Goal: Task Accomplishment & Management: Complete application form

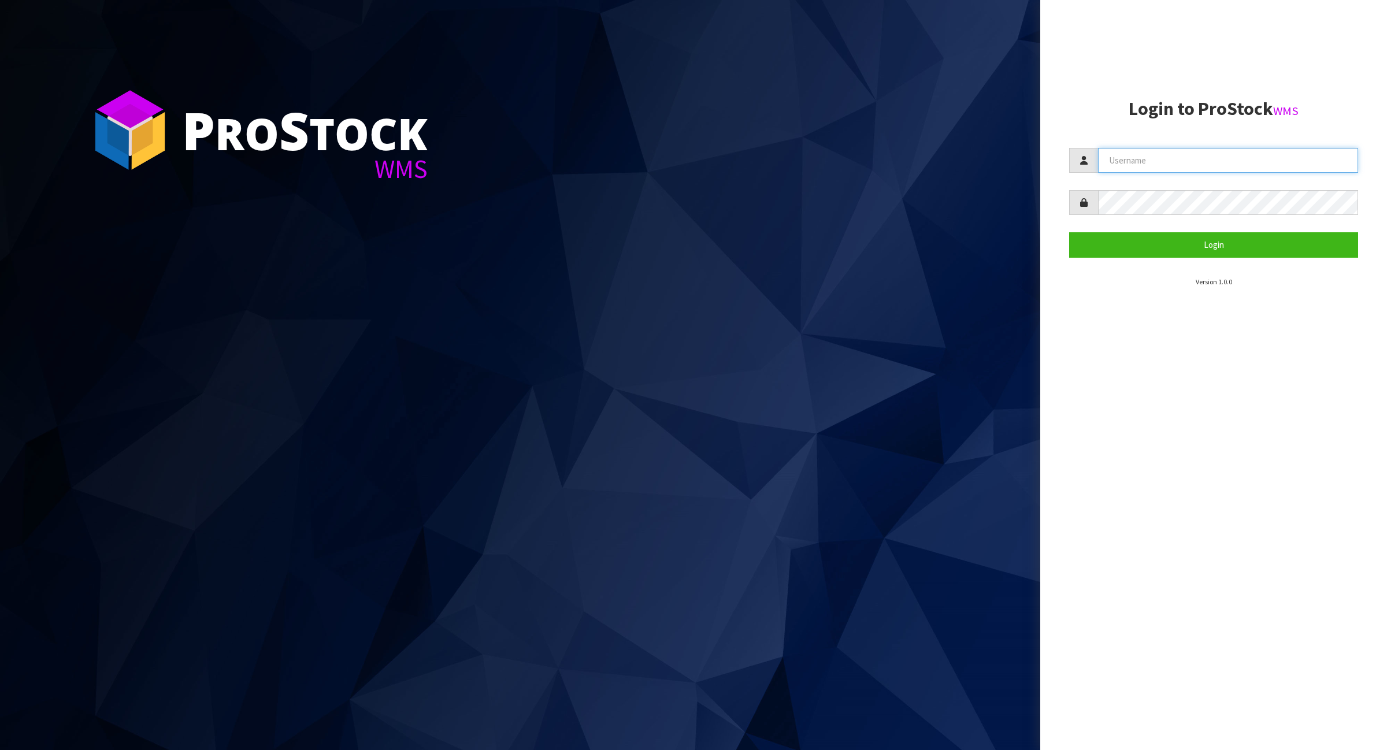
click at [1197, 162] on input "text" at bounding box center [1228, 160] width 260 height 25
type input "[PERSON_NAME]"
click at [1188, 243] on button "Login" at bounding box center [1213, 244] width 289 height 25
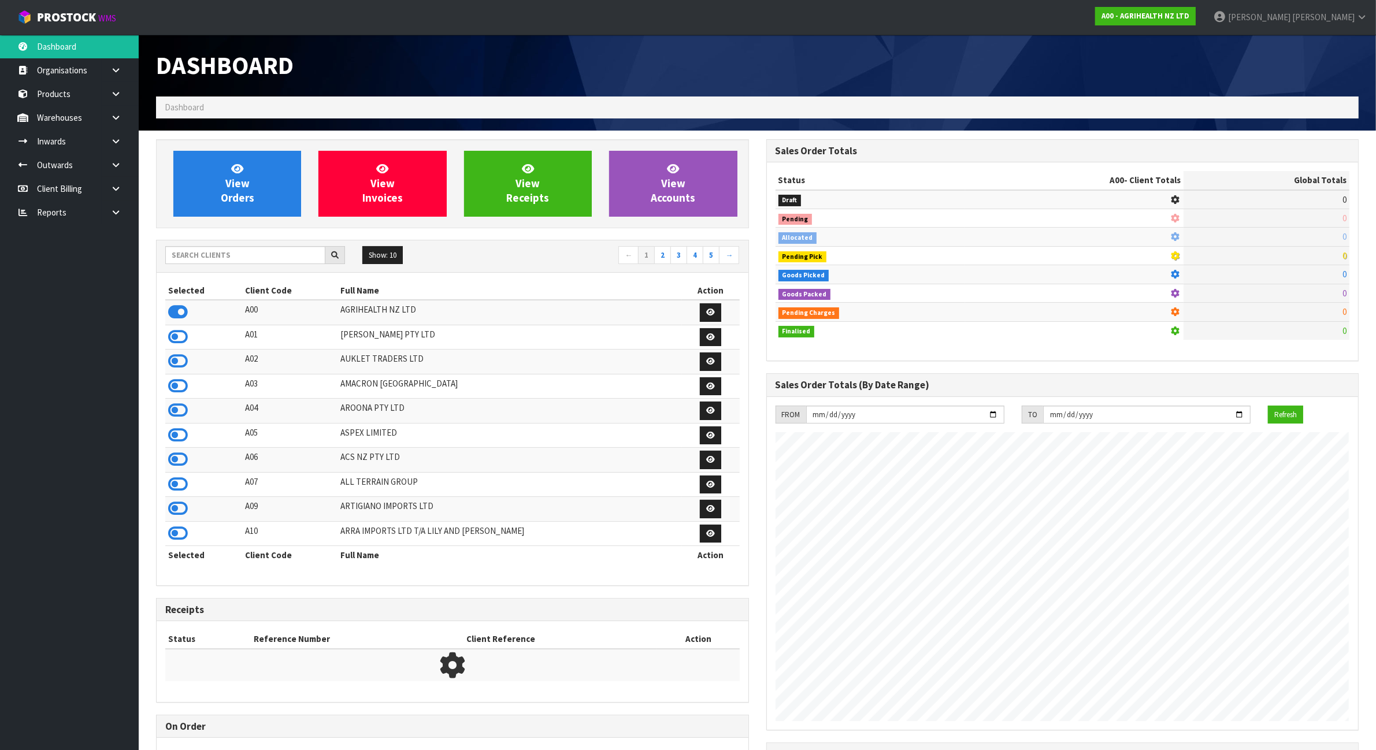
scroll to position [879, 610]
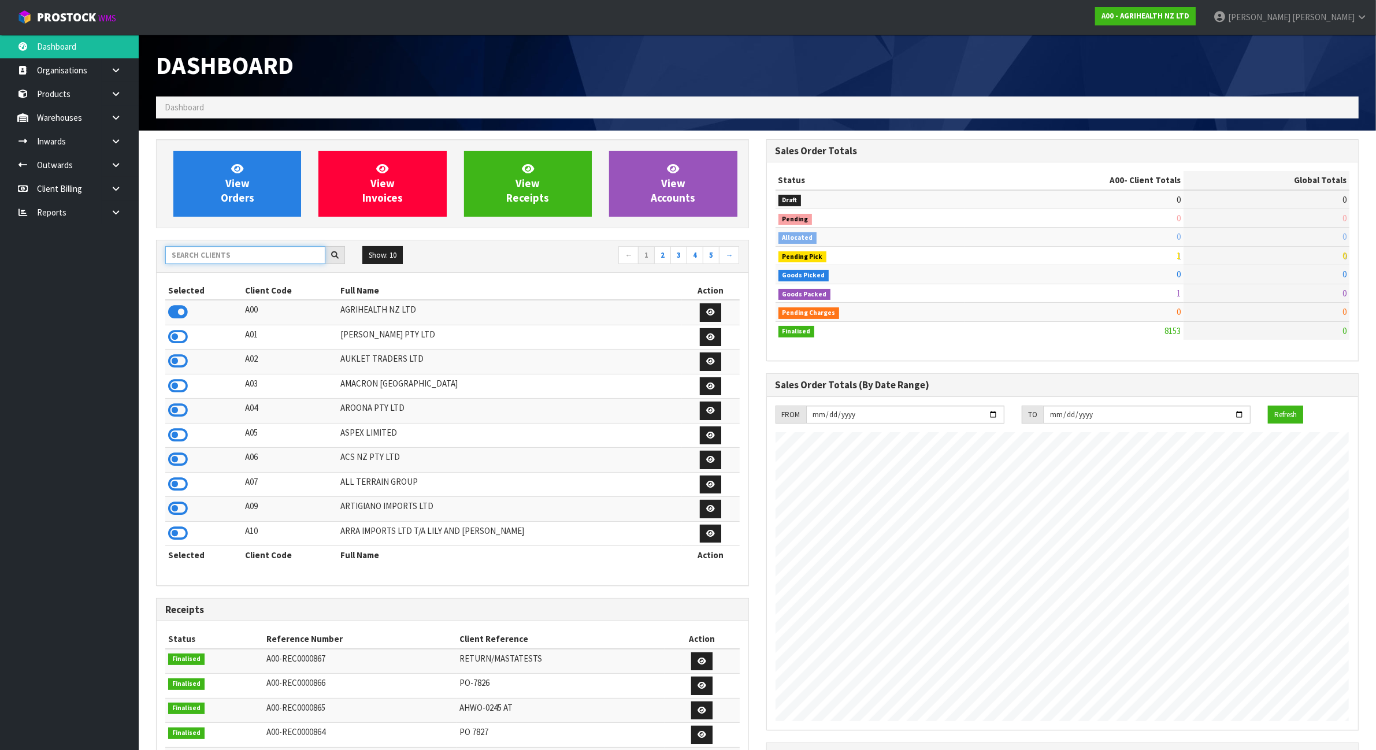
click at [246, 256] on input "text" at bounding box center [245, 255] width 160 height 18
click at [120, 117] on icon at bounding box center [115, 117] width 11 height 9
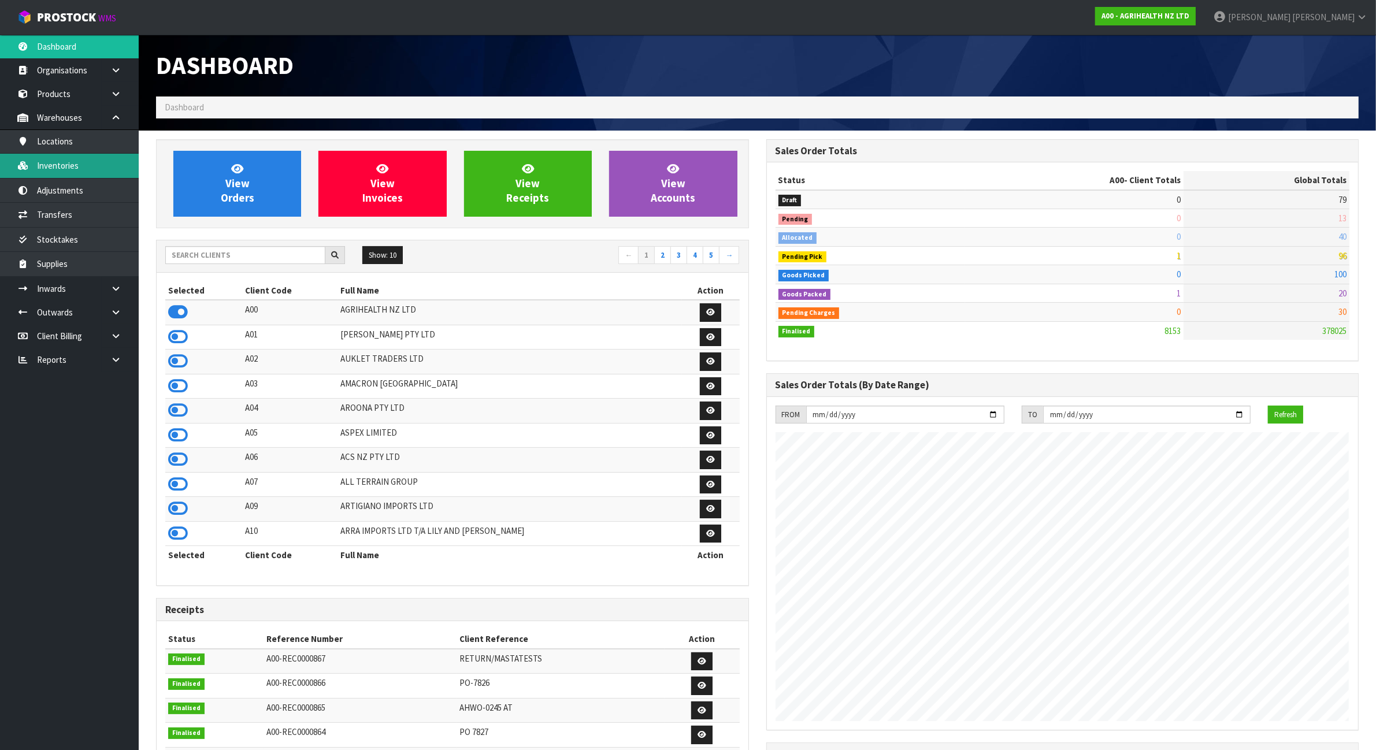
click at [82, 162] on link "Inventories" at bounding box center [69, 166] width 139 height 24
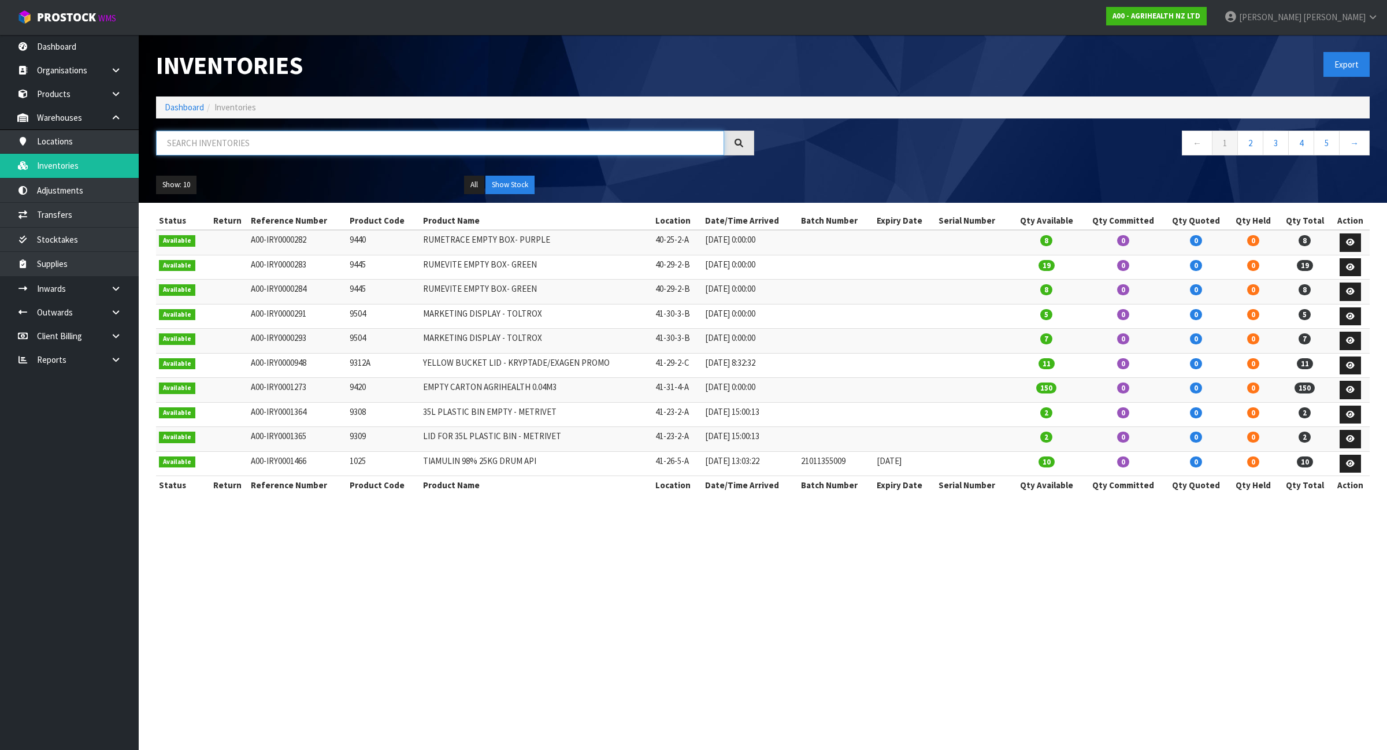
click at [230, 147] on input "text" at bounding box center [440, 143] width 568 height 25
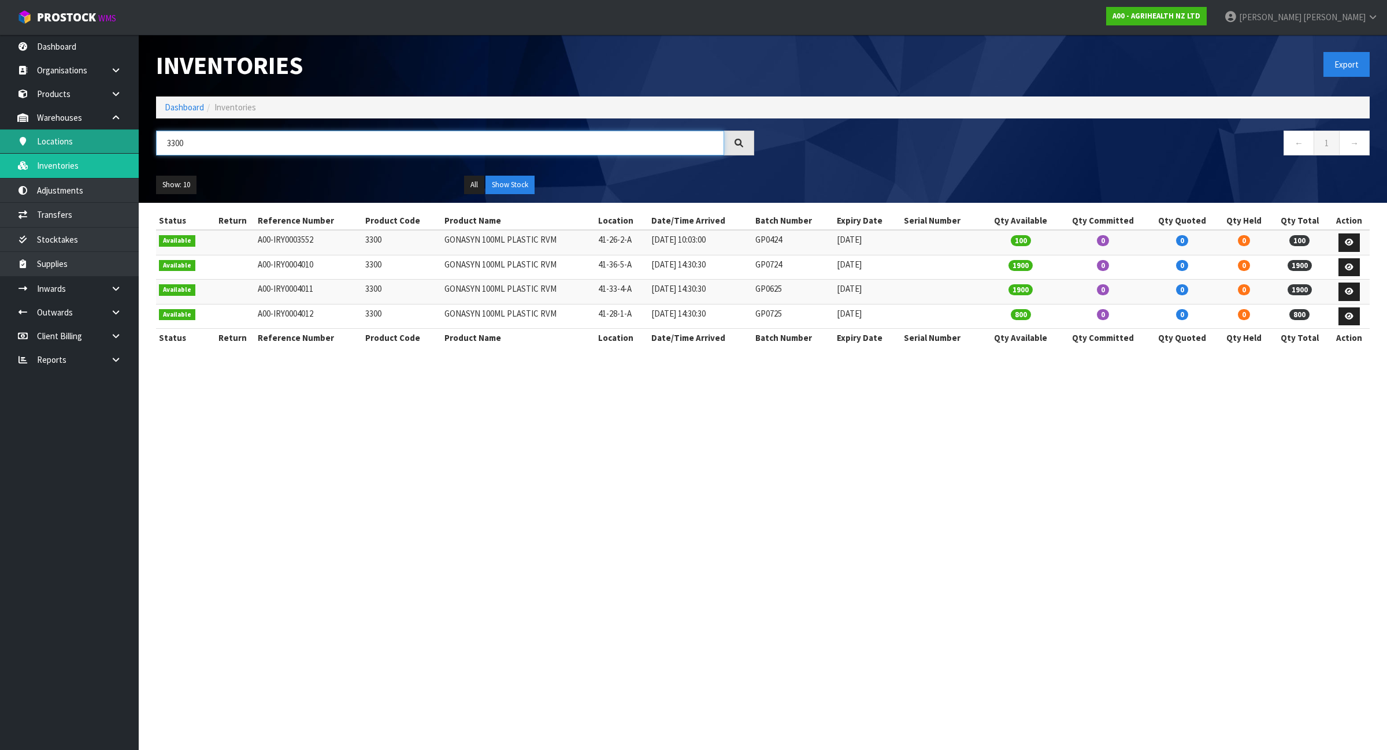
drag, startPoint x: 197, startPoint y: 145, endPoint x: 133, endPoint y: 151, distance: 64.4
click at [133, 151] on body "Toggle navigation ProStock WMS A00 - AGRIHEALTH NZ LTD James Luff Logout Dashbo…" at bounding box center [693, 375] width 1387 height 750
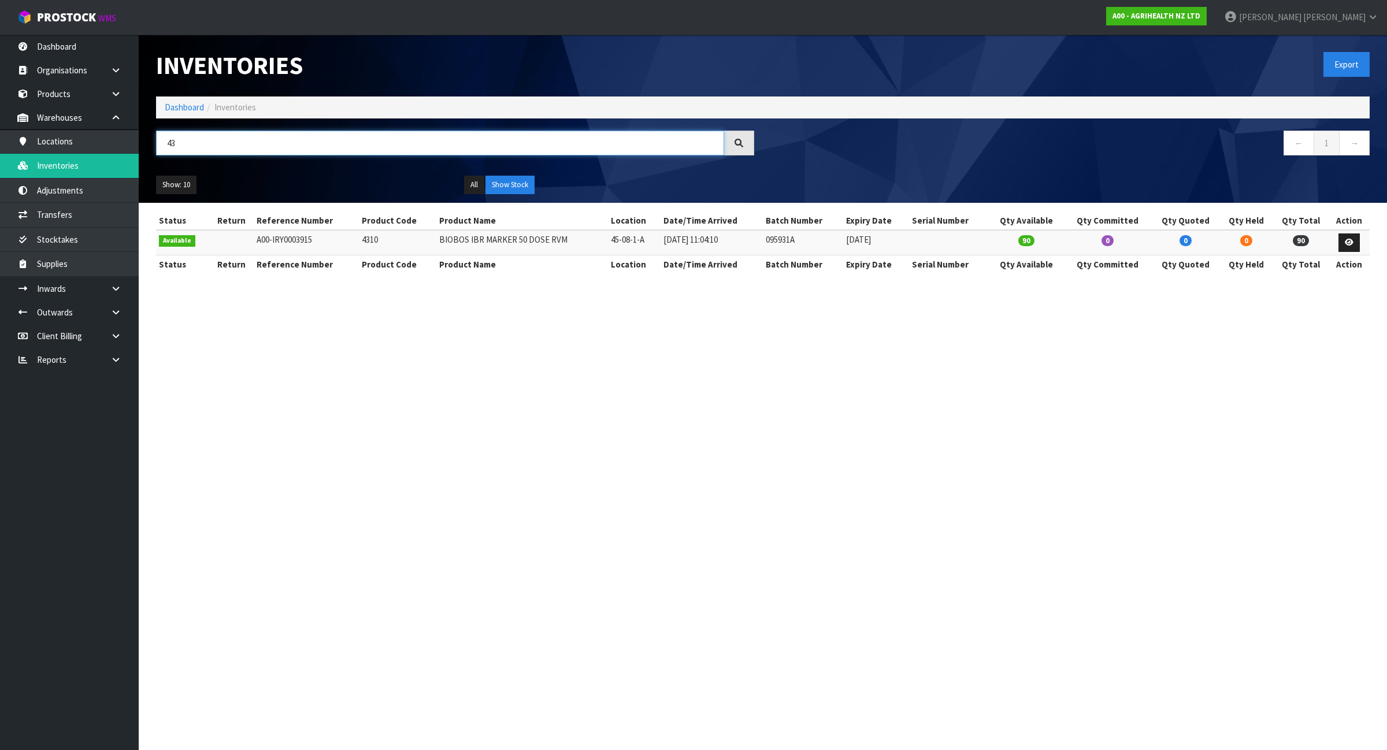
type input "4"
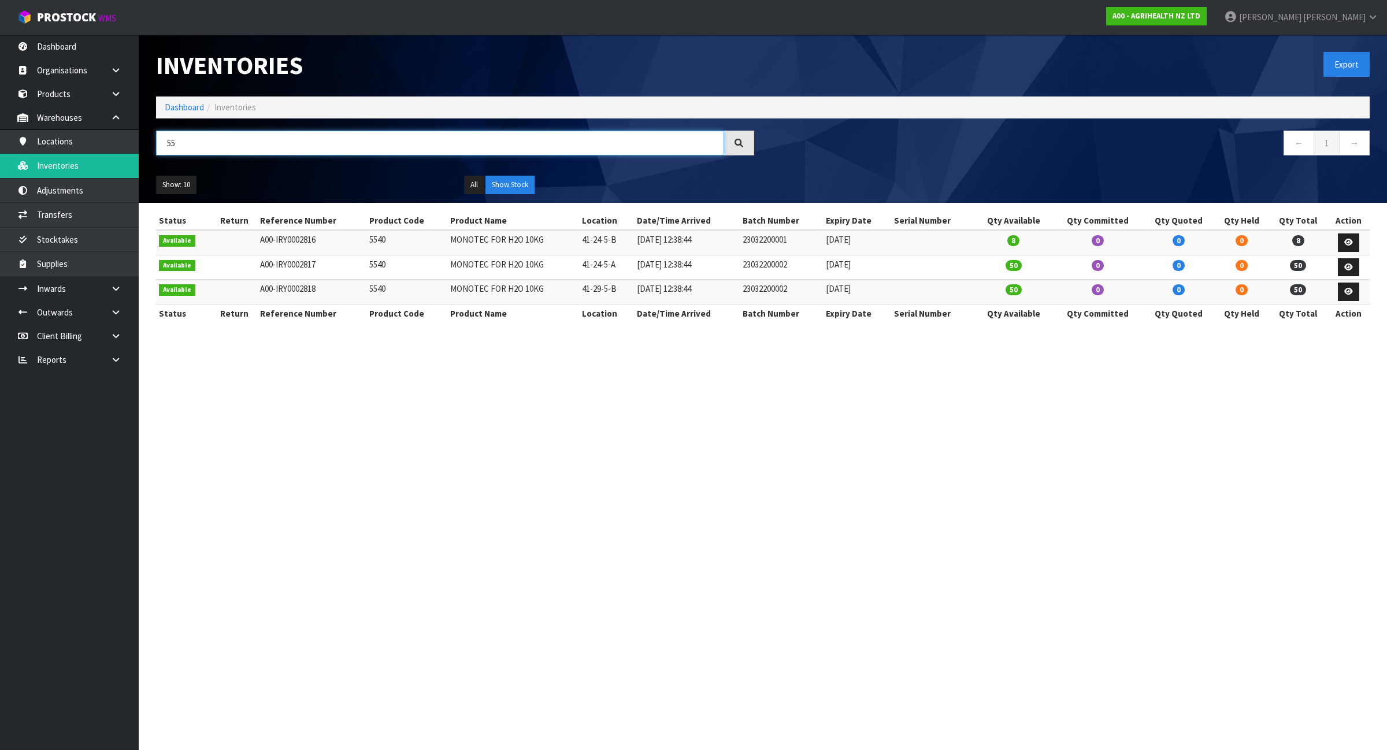
type input "5"
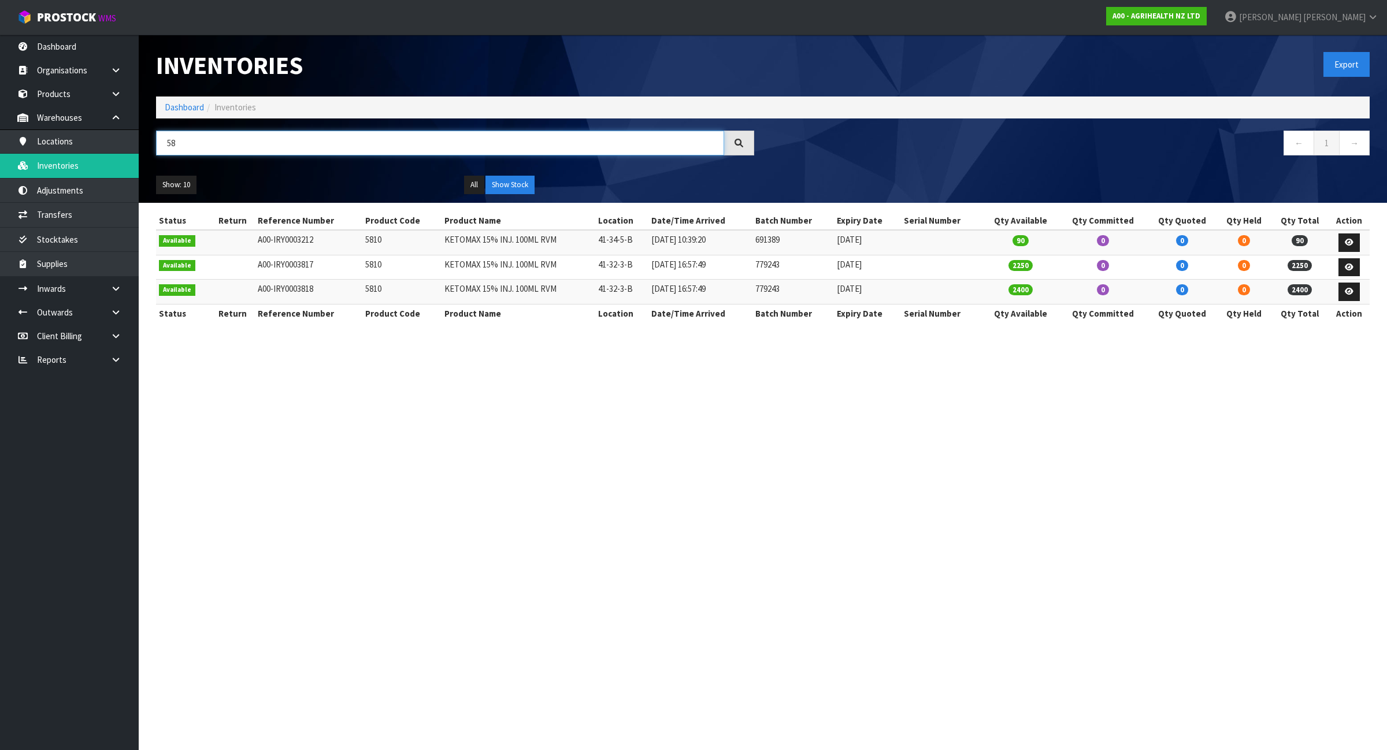
type input "5"
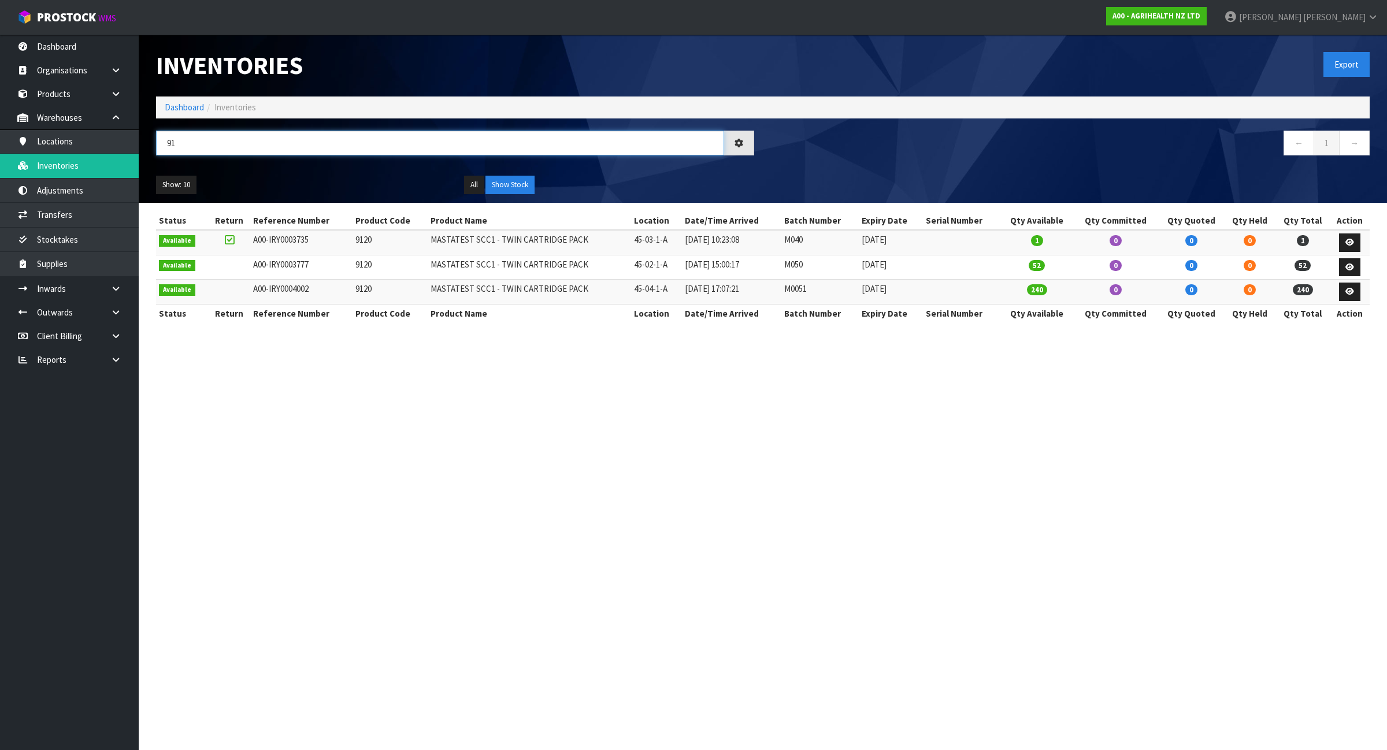
type input "9"
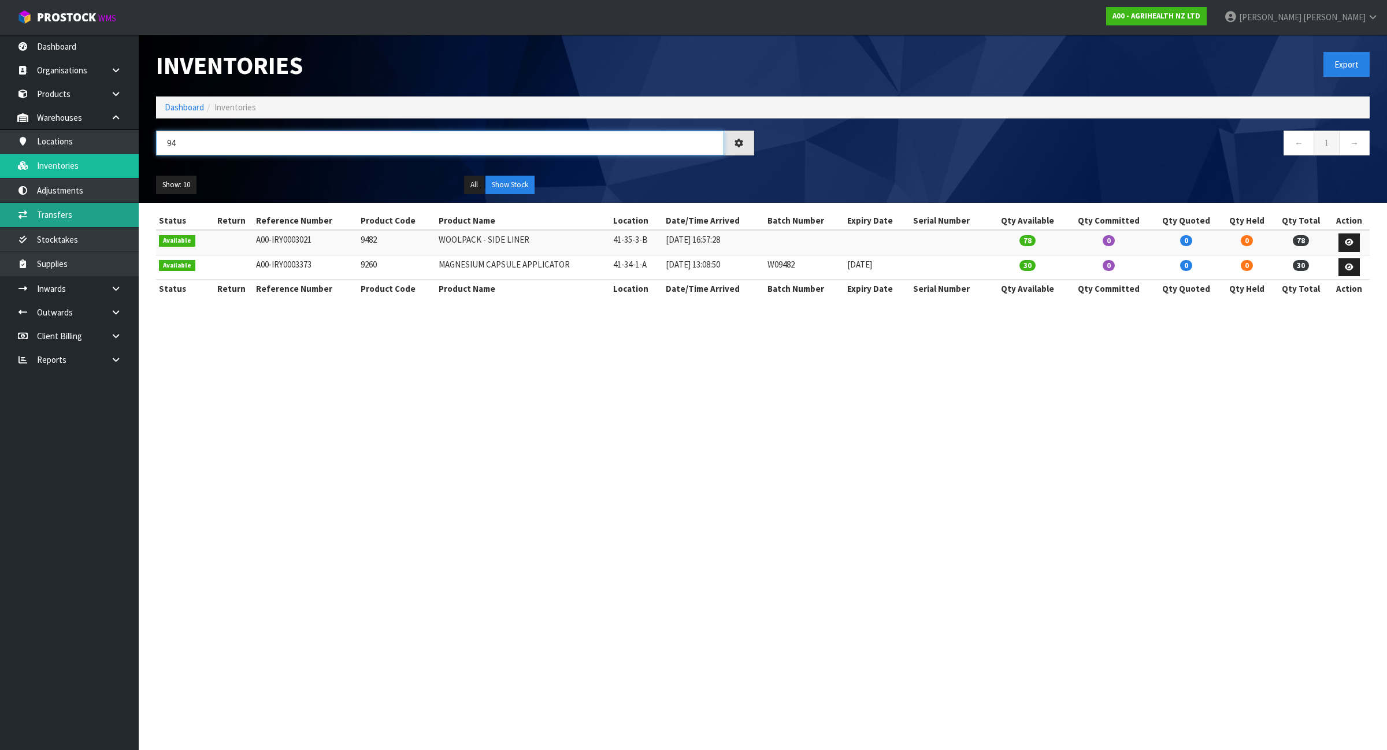
type input "9"
type input "9510"
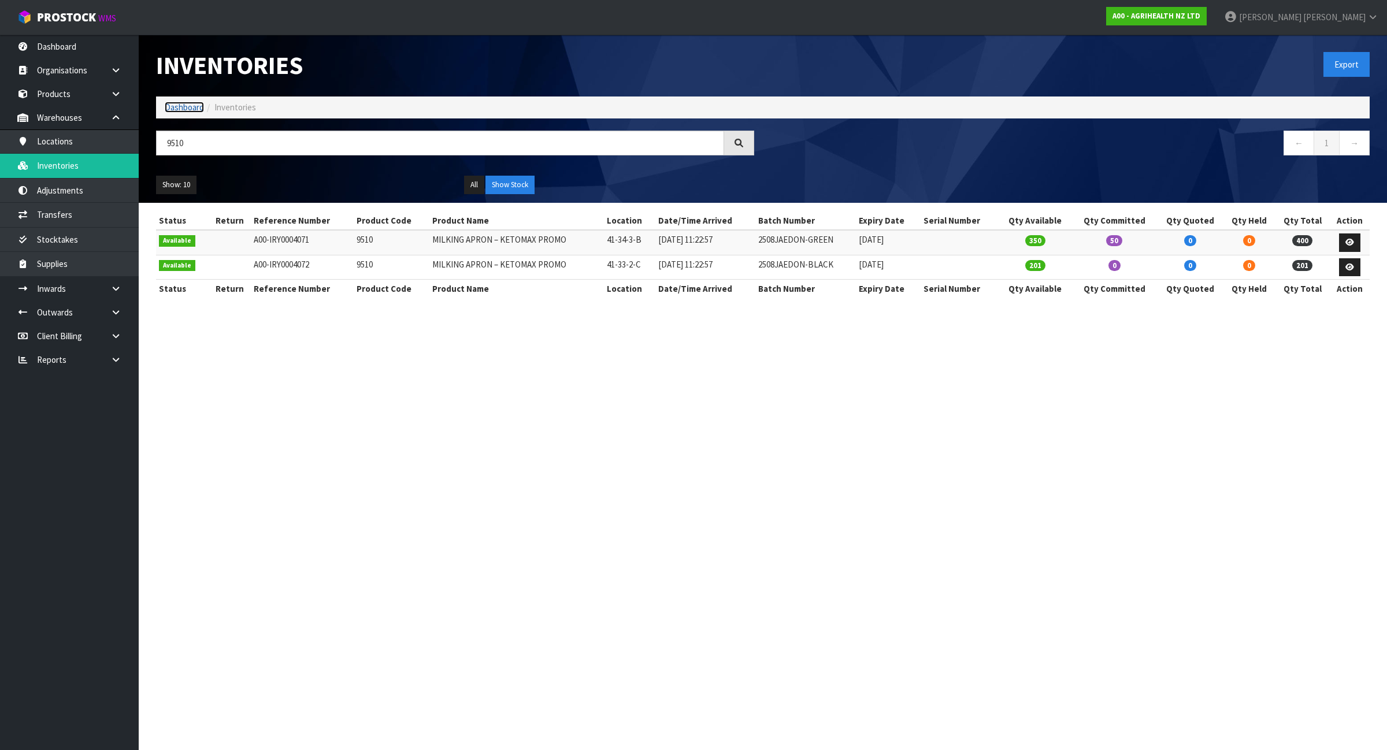
click at [189, 107] on link "Dashboard" at bounding box center [184, 107] width 39 height 11
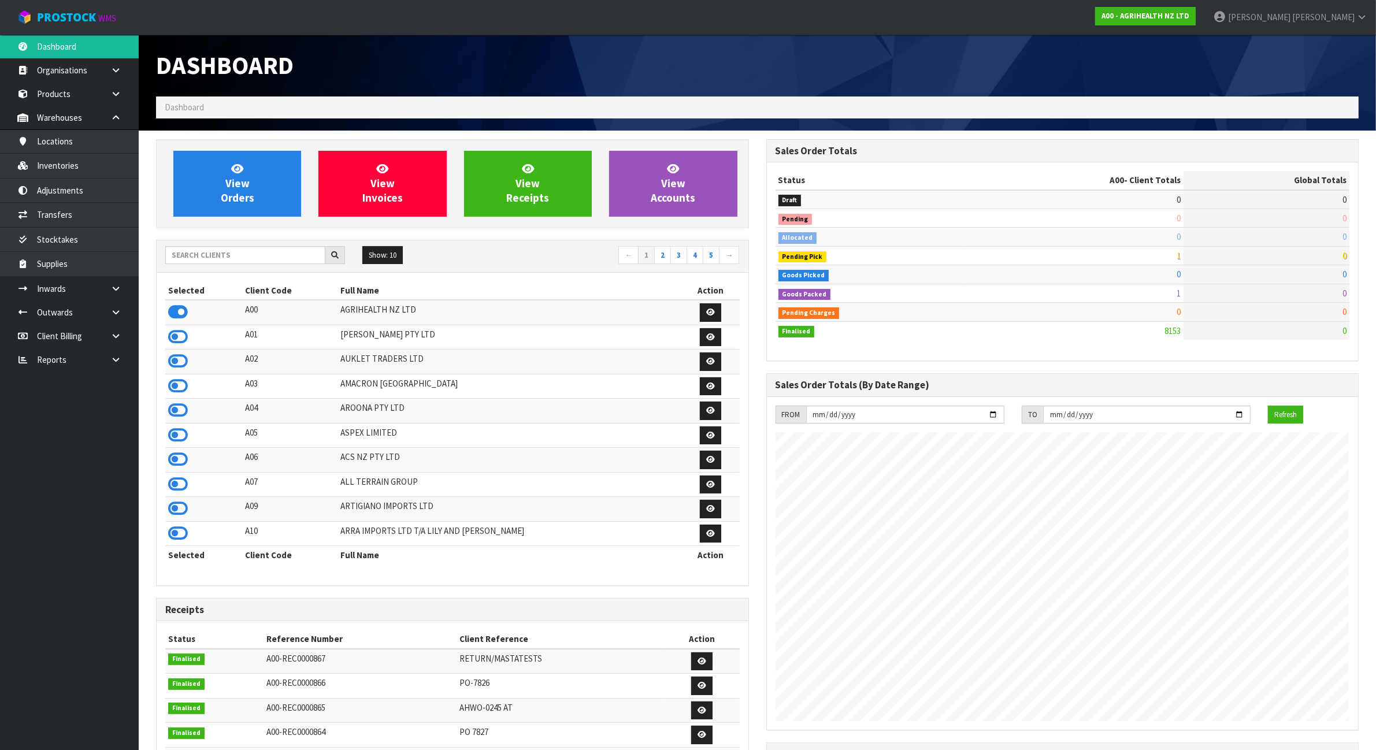
scroll to position [879, 610]
click at [281, 256] on input "text" at bounding box center [245, 255] width 160 height 18
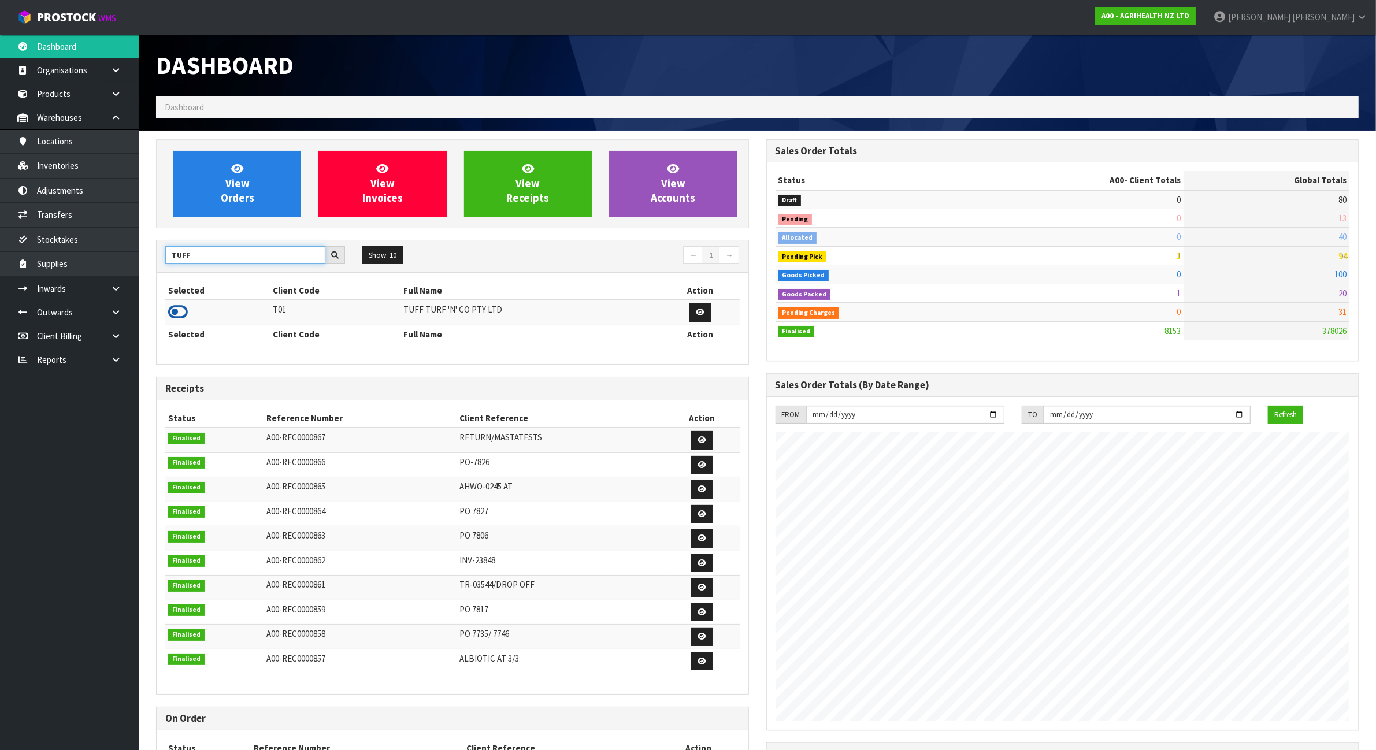
type input "TUFF"
click at [176, 313] on icon at bounding box center [178, 311] width 20 height 17
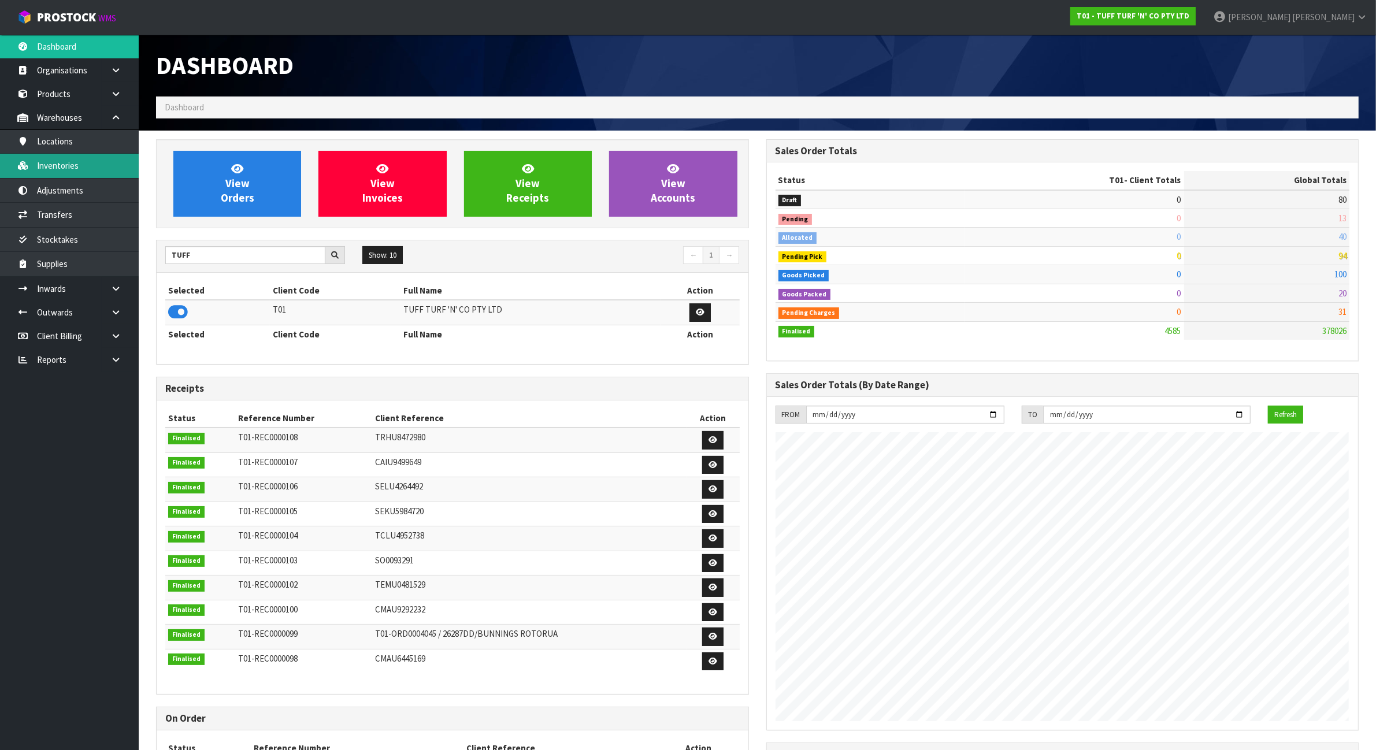
click at [99, 165] on link "Inventories" at bounding box center [69, 166] width 139 height 24
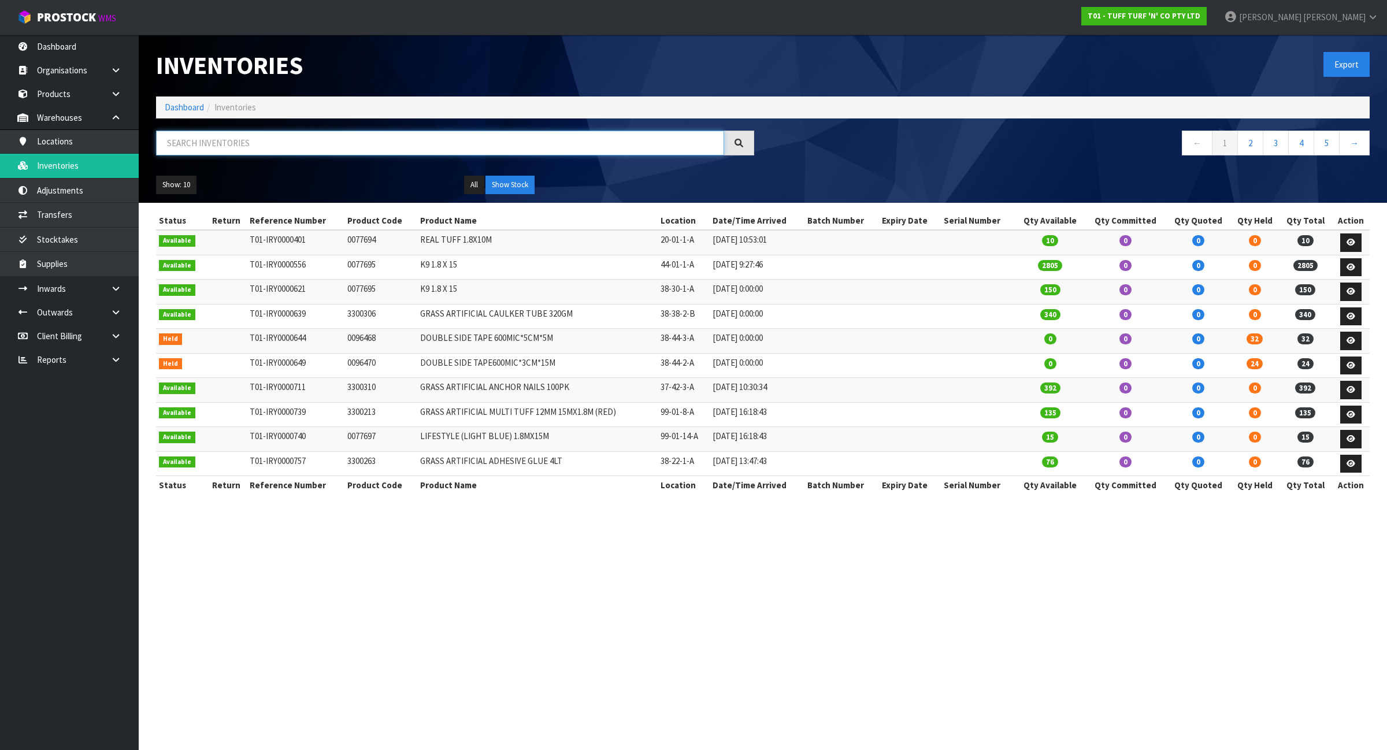
click at [354, 146] on input "text" at bounding box center [440, 143] width 568 height 25
paste input "T01"
click at [359, 342] on td "0096468" at bounding box center [381, 341] width 72 height 25
copy td "0096468"
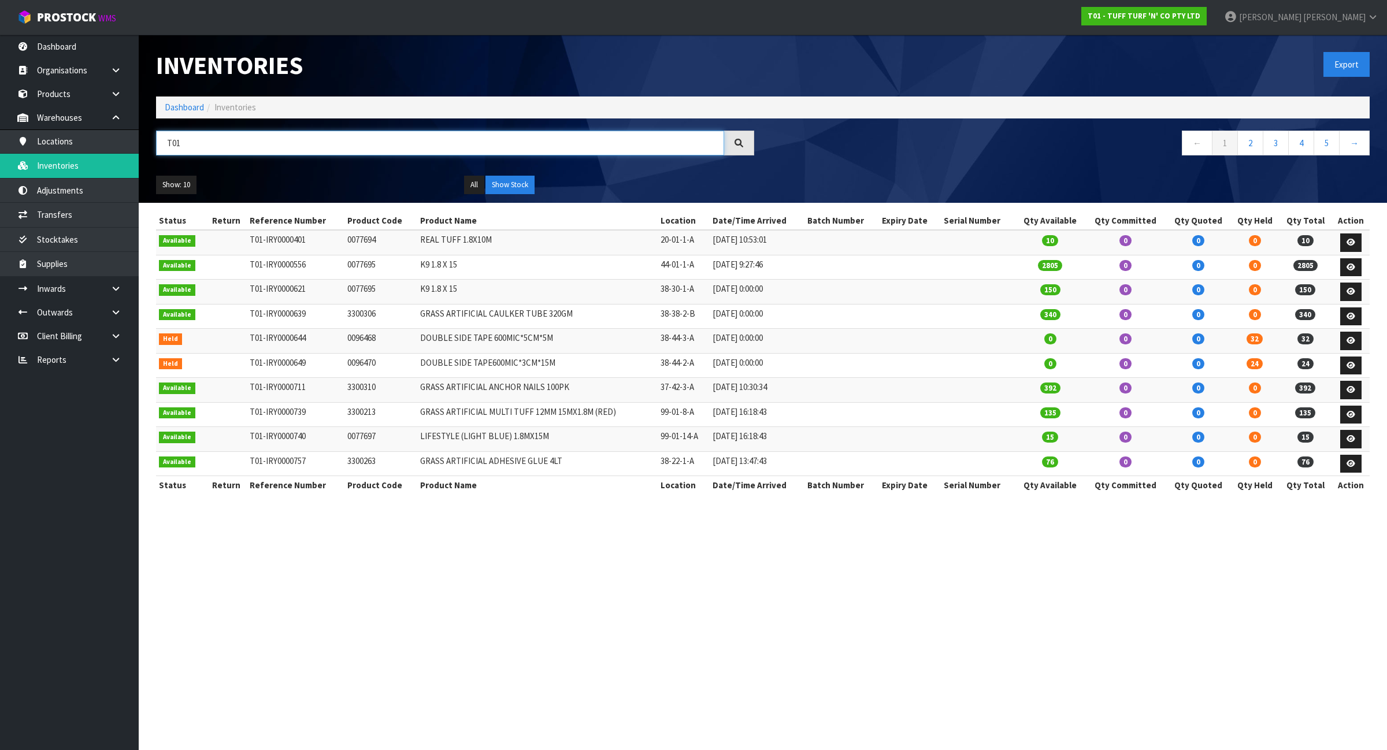
click at [294, 143] on input "T01" at bounding box center [440, 143] width 568 height 25
paste input "0096468"
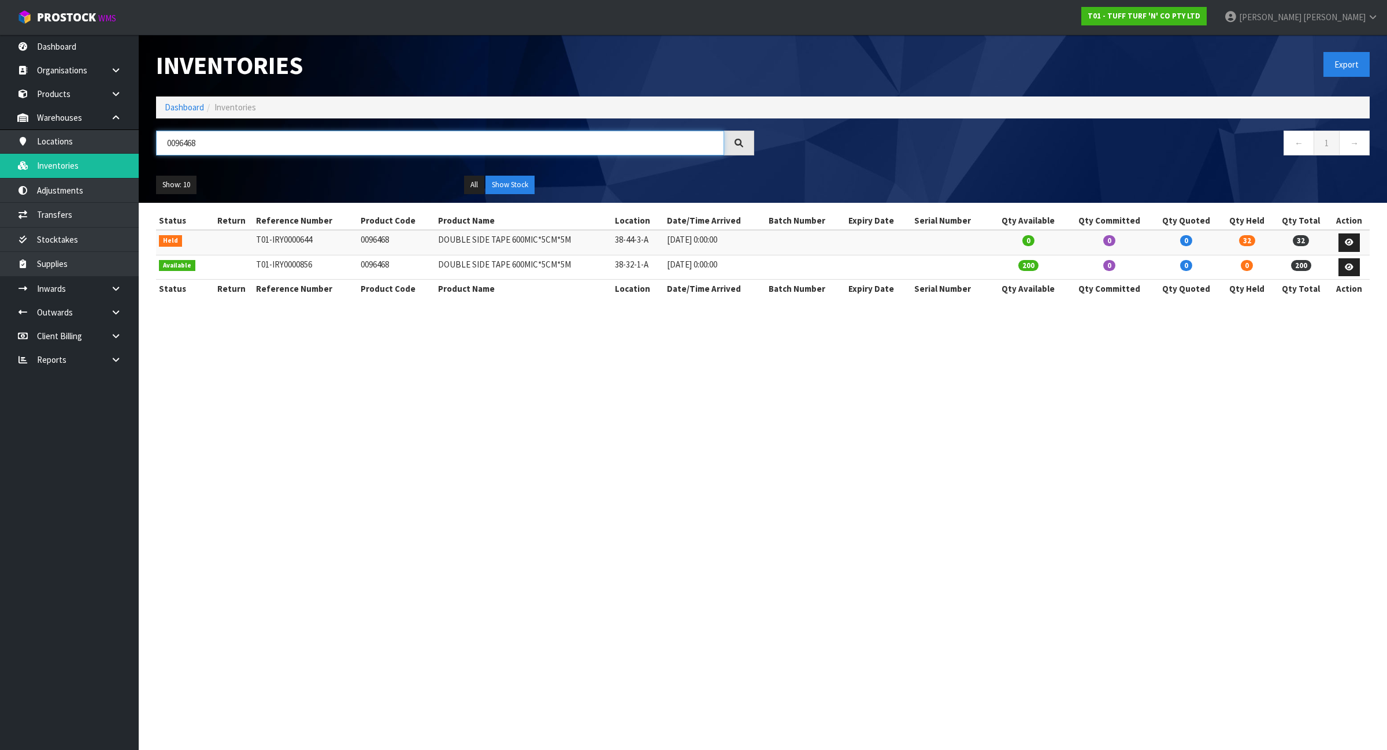
type input "0096468"
click at [1348, 240] on icon at bounding box center [1349, 243] width 9 height 8
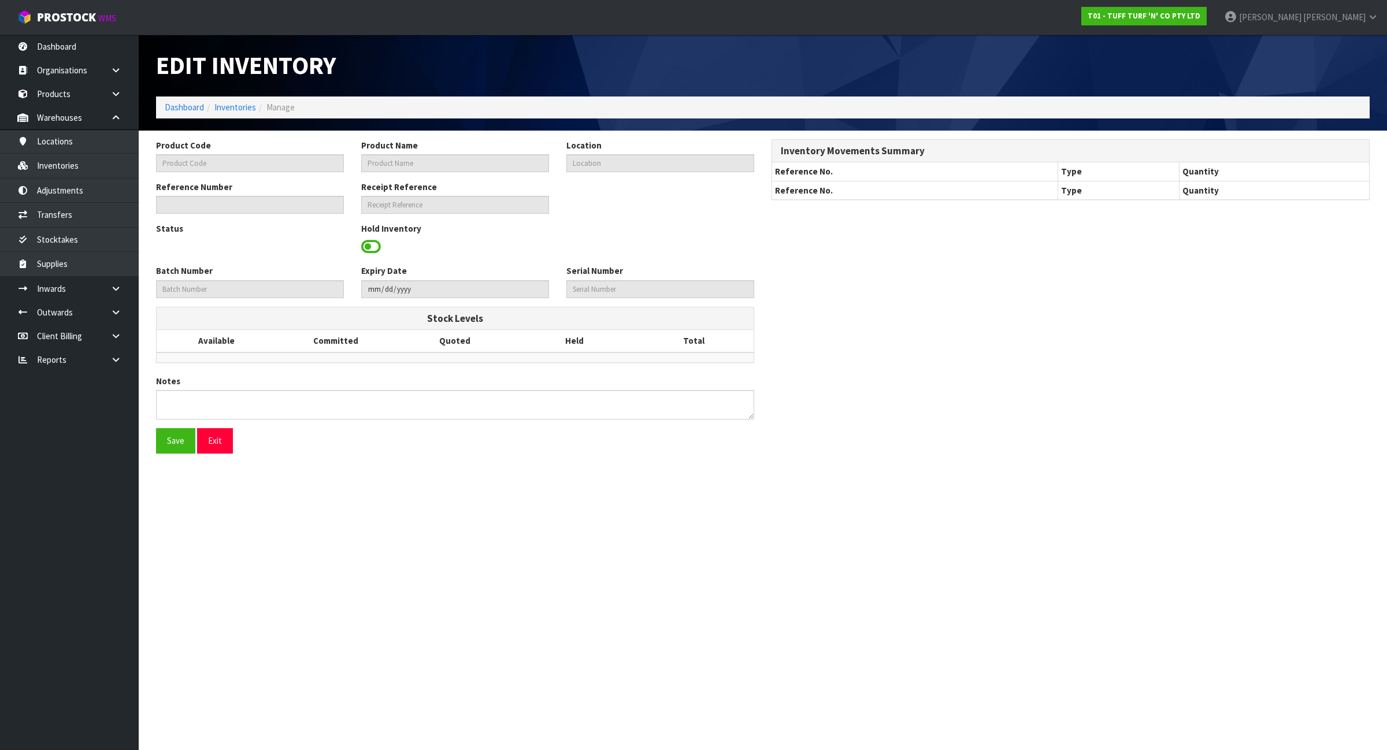
type input "0096468"
type input "DOUBLE SIDE TAPE 600MIC*5CM*5M"
type input "38-44-3-A"
type input "T01-IRY0000644"
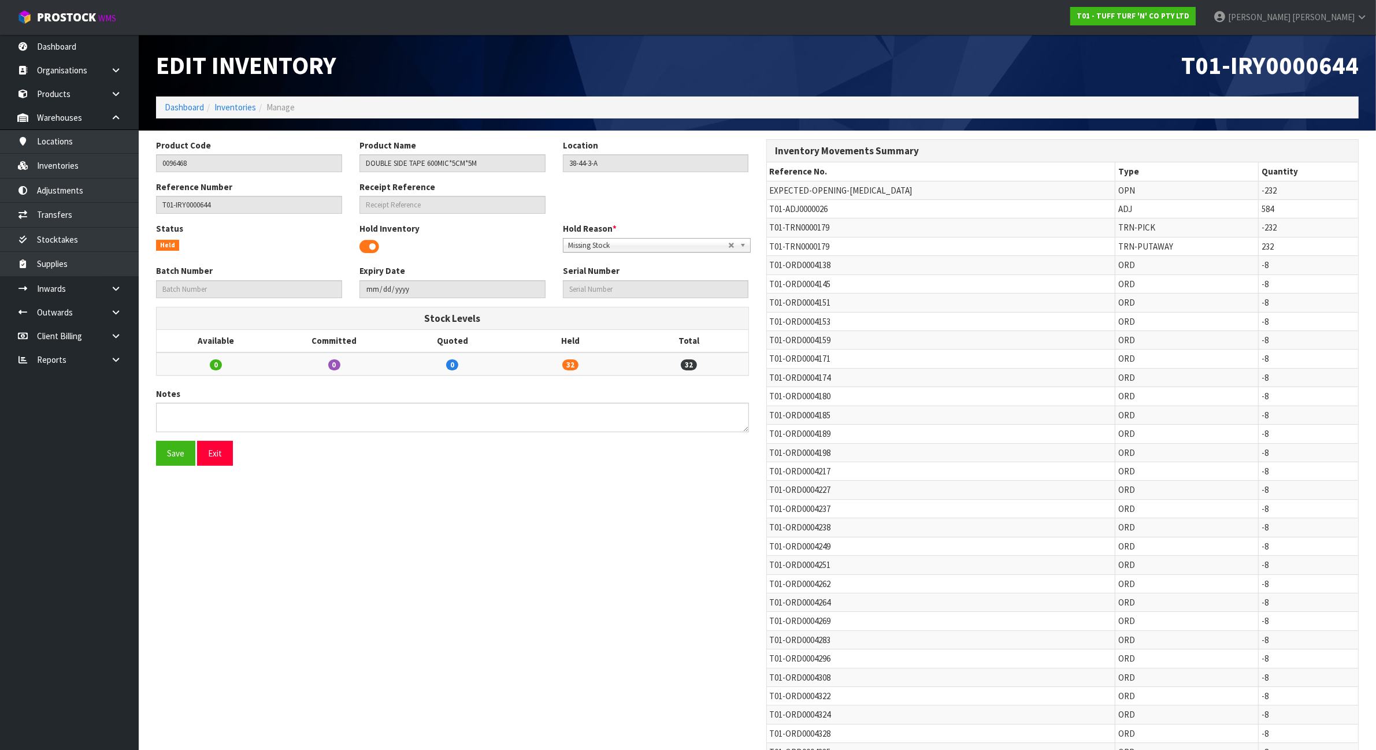
click at [789, 247] on span "T01-TRN0000179" at bounding box center [800, 246] width 60 height 11
copy tr "T01-TRN0000179"
click at [776, 208] on span "T01-ADJ0000026" at bounding box center [799, 208] width 58 height 11
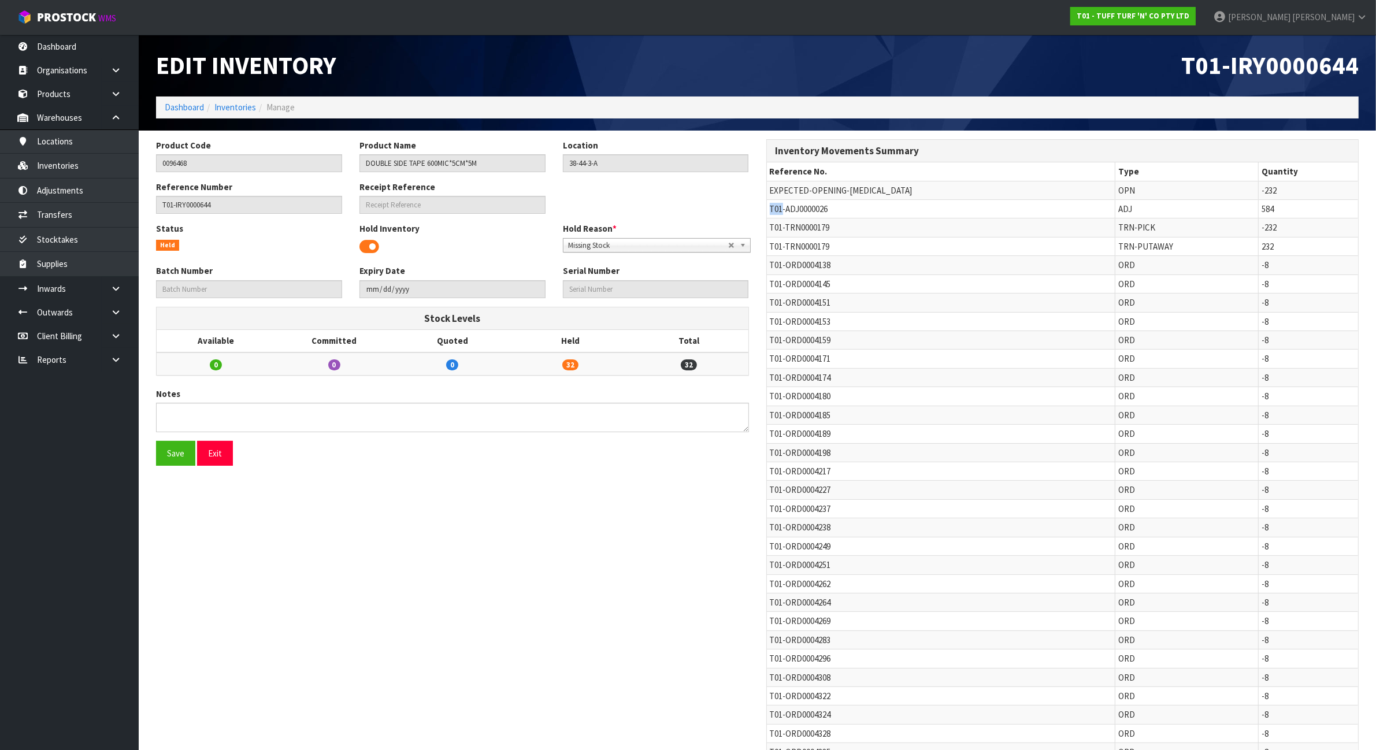
click at [776, 208] on span "T01-ADJ0000026" at bounding box center [799, 208] width 58 height 11
copy tr "T01-ADJ0000026"
click at [235, 105] on link "Inventories" at bounding box center [235, 107] width 42 height 11
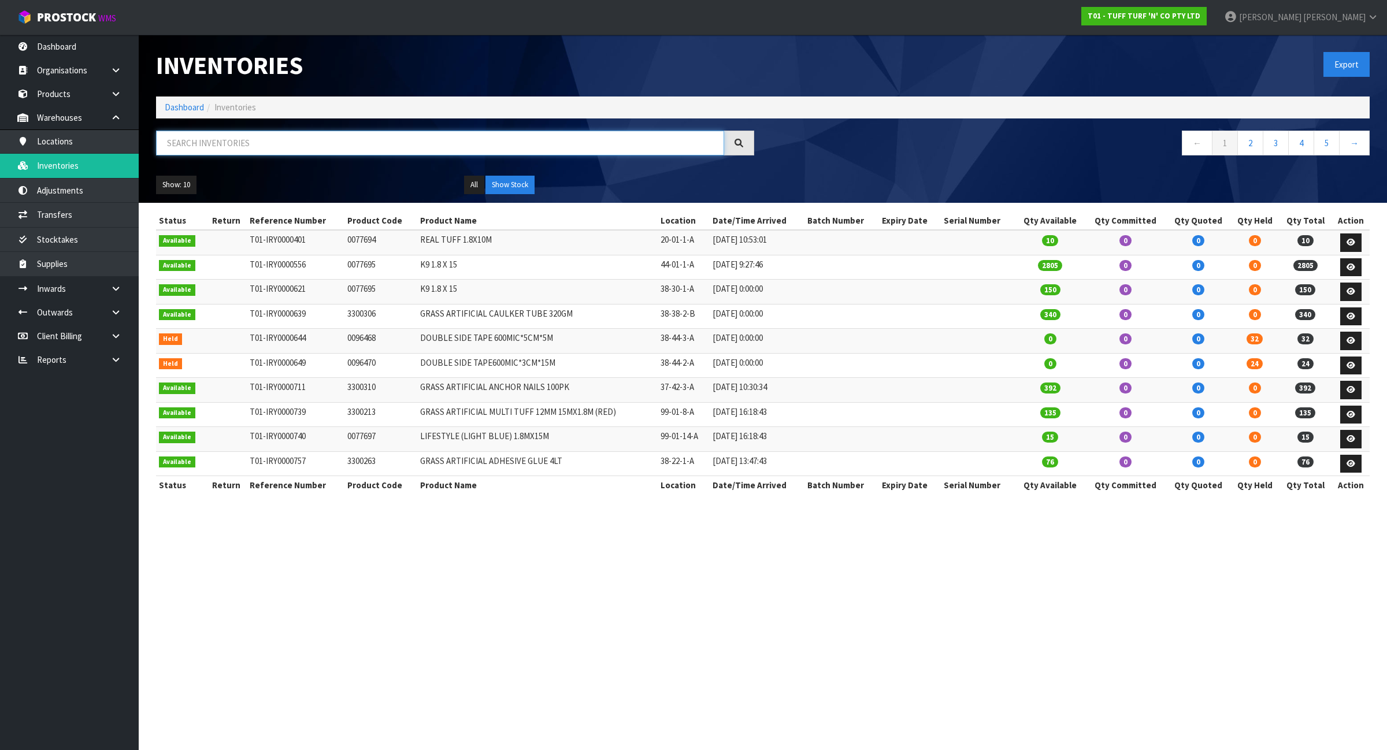
click at [280, 134] on input "text" at bounding box center [440, 143] width 568 height 25
paste input "96470"
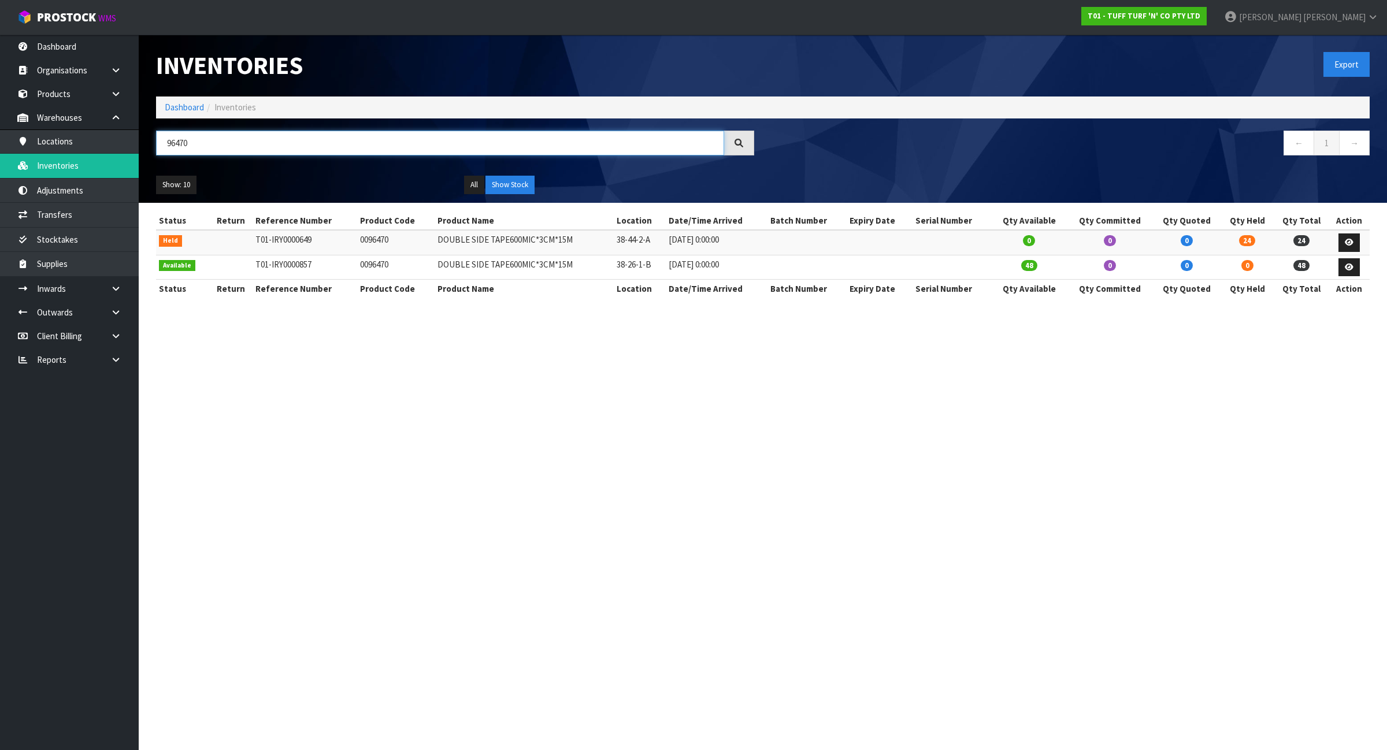
type input "96470"
click at [1351, 240] on icon at bounding box center [1349, 243] width 9 height 8
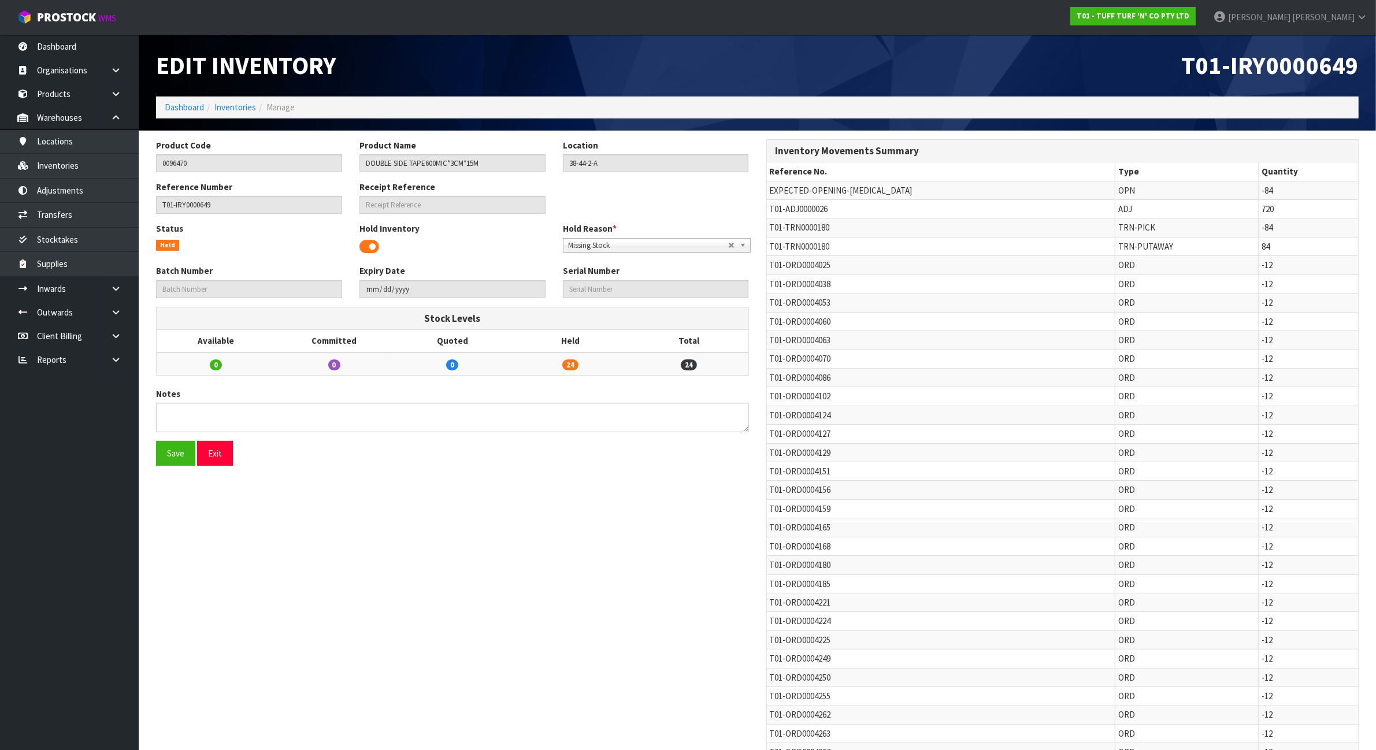
click at [808, 211] on span "T01-ADJ0000026" at bounding box center [799, 208] width 58 height 11
copy tr "T01-ADJ0000026"
click at [782, 227] on span "T01-TRN0000180" at bounding box center [800, 227] width 60 height 11
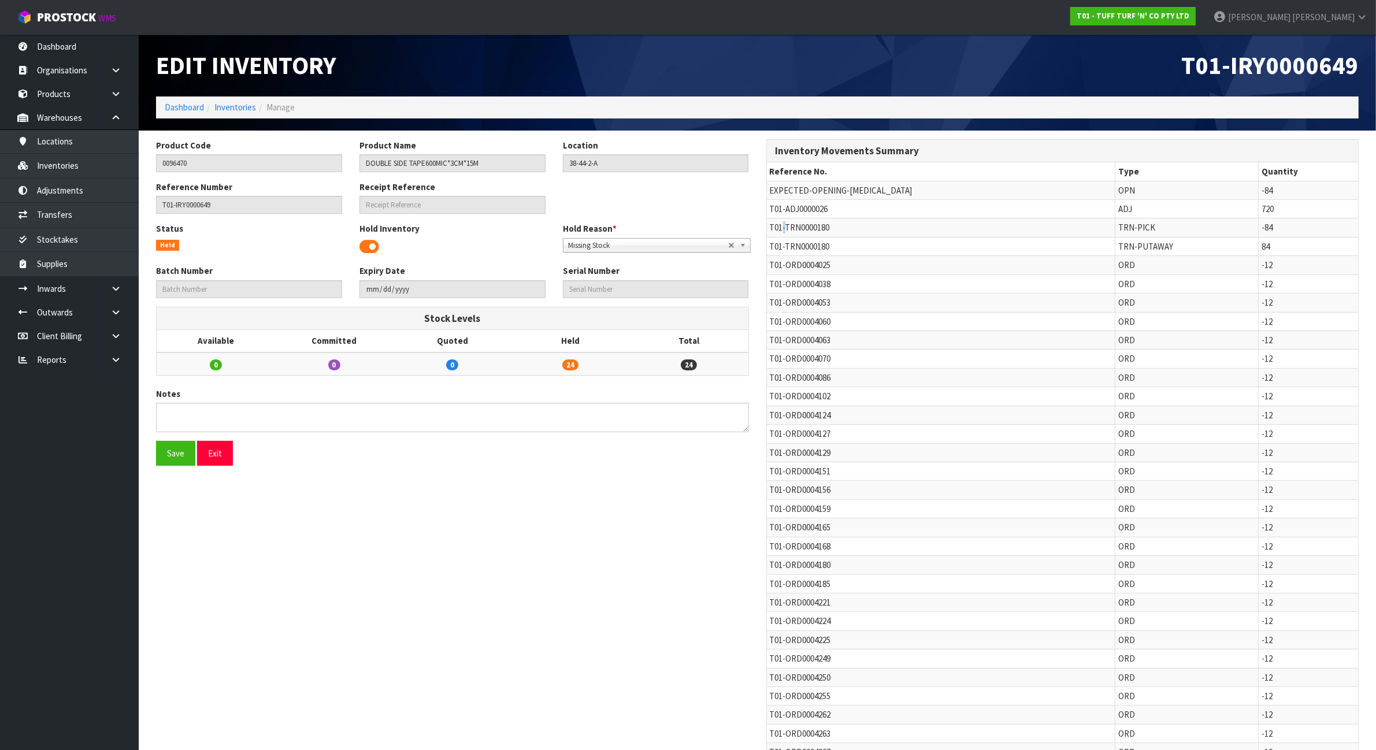
click at [782, 227] on span "T01-TRN0000180" at bounding box center [800, 227] width 60 height 11
copy tr "T01-TRN0000180"
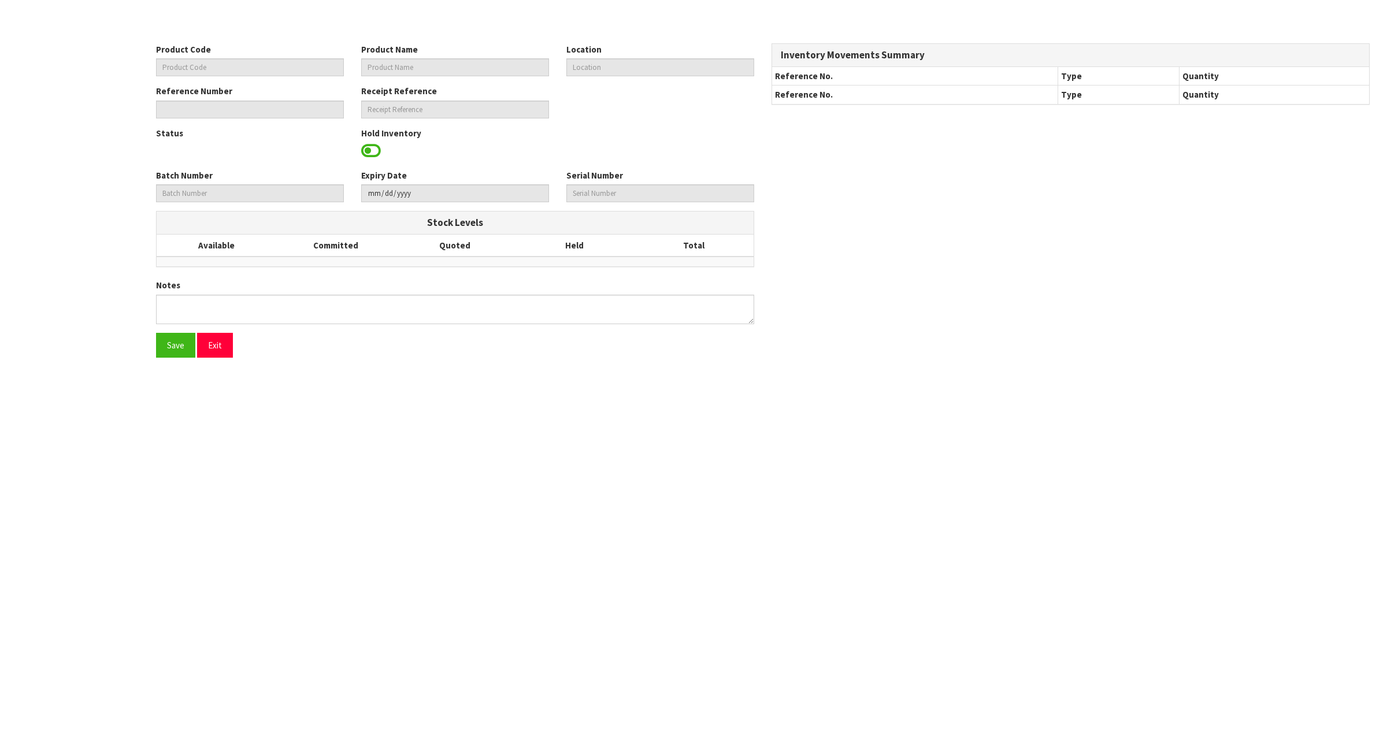
type input "0096468"
type input "DOUBLE SIDE TAPE 600MIC*5CM*5M"
type input "38-44-3-A"
type input "T01-IRY0000644"
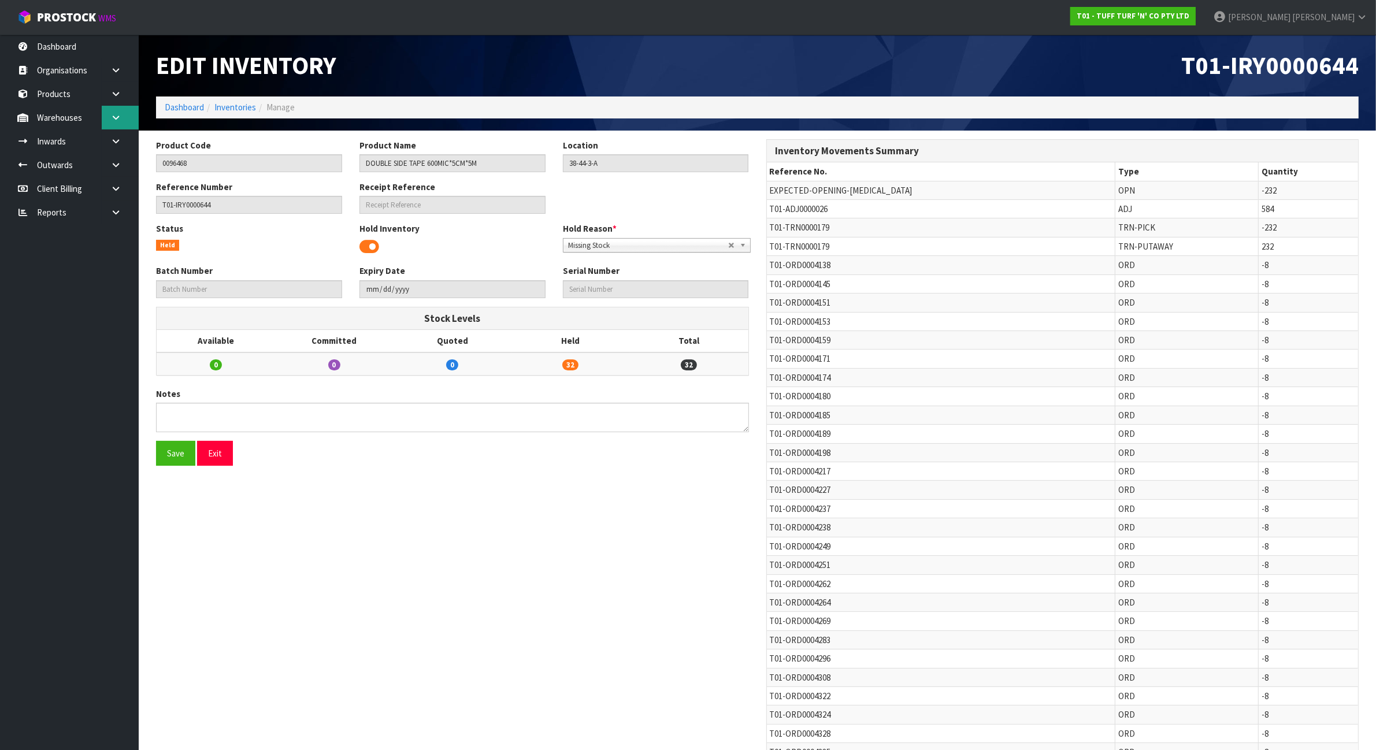
click at [121, 124] on link at bounding box center [120, 118] width 37 height 24
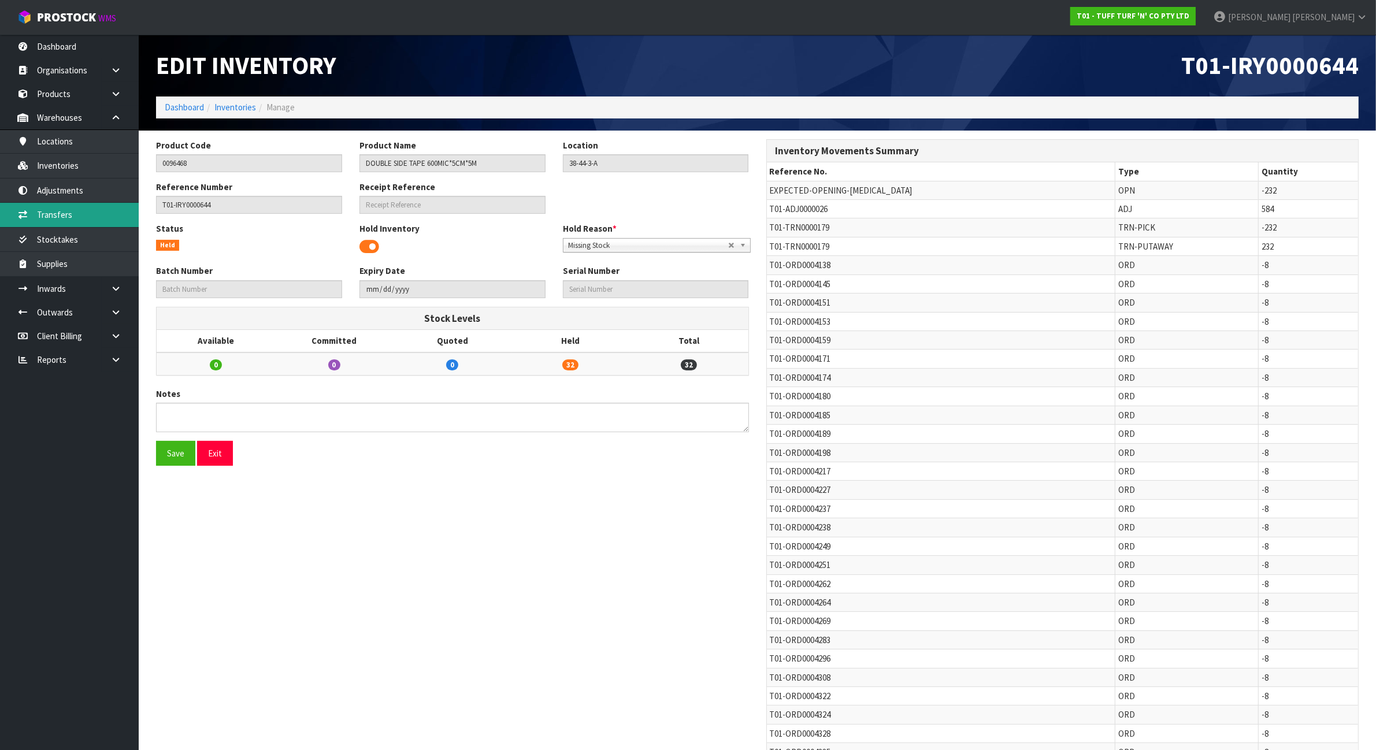
click at [94, 211] on link "Transfers" at bounding box center [69, 215] width 139 height 24
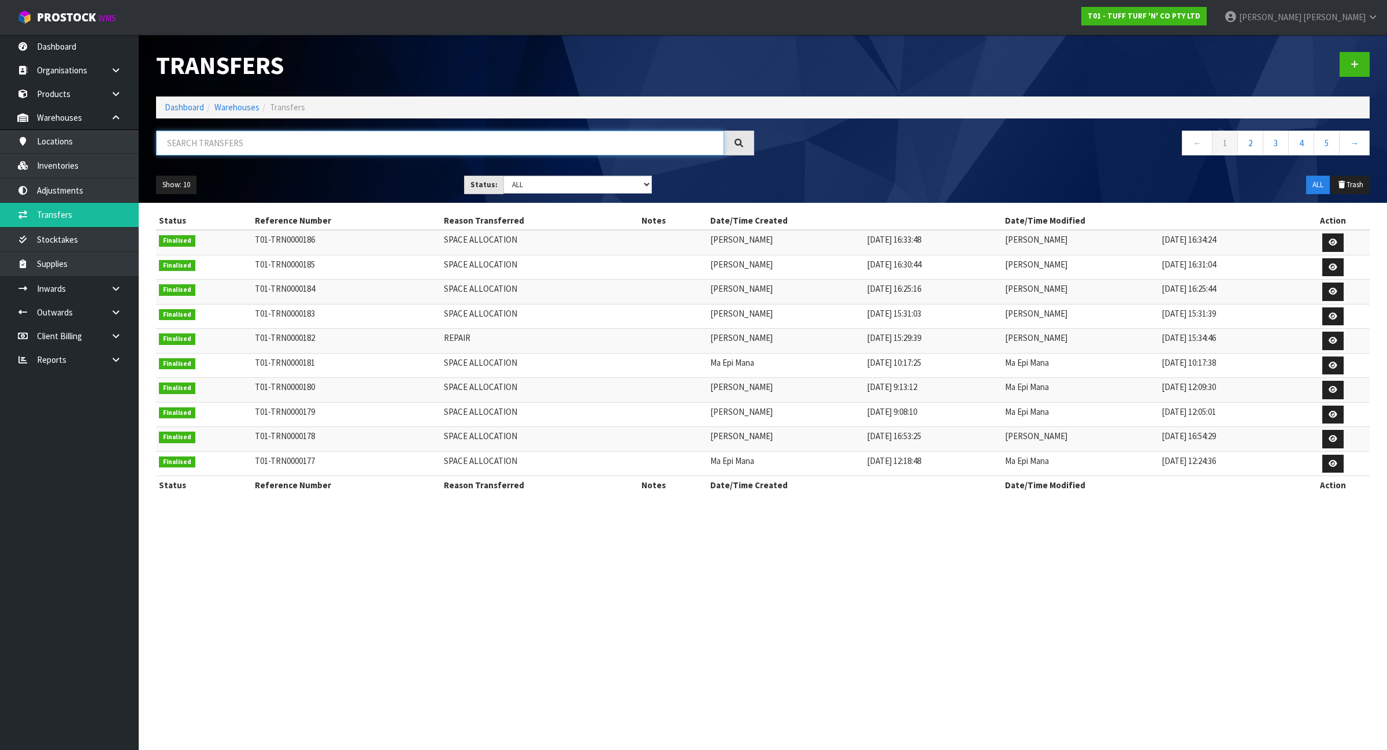
click at [229, 145] on input "text" at bounding box center [440, 143] width 568 height 25
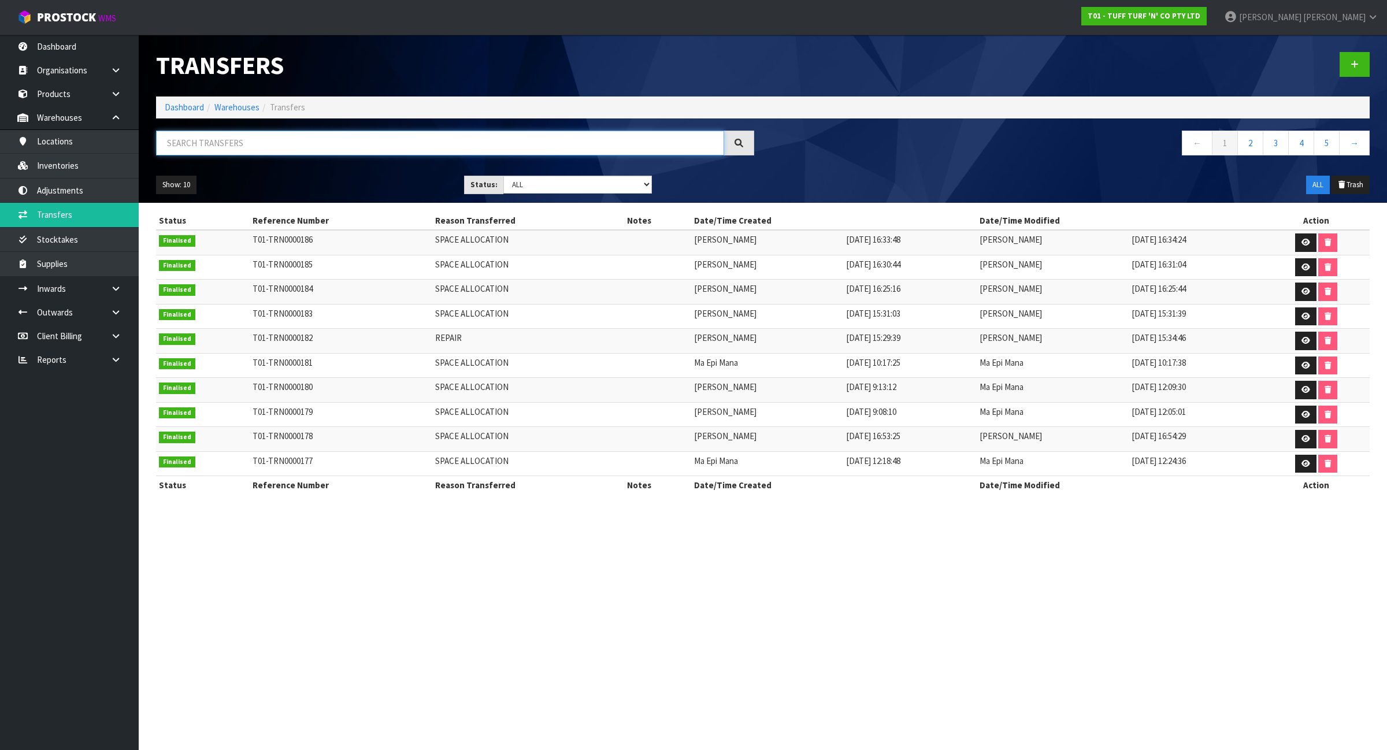
paste input "T01-TRN0000179"
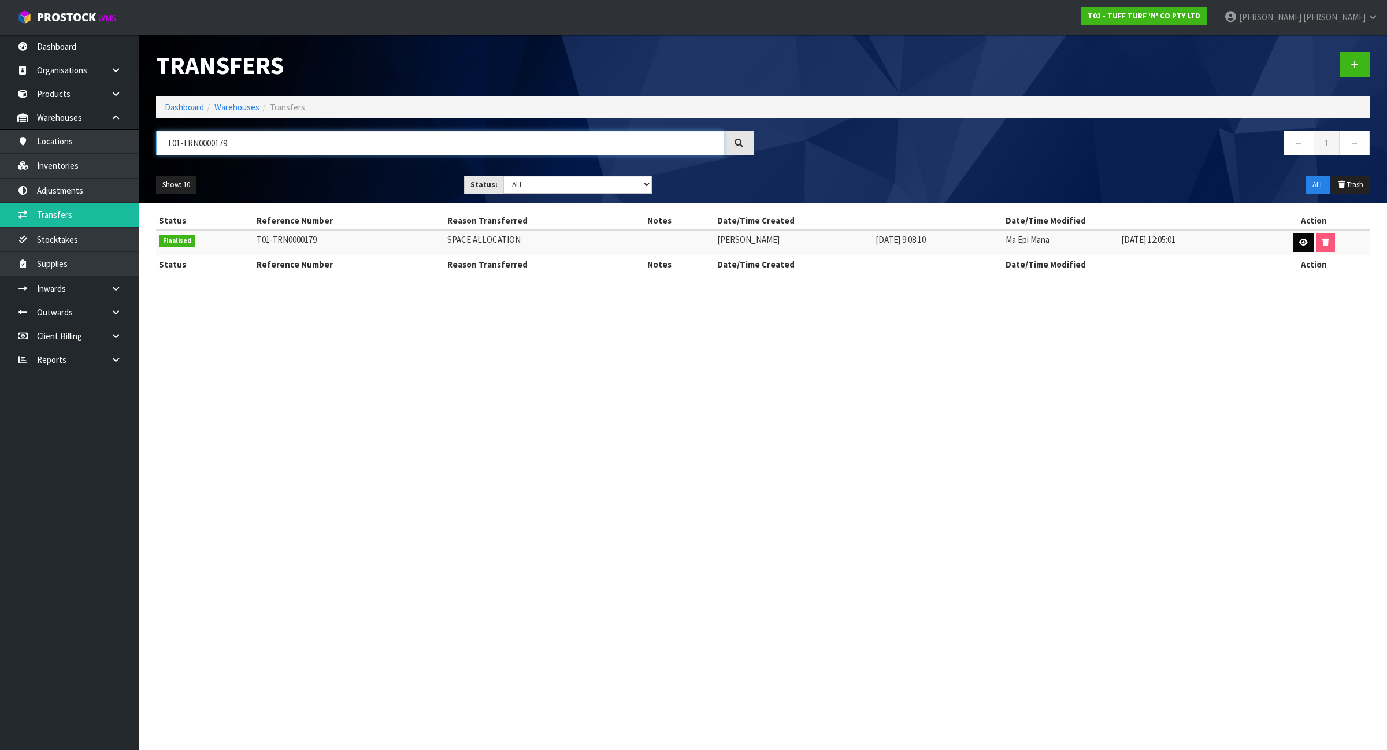
type input "T01-TRN0000179"
click at [1302, 245] on icon at bounding box center [1303, 243] width 9 height 8
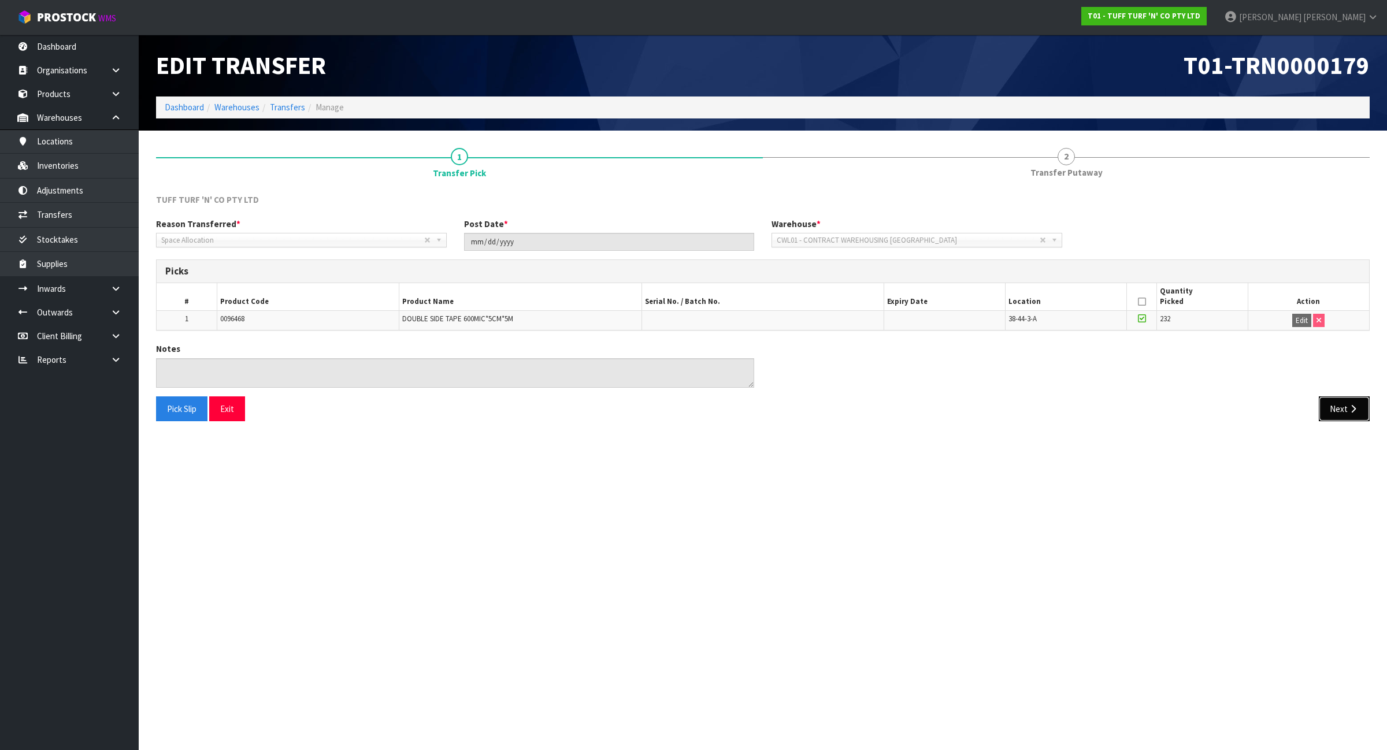
click at [1351, 411] on icon "button" at bounding box center [1353, 409] width 11 height 9
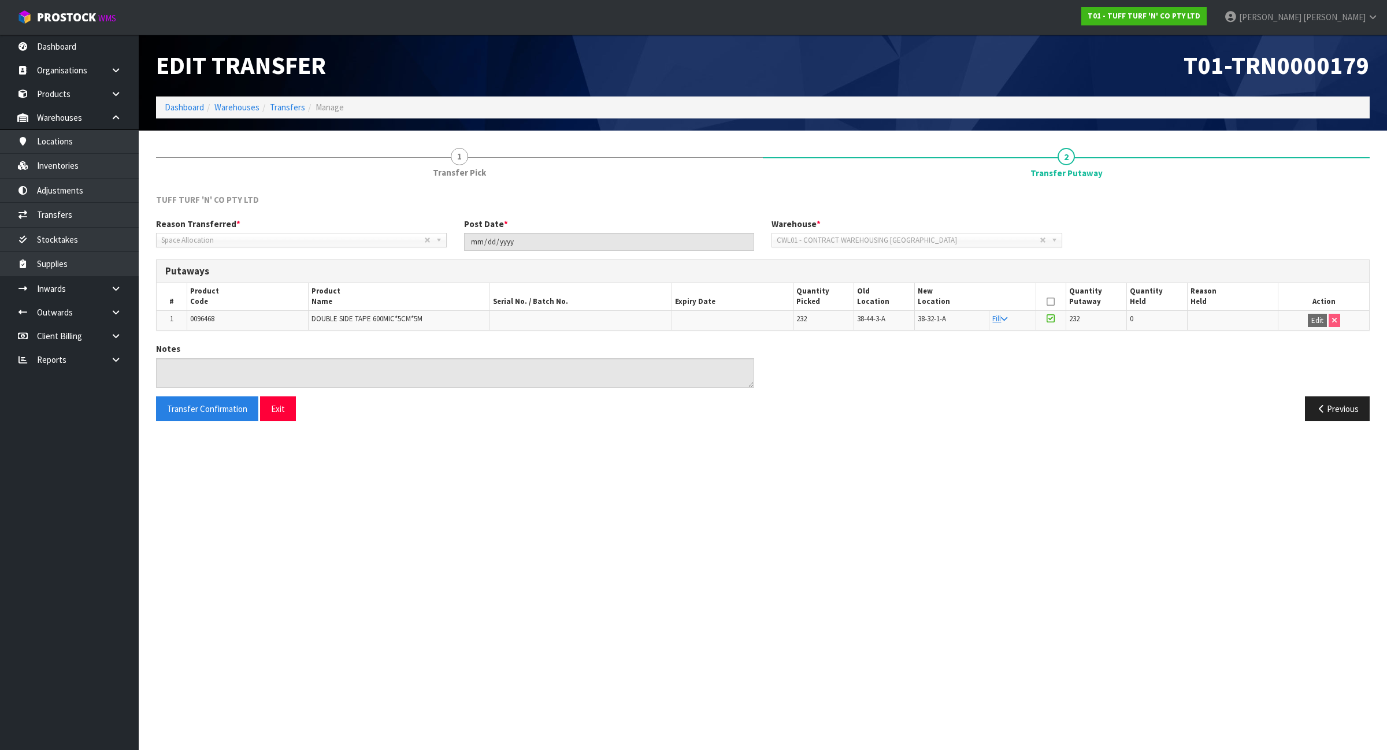
click at [214, 319] on span "0096468" at bounding box center [202, 319] width 24 height 10
copy span "0096468"
click at [33, 190] on link "Adjustments" at bounding box center [69, 191] width 139 height 24
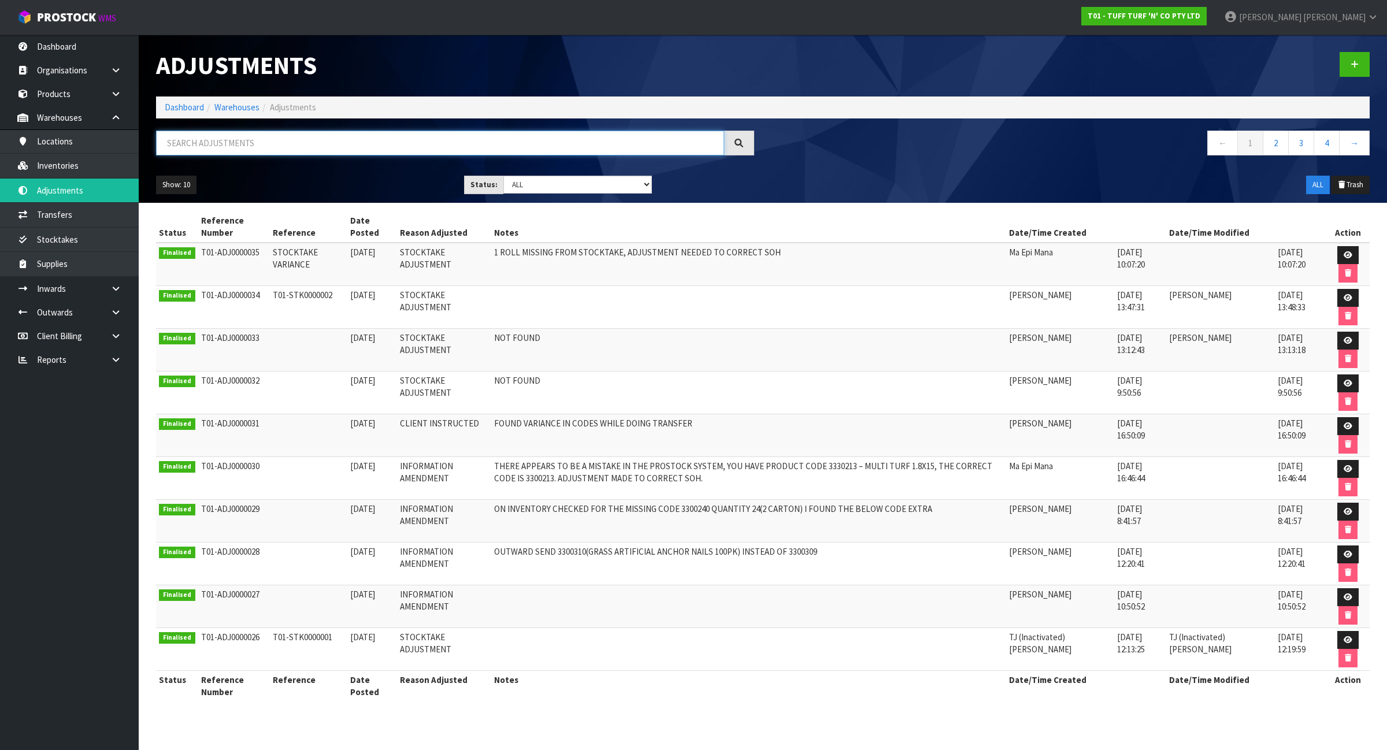
click at [296, 143] on input "text" at bounding box center [440, 143] width 568 height 25
paste input "T01-ADJ0000026"
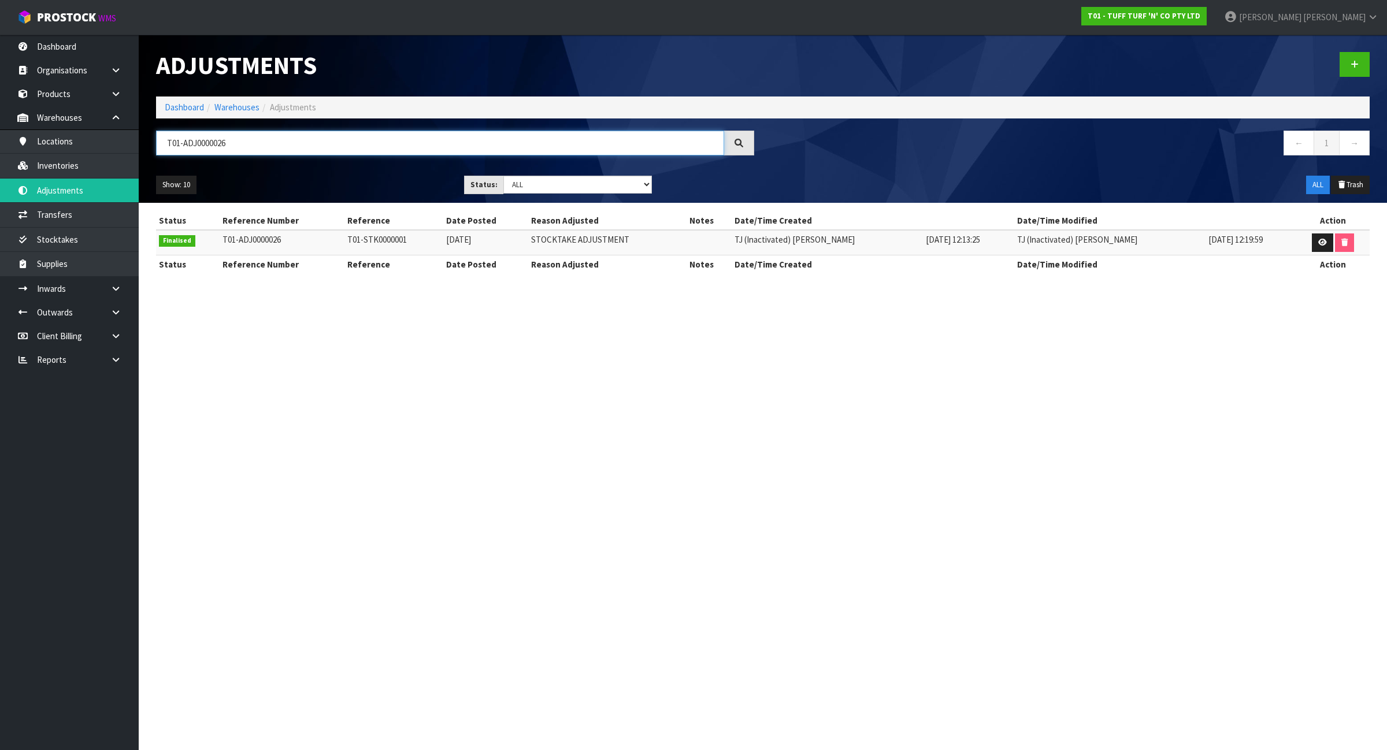
type input "T01-ADJ0000026"
click at [269, 134] on input "T01-ADJ0000026" at bounding box center [440, 143] width 568 height 25
drag, startPoint x: 74, startPoint y: 213, endPoint x: 117, endPoint y: 216, distance: 42.9
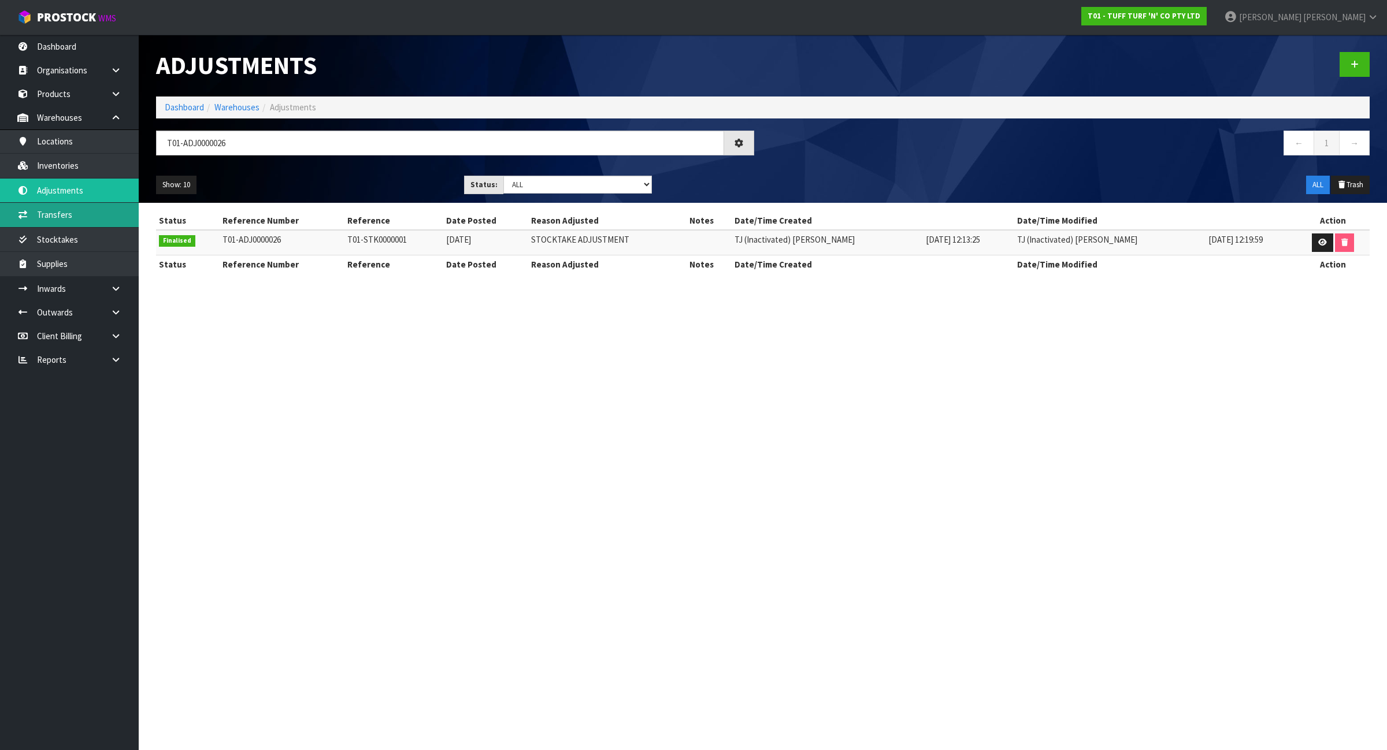
click at [74, 213] on link "Transfers" at bounding box center [69, 215] width 139 height 24
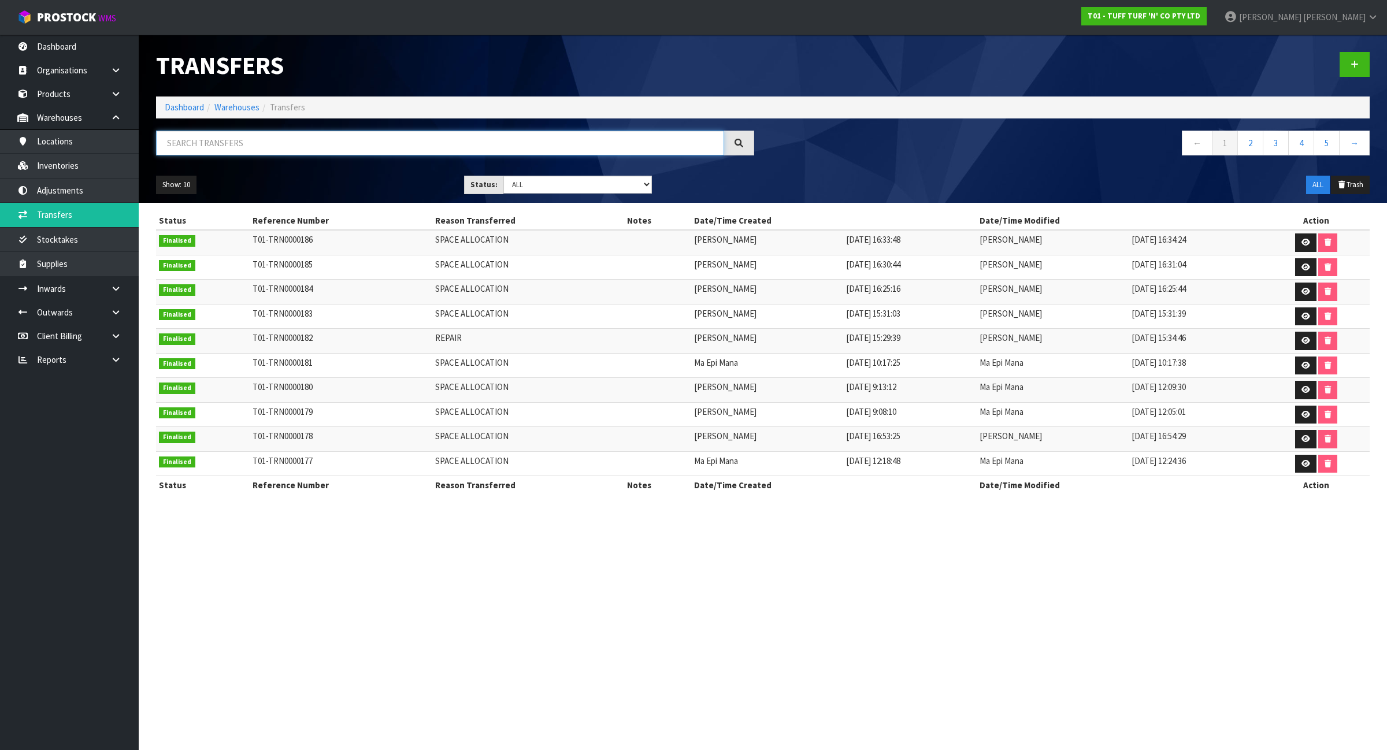
click at [198, 143] on input "text" at bounding box center [440, 143] width 568 height 25
paste input "T01-TRN0000180"
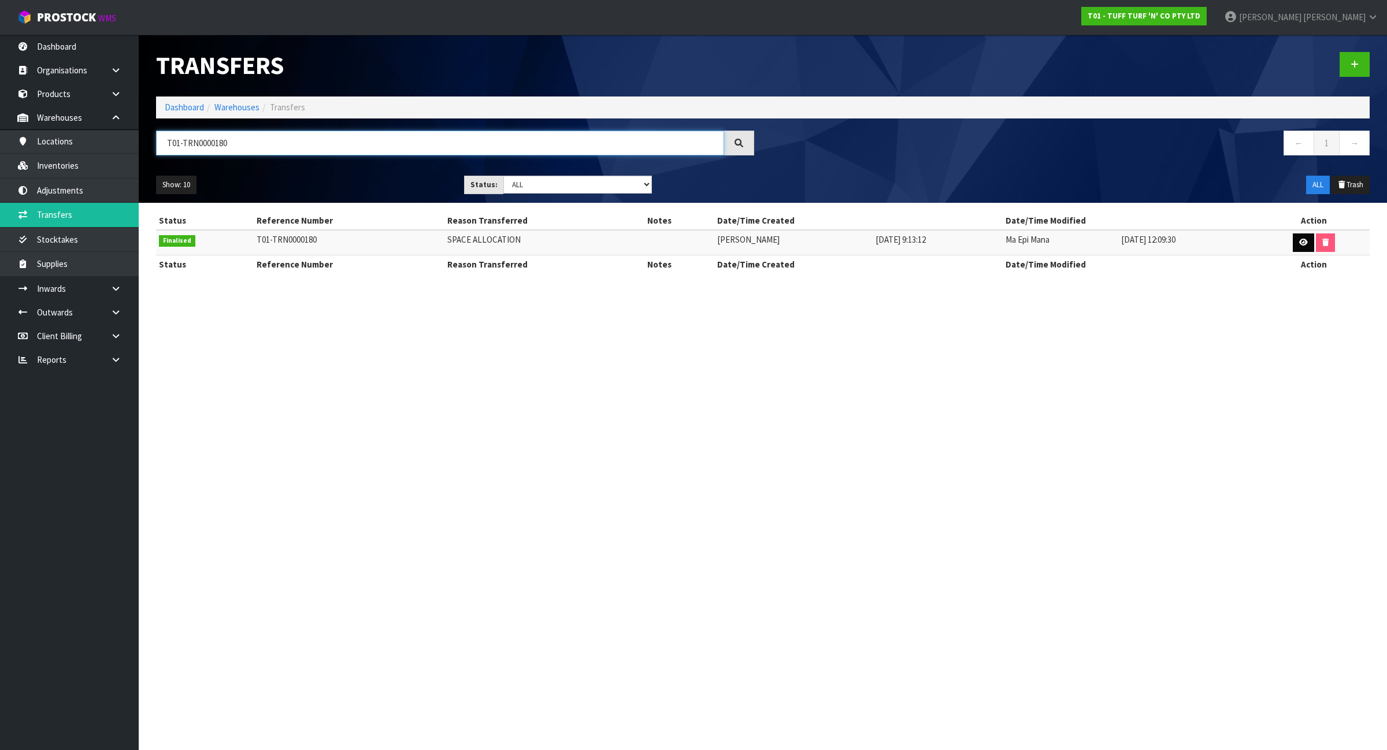
type input "T01-TRN0000180"
click at [1299, 241] on icon at bounding box center [1303, 243] width 9 height 8
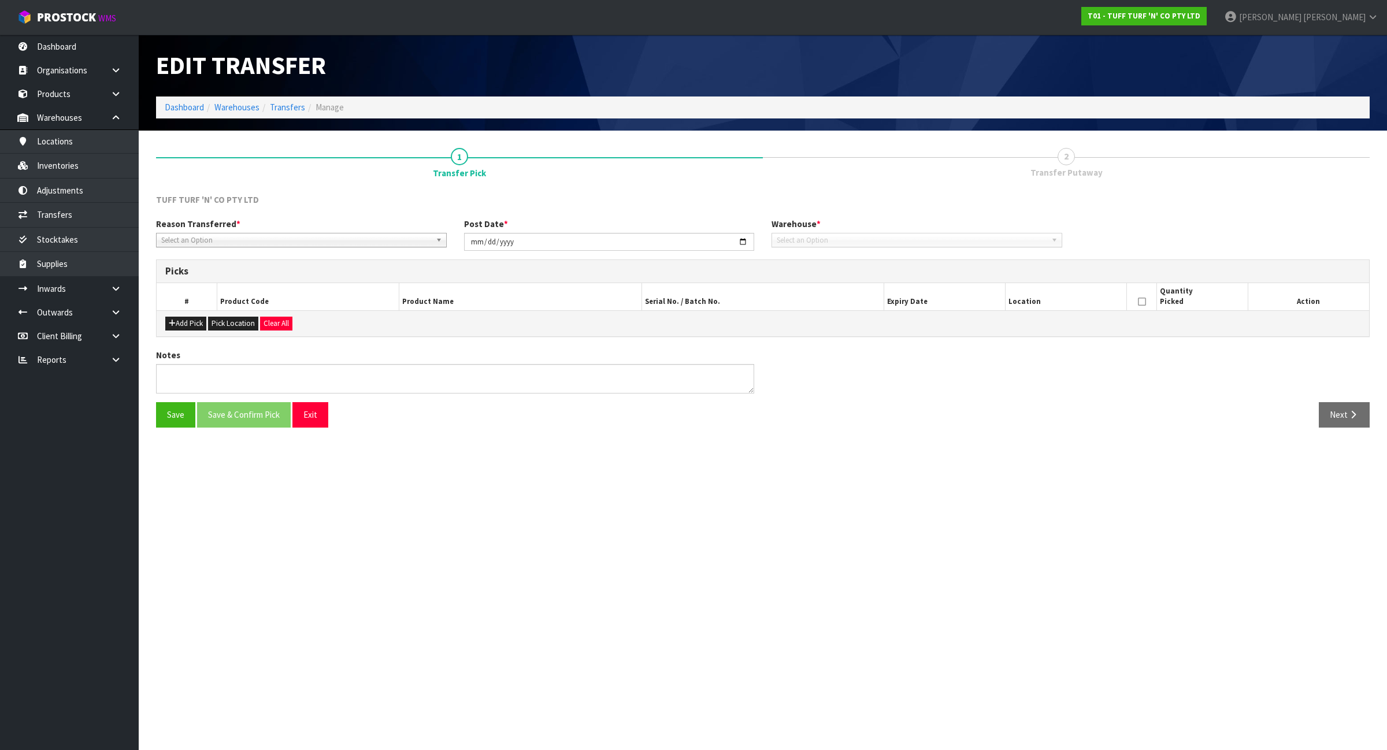
type input "[DATE]"
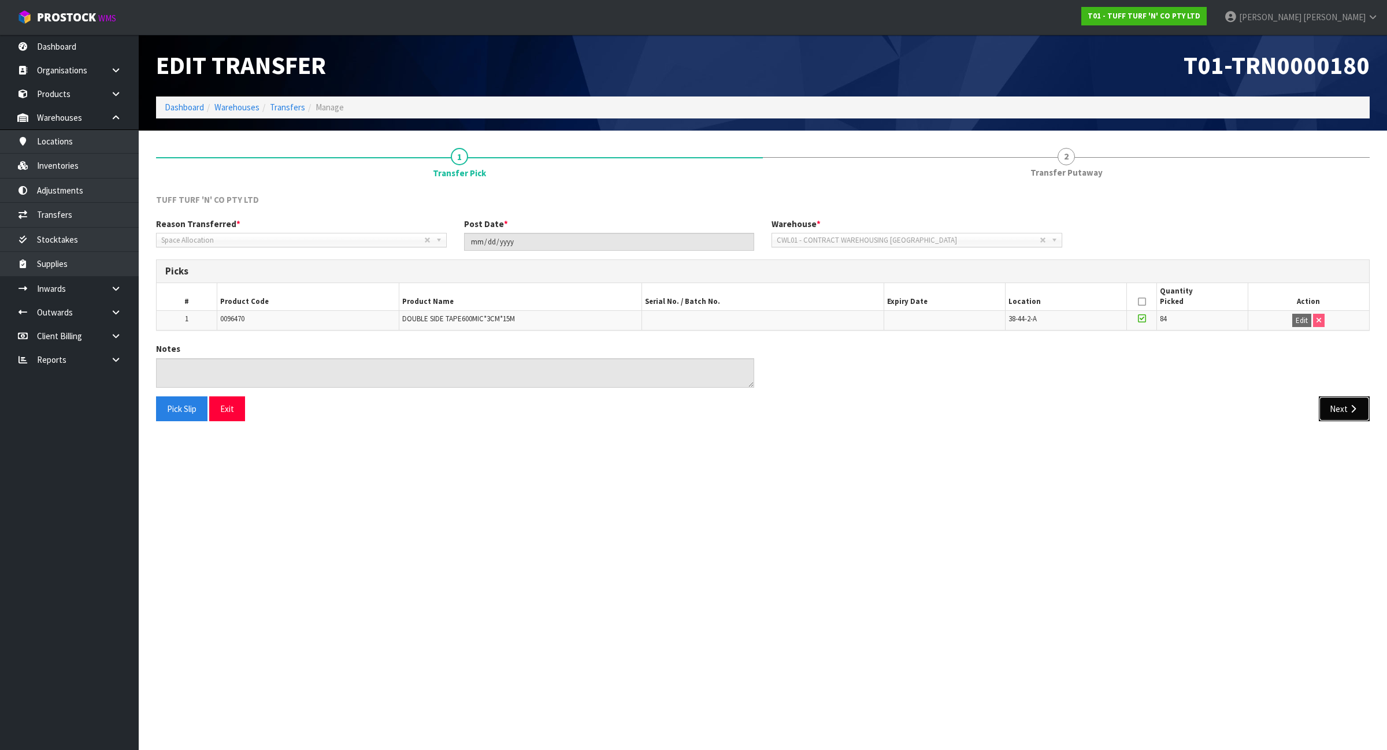
click at [1348, 410] on icon "button" at bounding box center [1353, 409] width 11 height 9
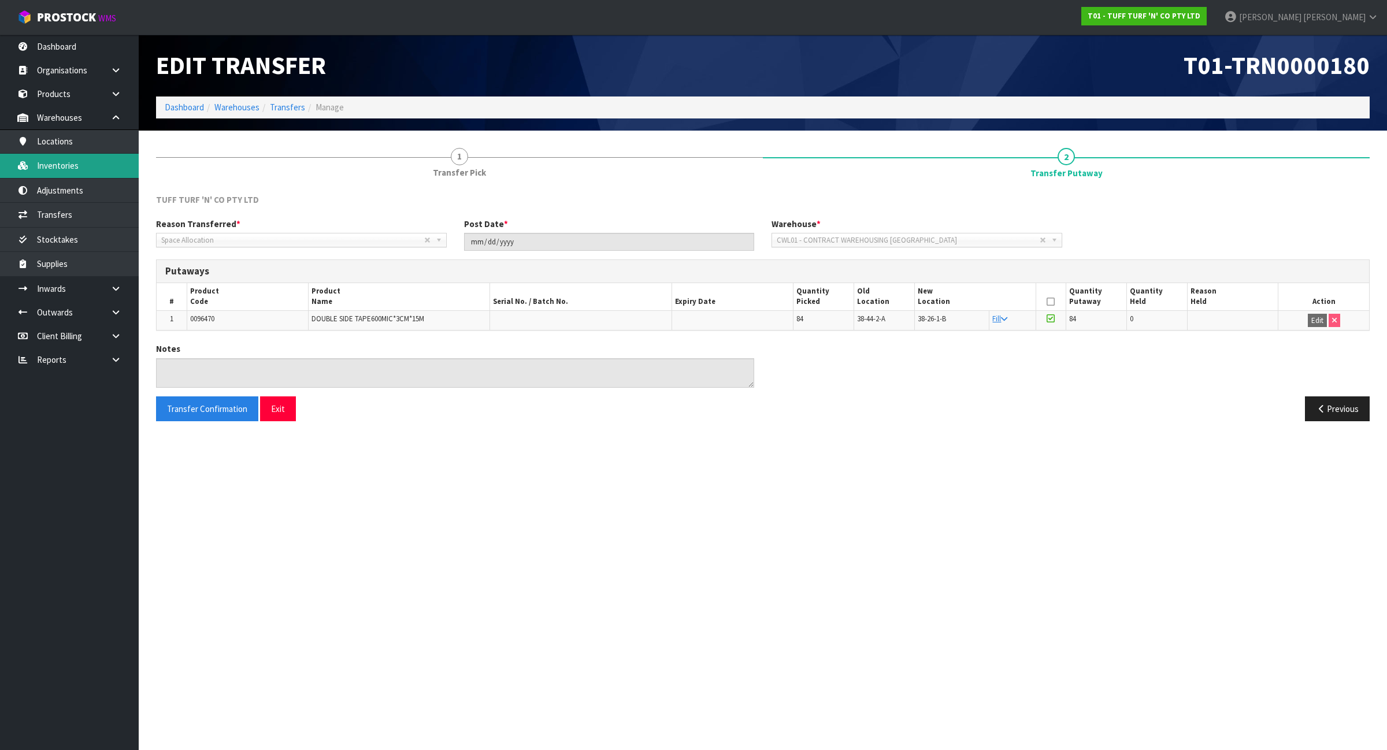
click at [92, 175] on link "Inventories" at bounding box center [69, 166] width 139 height 24
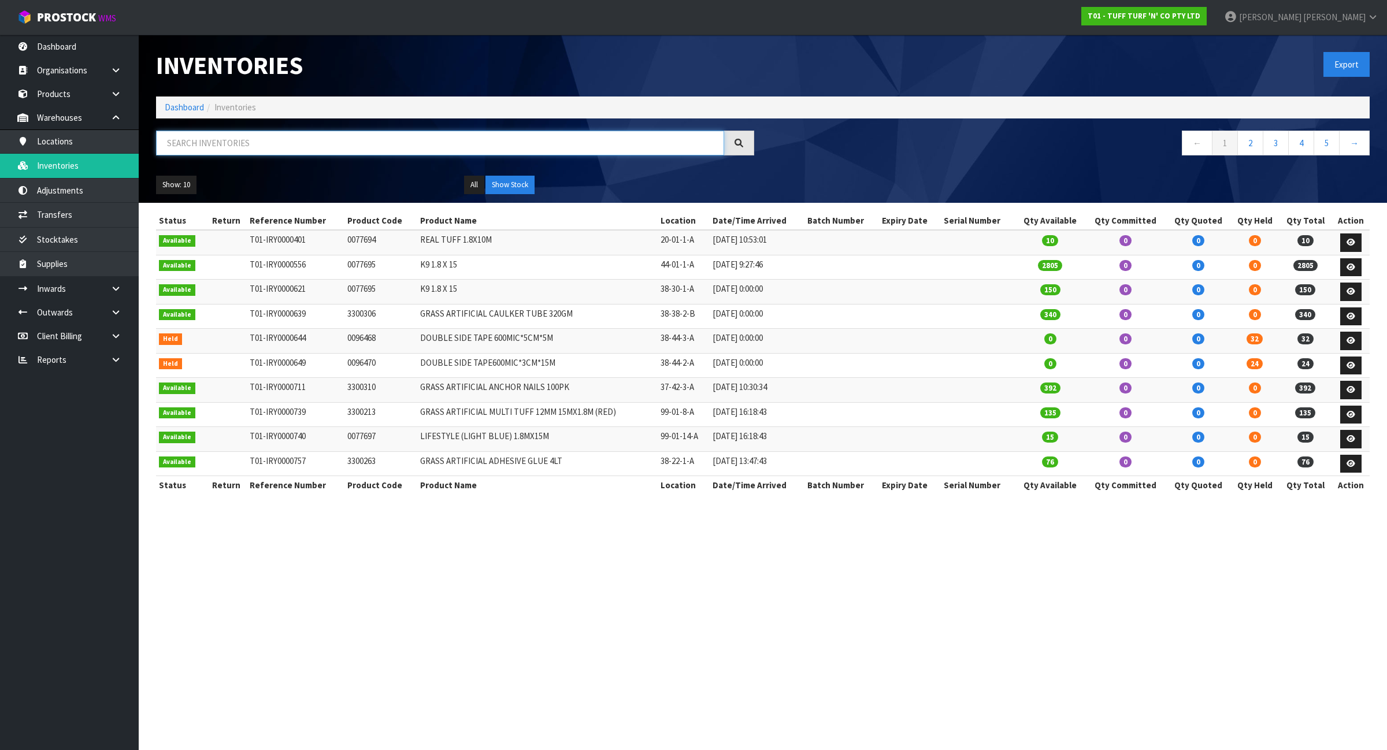
click at [273, 140] on input "text" at bounding box center [440, 143] width 568 height 25
paste input "3300314"
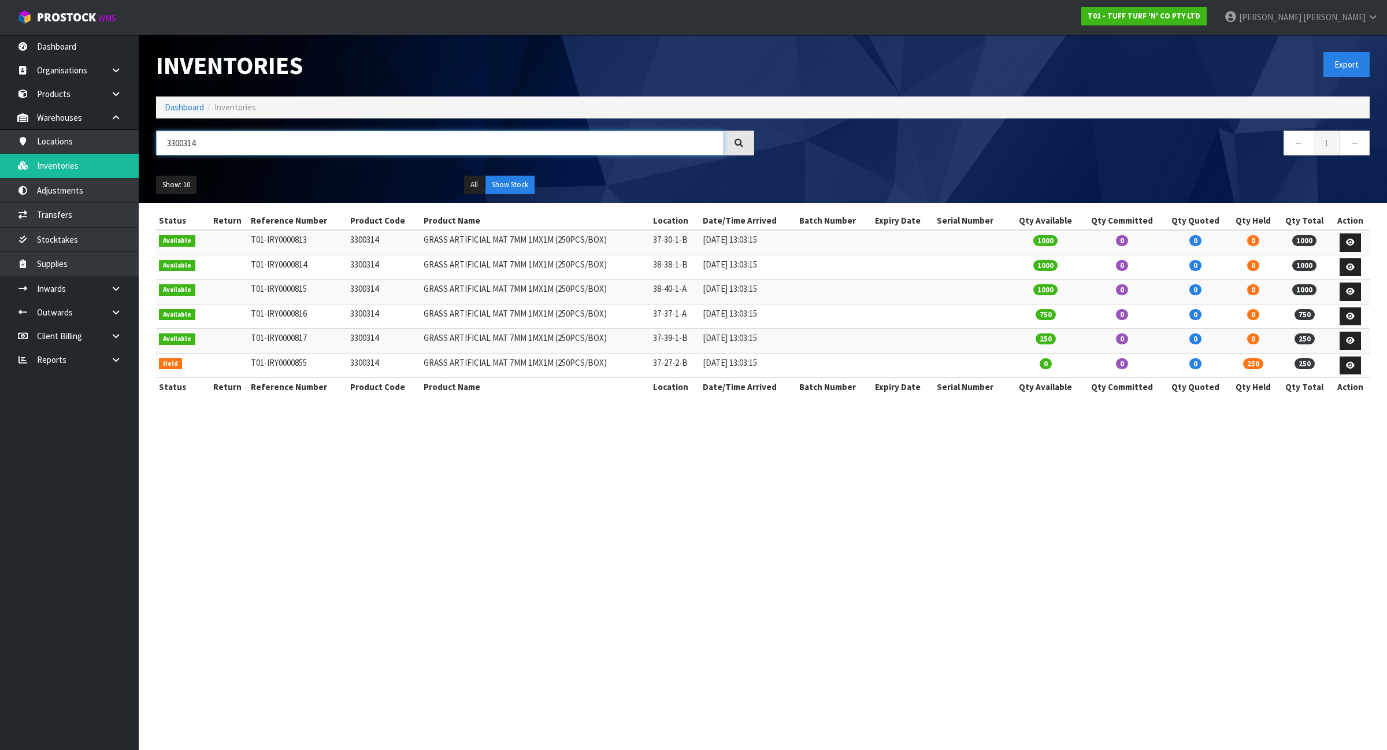
type input "3300314"
click at [1354, 372] on link at bounding box center [1350, 366] width 21 height 18
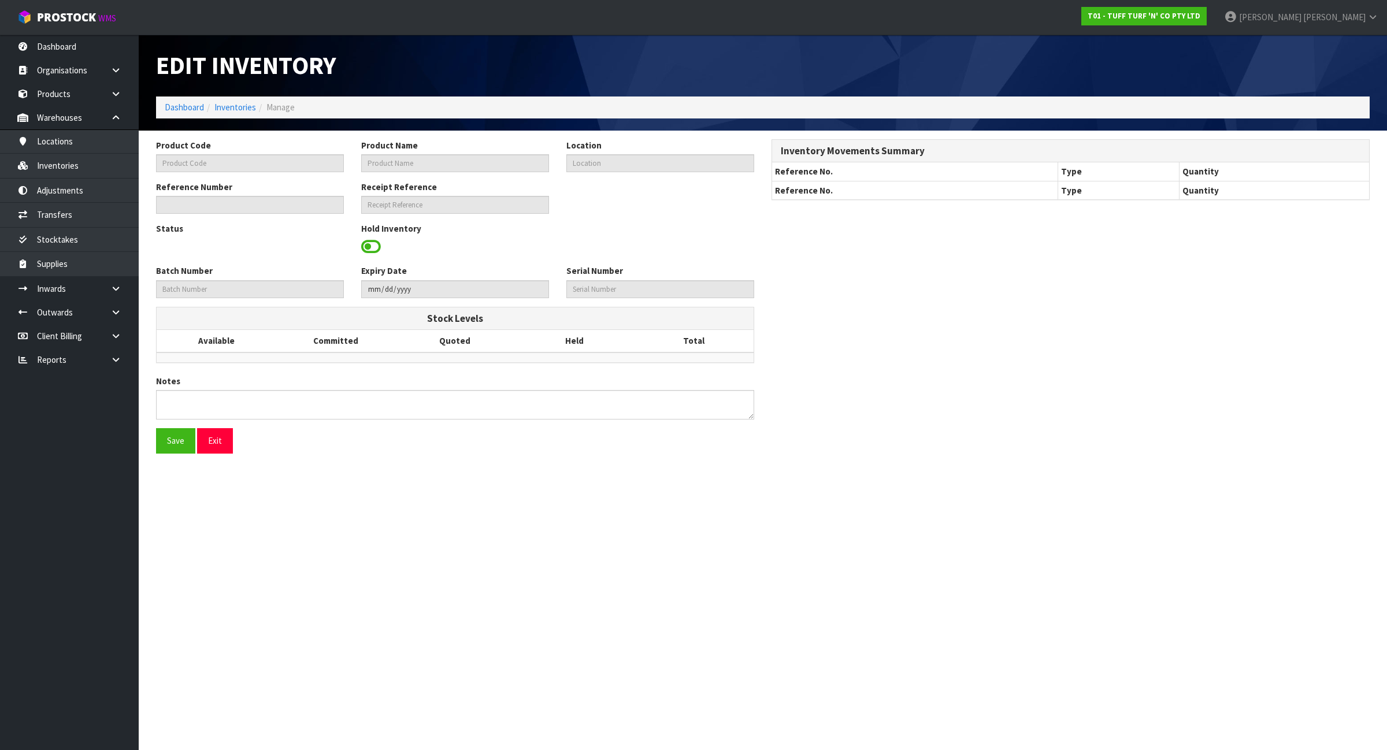
type input "3300314"
type input "GRASS ARTIFICIAL MAT 7MM 1MX1M (250PCS/BOX)"
type input "37-27-2-B"
type input "T01-IRY0000855"
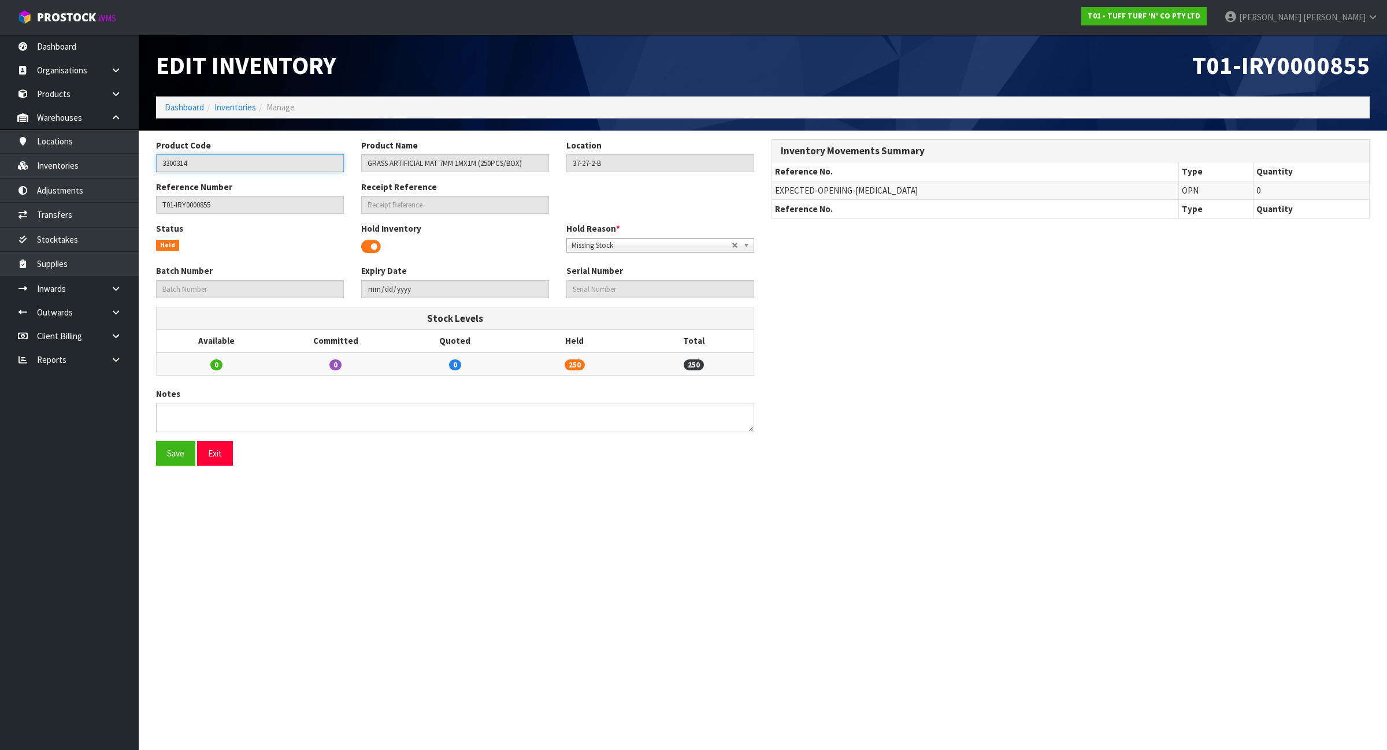
click at [201, 159] on input "3300314" at bounding box center [250, 163] width 188 height 18
click at [237, 110] on link "Inventories" at bounding box center [235, 107] width 42 height 11
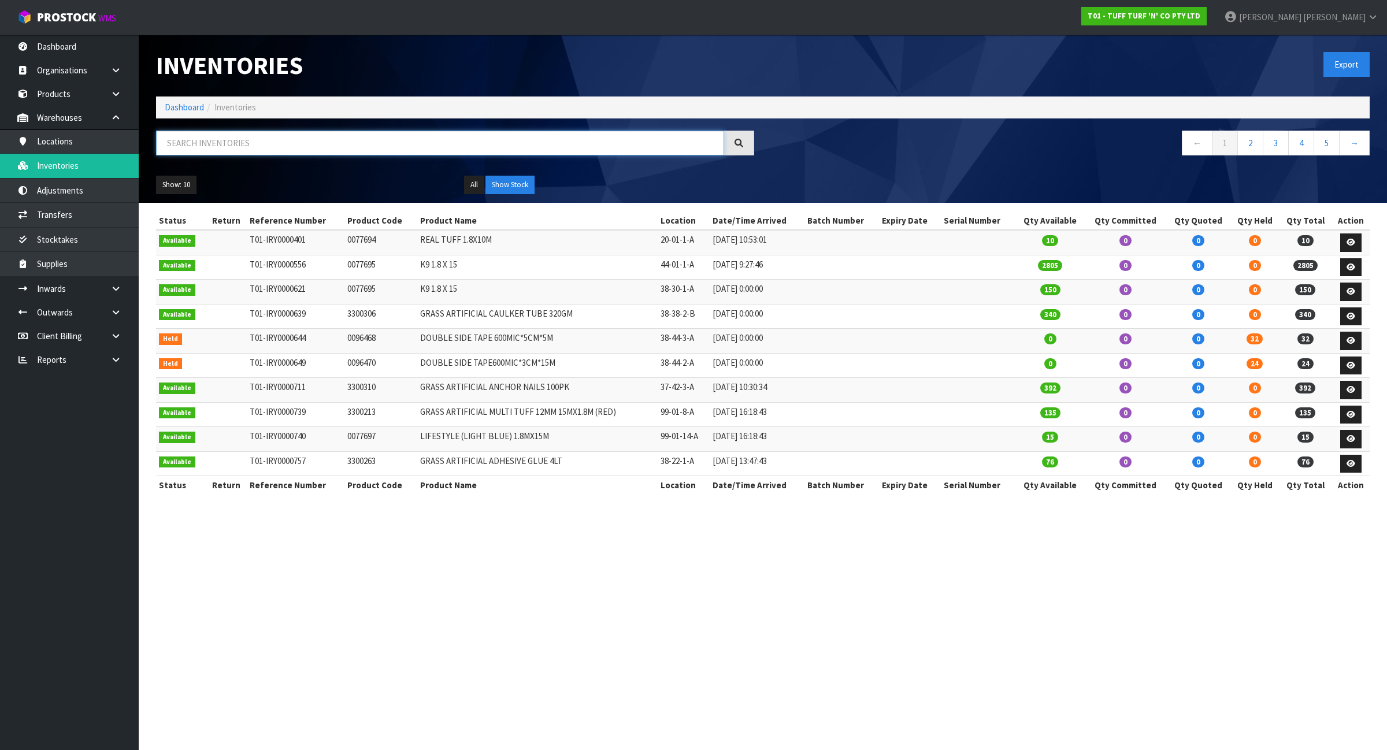
click at [231, 137] on input "text" at bounding box center [440, 143] width 568 height 25
paste input "3300314"
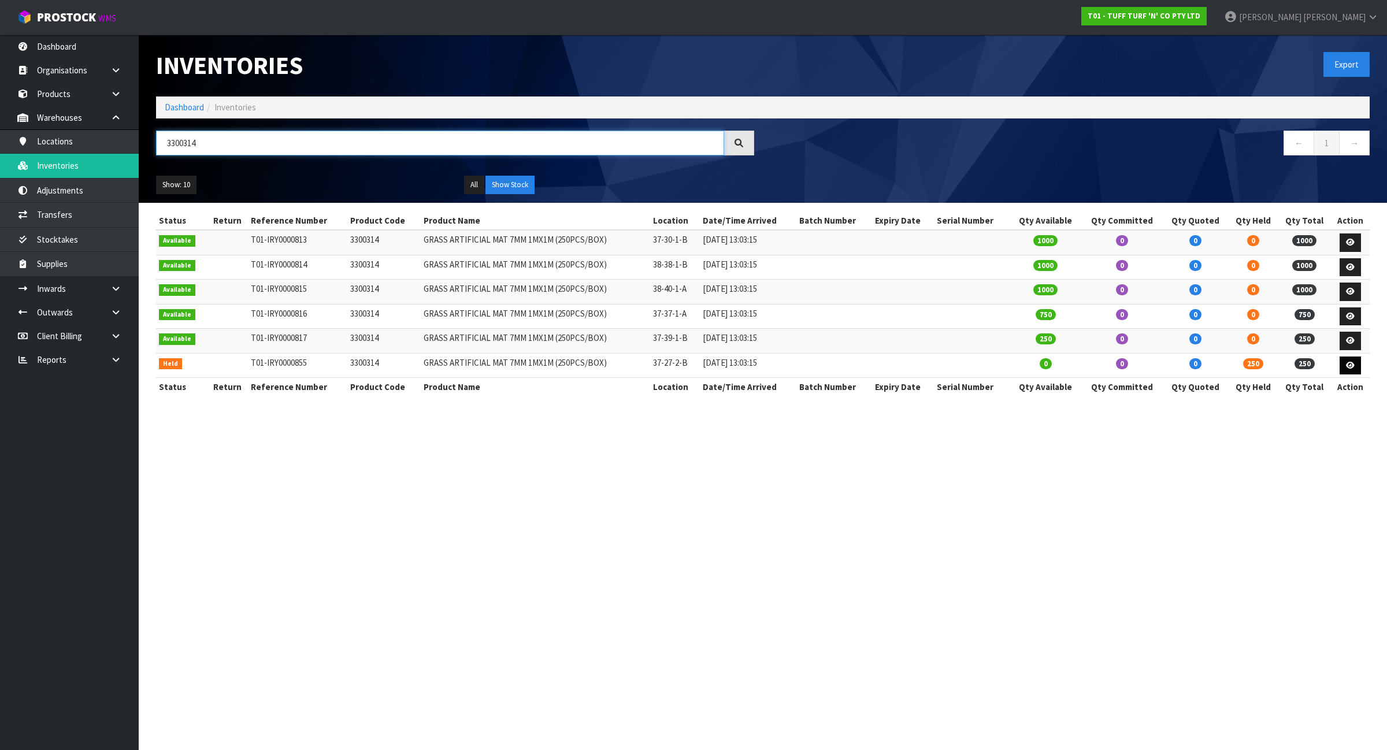
type input "3300314"
click at [1351, 369] on icon at bounding box center [1350, 366] width 9 height 8
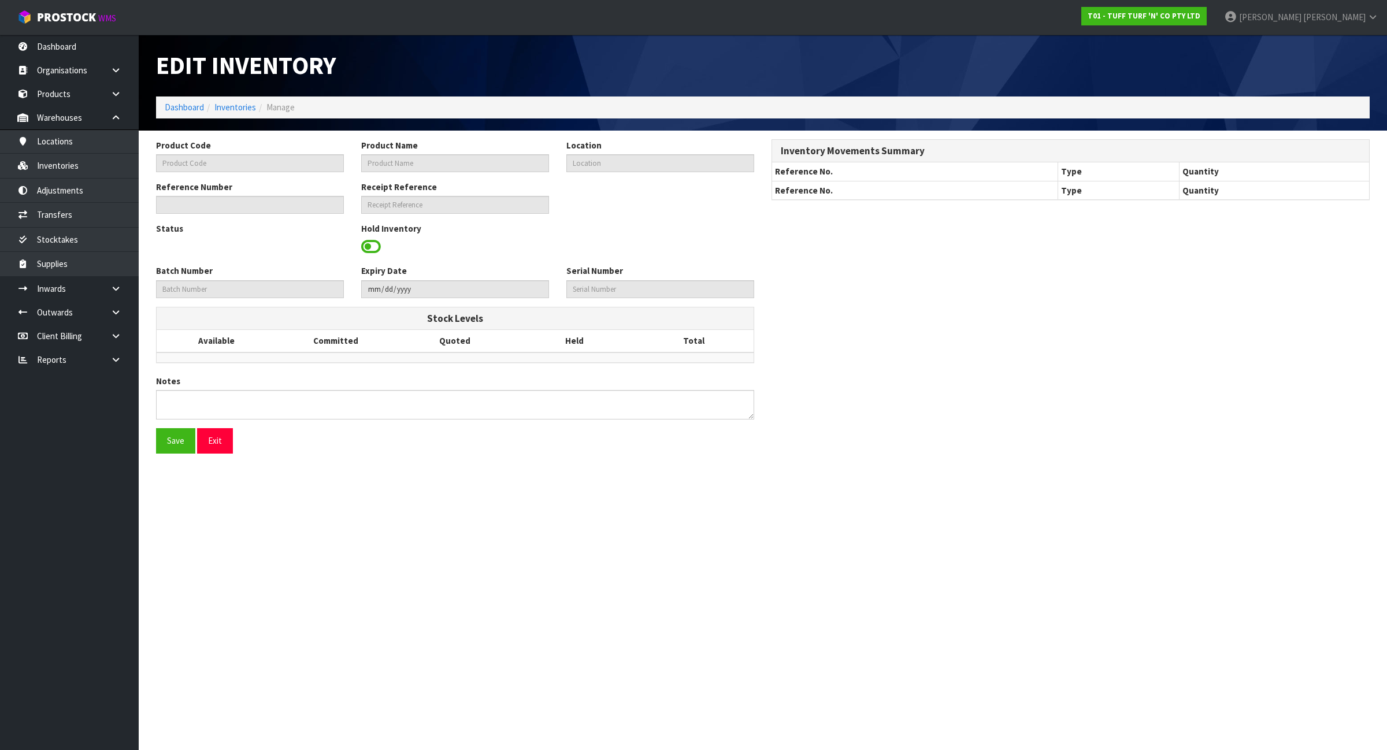
type input "3300314"
type input "GRASS ARTIFICIAL MAT 7MM 1MX1M (250PCS/BOX)"
type input "37-27-2-B"
type input "T01-IRY0000855"
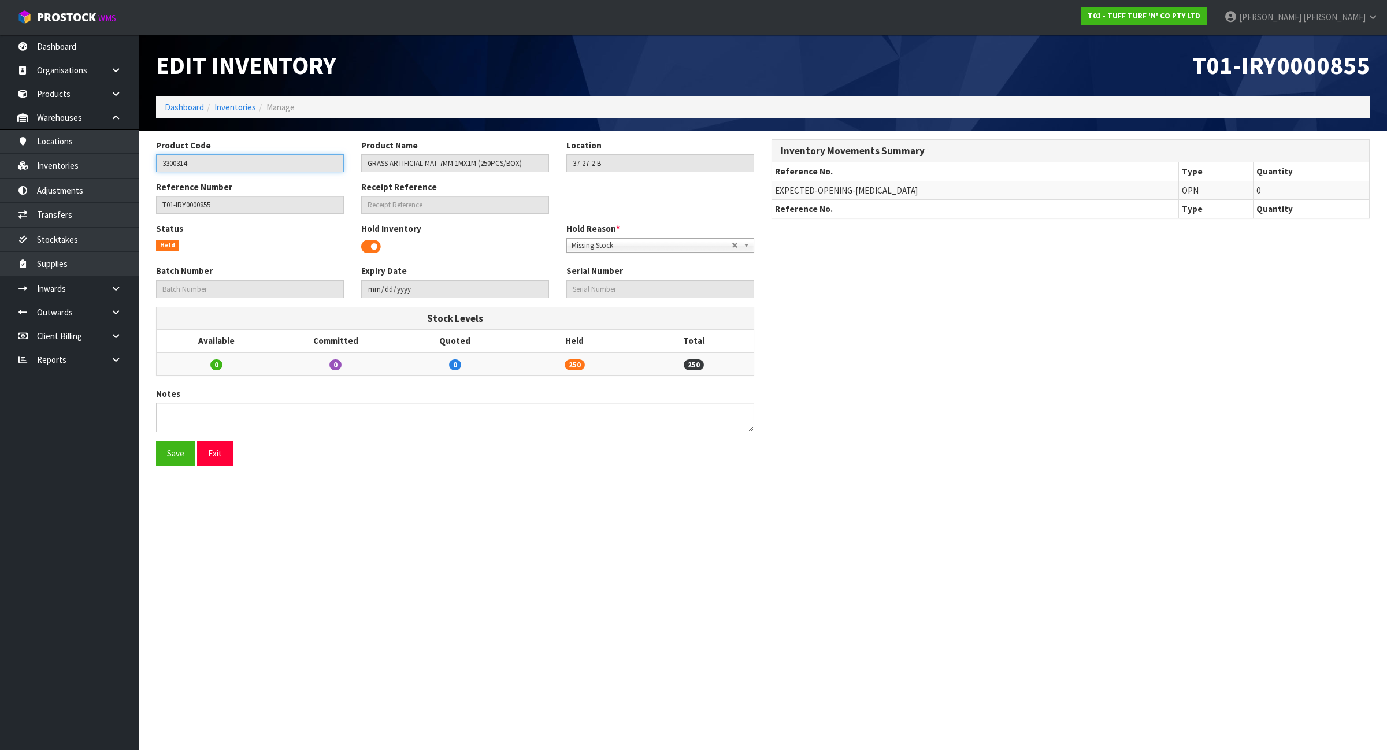
click at [209, 165] on input "3300314" at bounding box center [250, 163] width 188 height 18
click at [234, 107] on link "Inventories" at bounding box center [235, 107] width 42 height 11
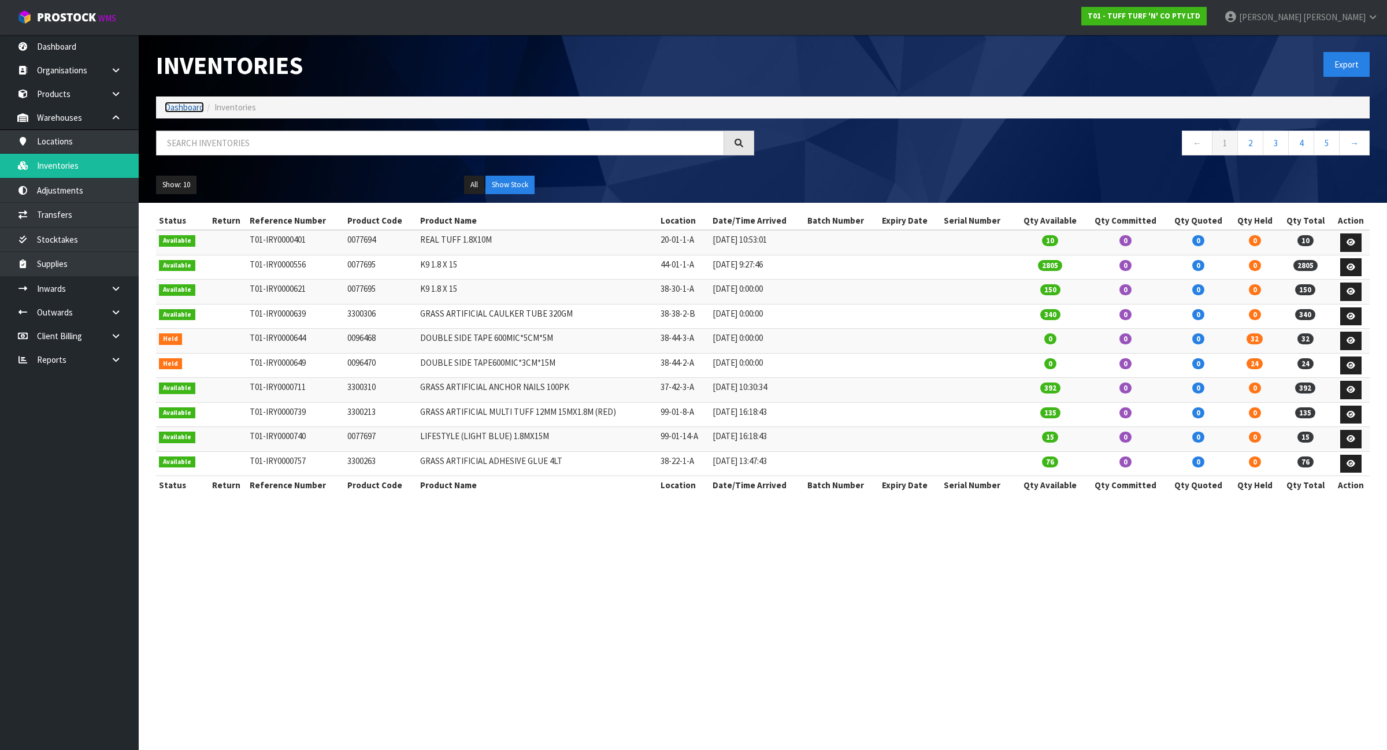
click at [186, 104] on link "Dashboard" at bounding box center [184, 107] width 39 height 11
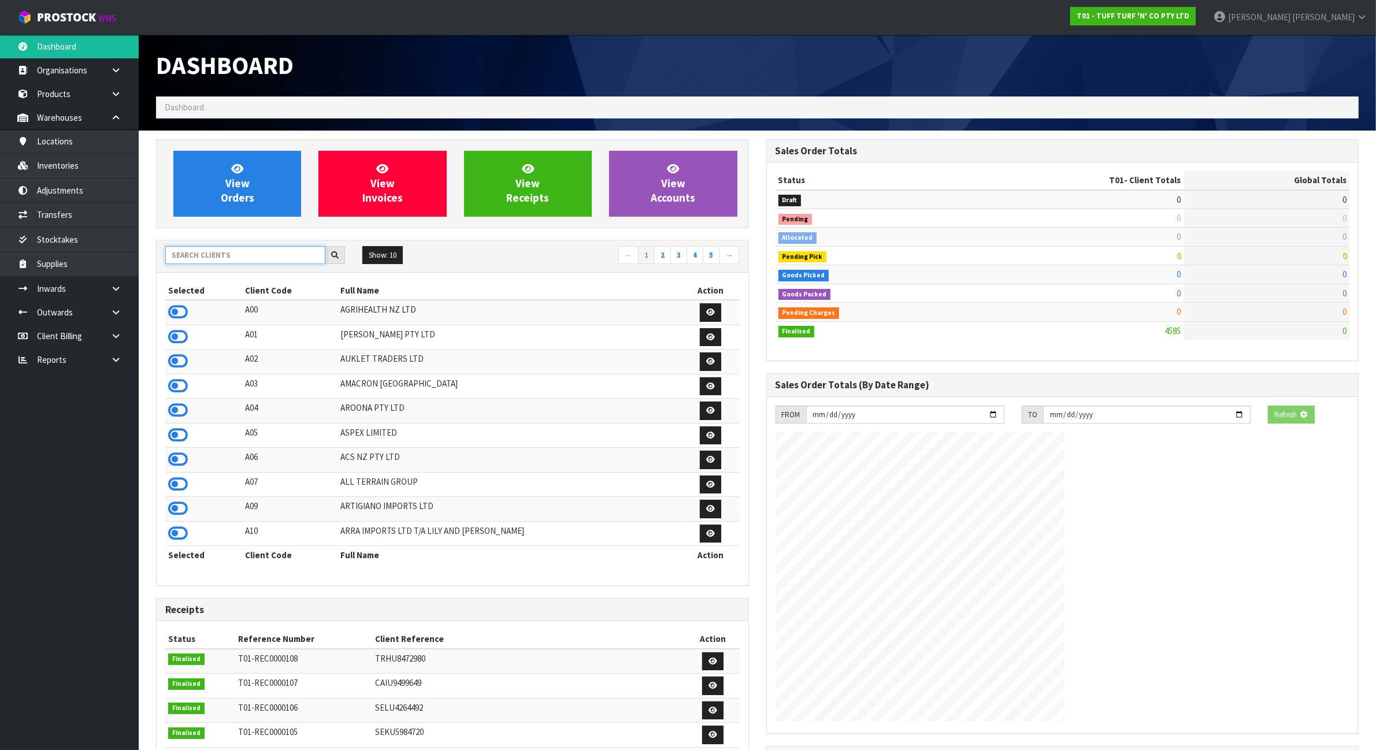
click at [276, 254] on input "text" at bounding box center [245, 255] width 160 height 18
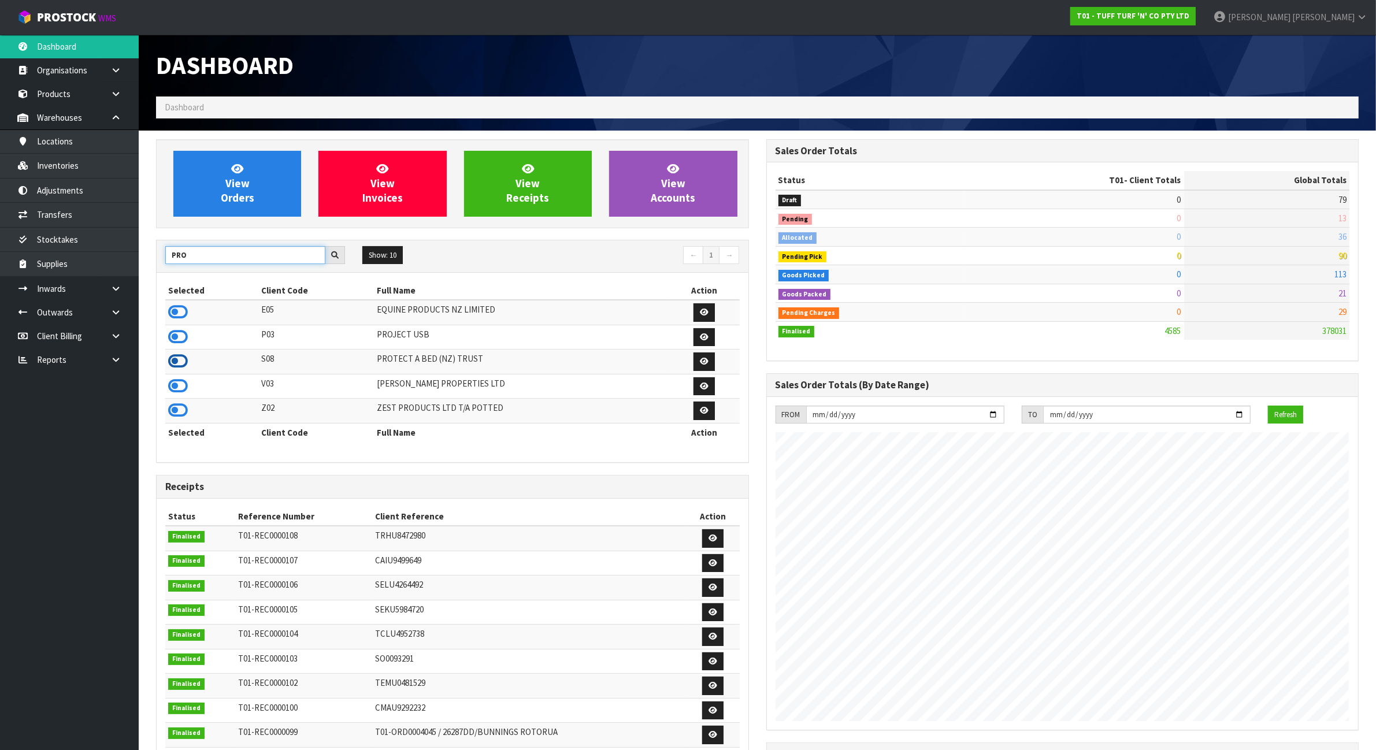
type input "PRO"
click at [181, 363] on icon at bounding box center [178, 361] width 20 height 17
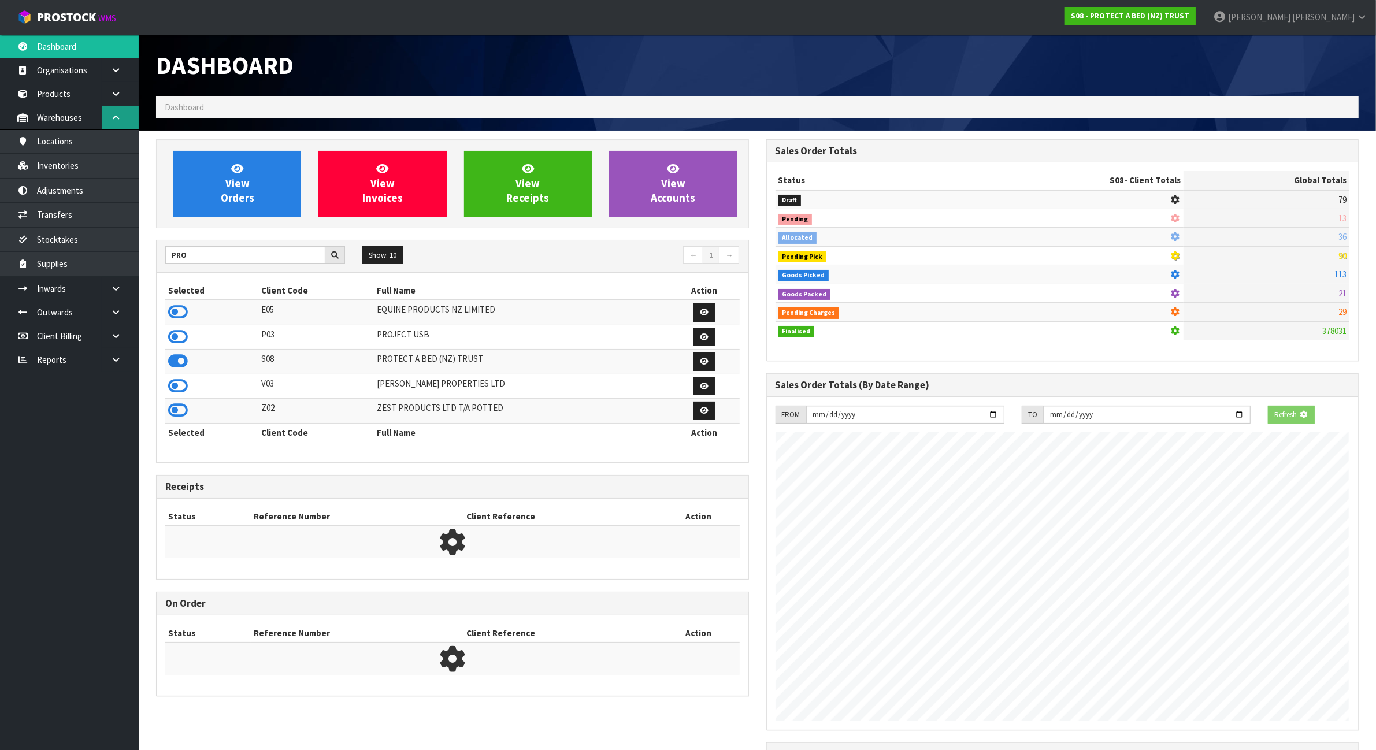
scroll to position [577337, 577448]
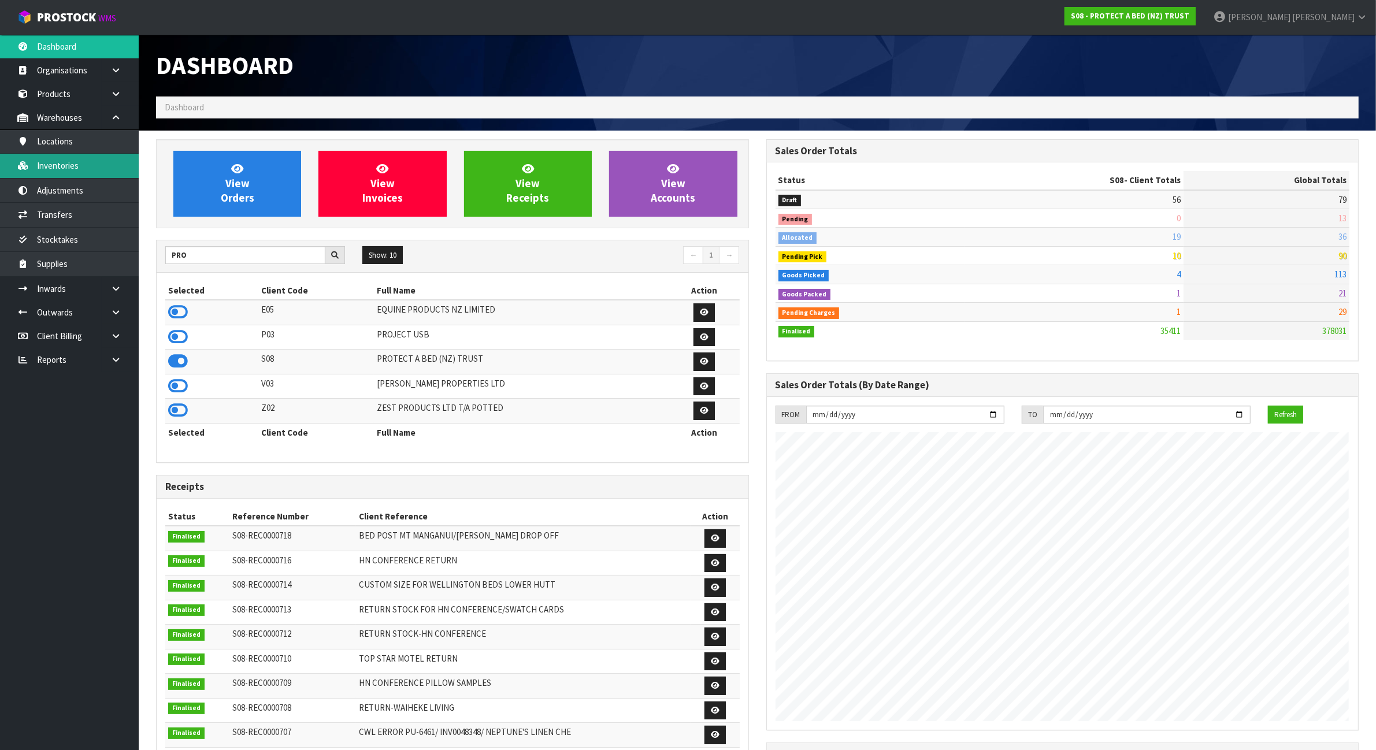
click at [96, 161] on link "Inventories" at bounding box center [69, 166] width 139 height 24
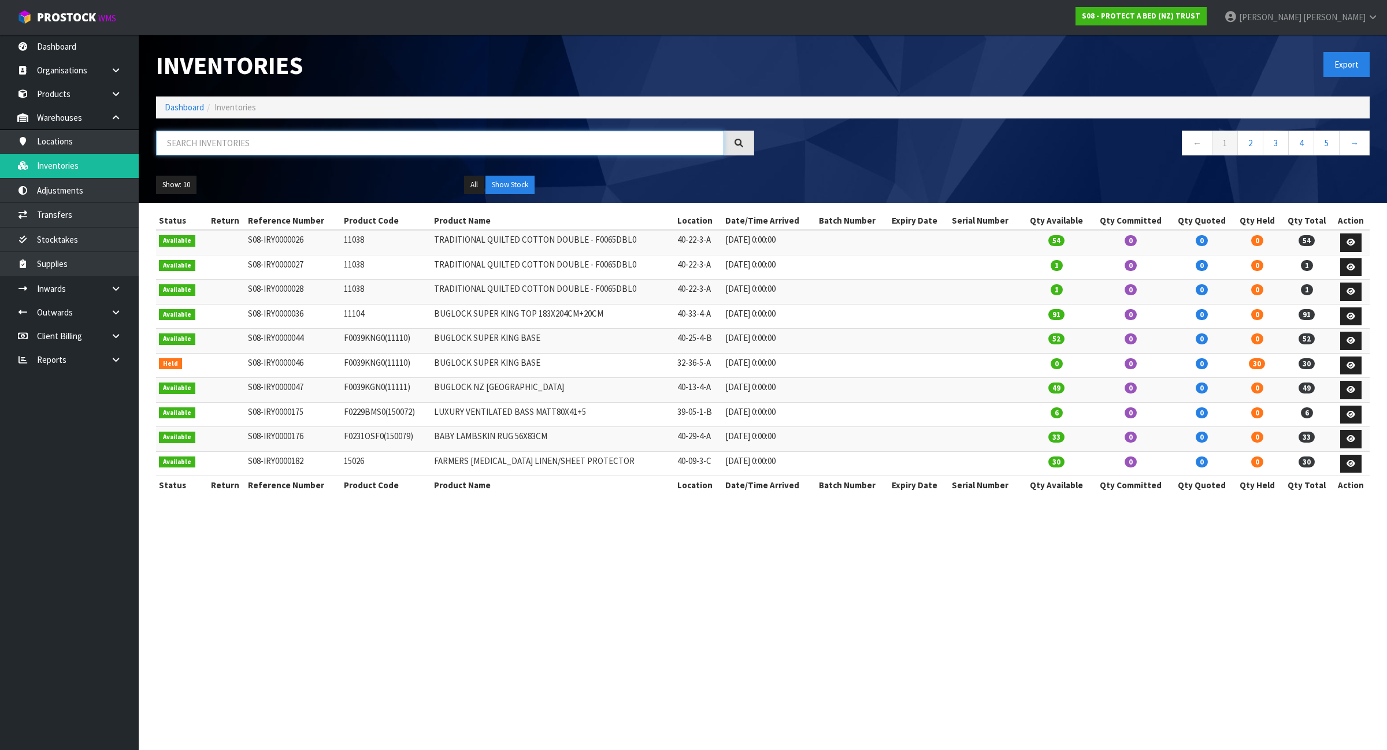
click at [271, 146] on input "text" at bounding box center [440, 143] width 568 height 25
paste input "CM_MKT00384"
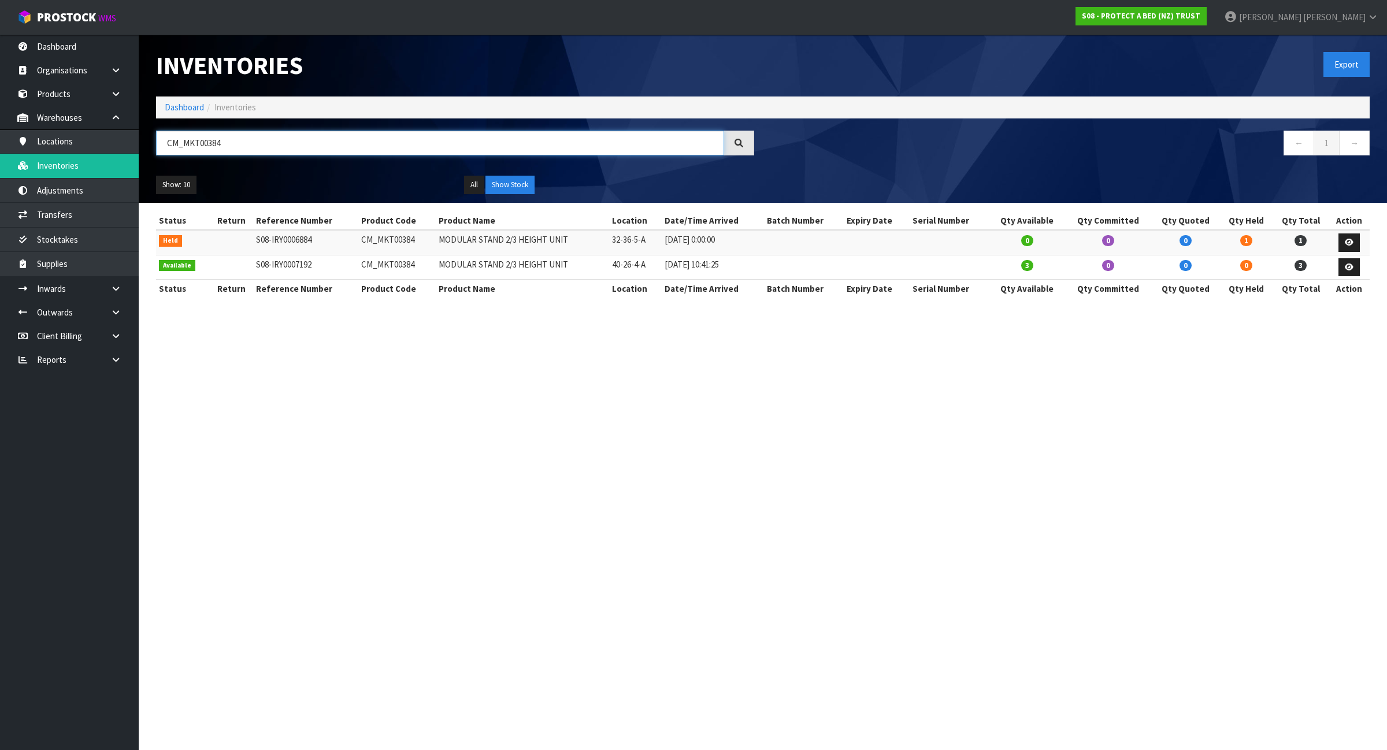
click at [290, 136] on input "CM_MKT00384" at bounding box center [440, 143] width 568 height 25
paste input "F0090DBL0"
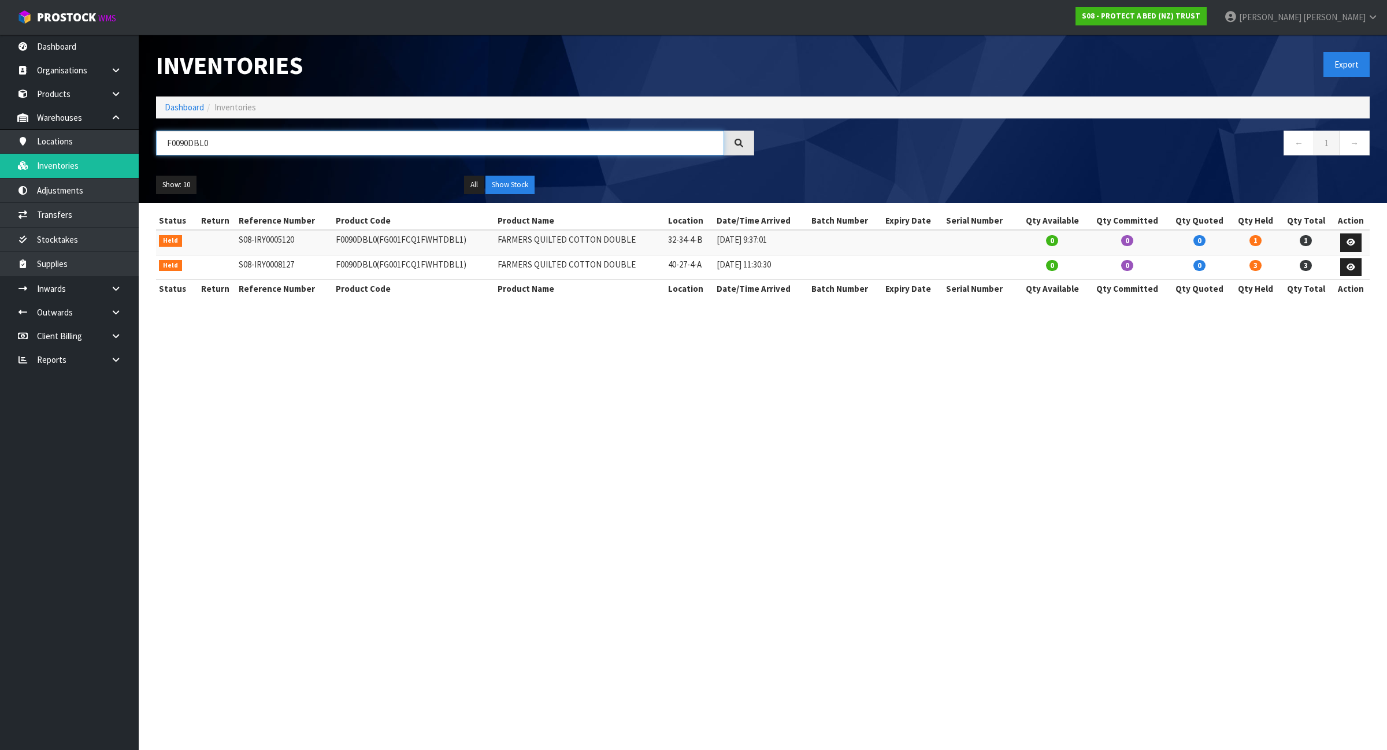
type input "F0090DBL0"
click at [1349, 271] on icon at bounding box center [1351, 268] width 9 height 8
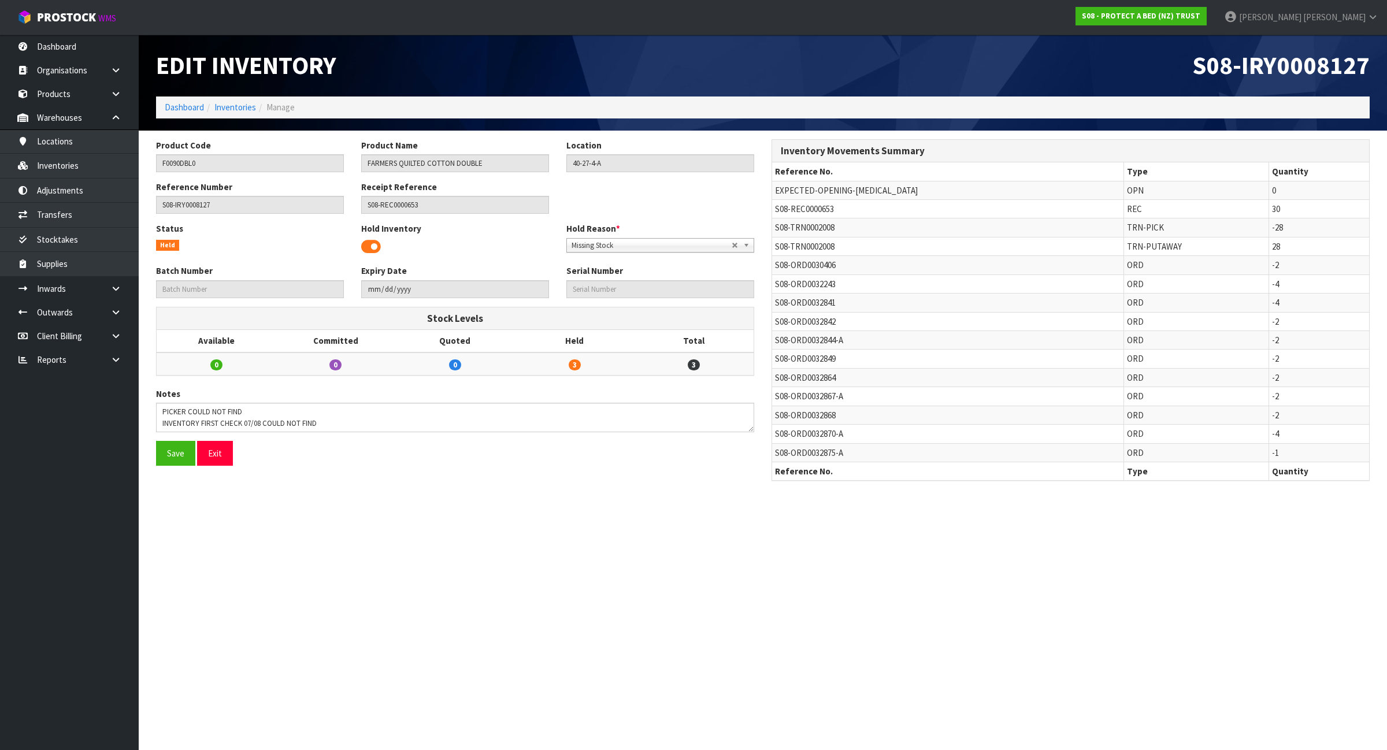
click at [827, 246] on span "S08-TRN0002008" at bounding box center [805, 246] width 60 height 11
copy tr "S08-TRN0002008"
click at [59, 221] on link "Transfers" at bounding box center [69, 215] width 139 height 24
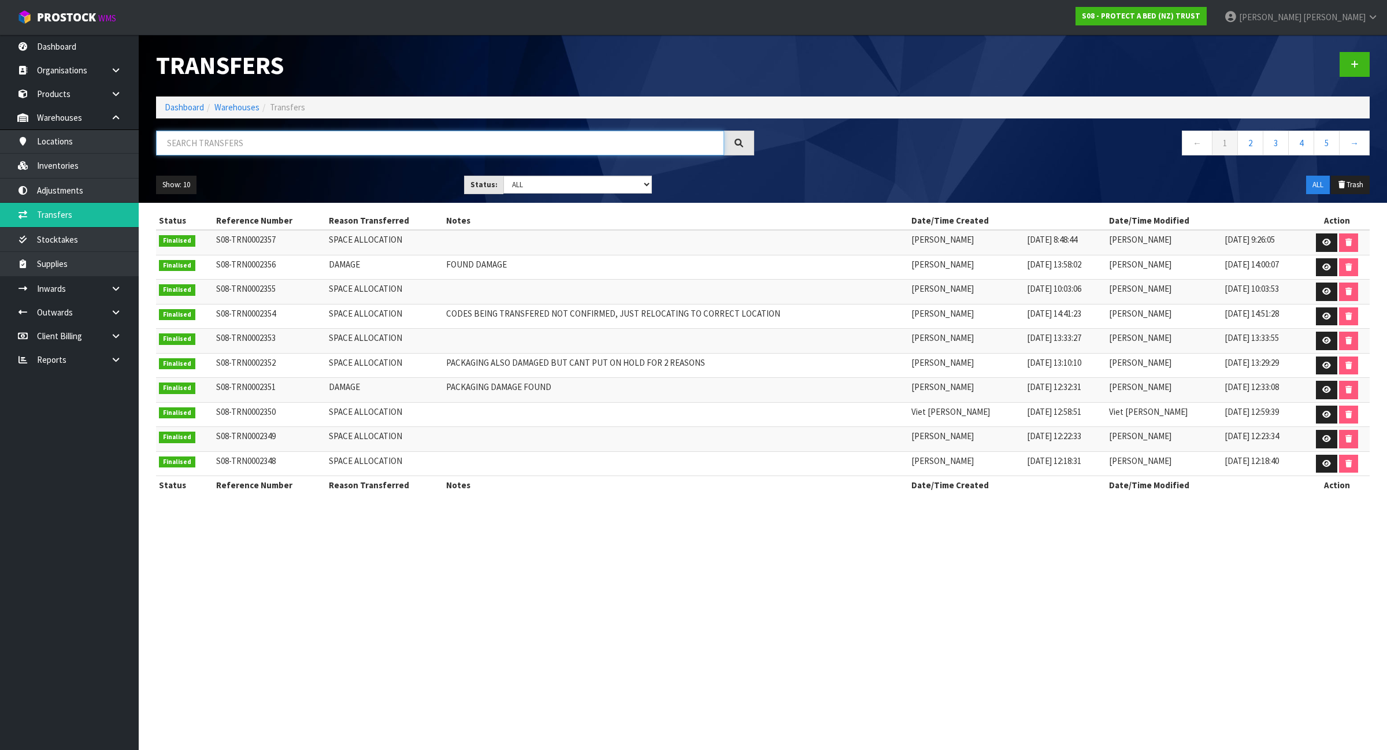
click at [246, 149] on input "text" at bounding box center [440, 143] width 568 height 25
paste input "S08-TRN0002008"
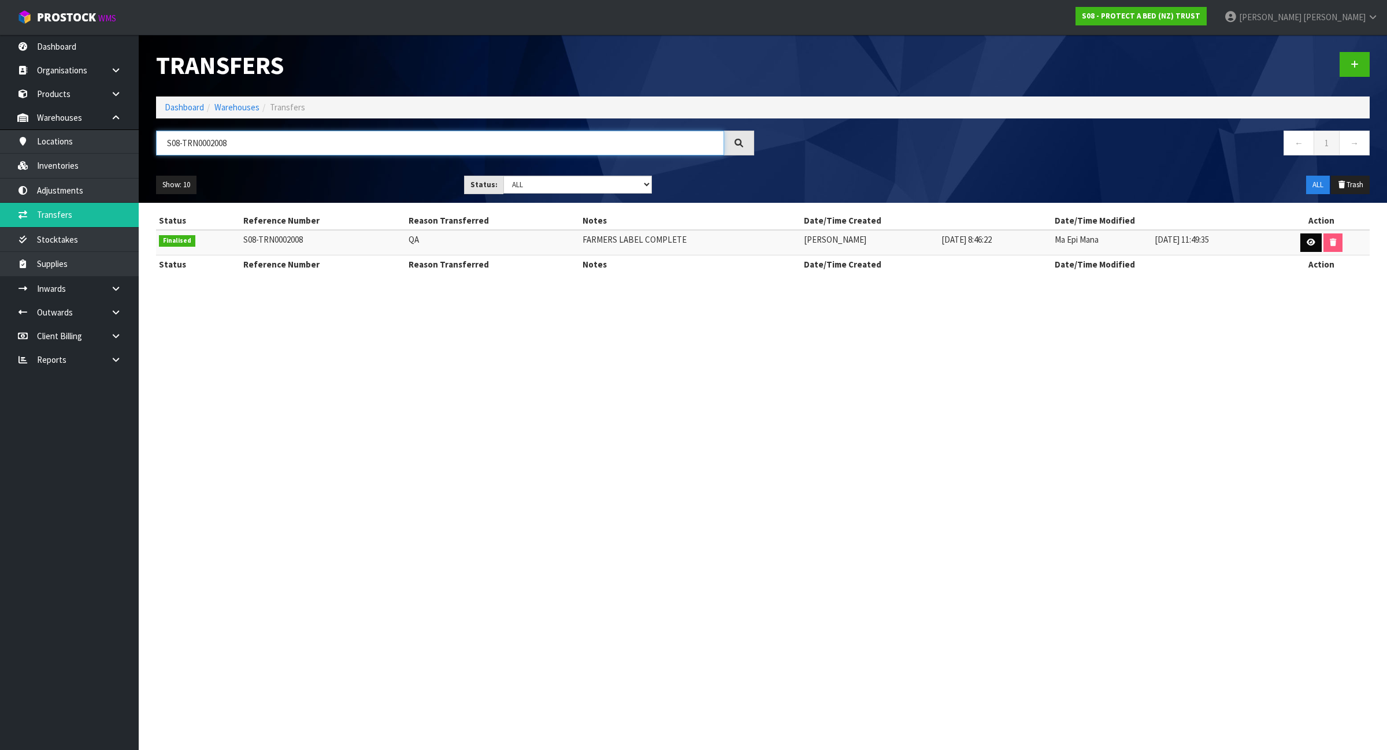
type input "S08-TRN0002008"
click at [1310, 244] on icon at bounding box center [1311, 243] width 9 height 8
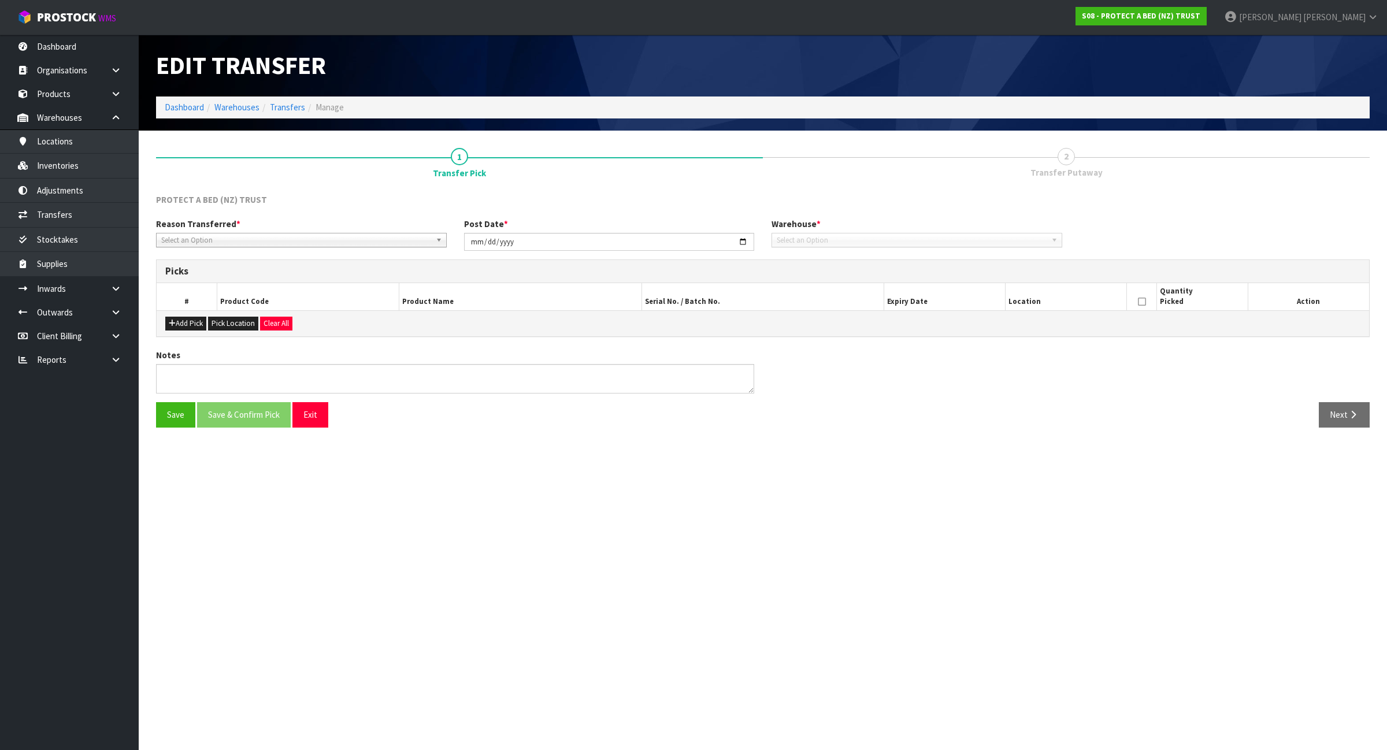
type input "[DATE]"
type textarea "FARMERS LABEL COMPLETE"
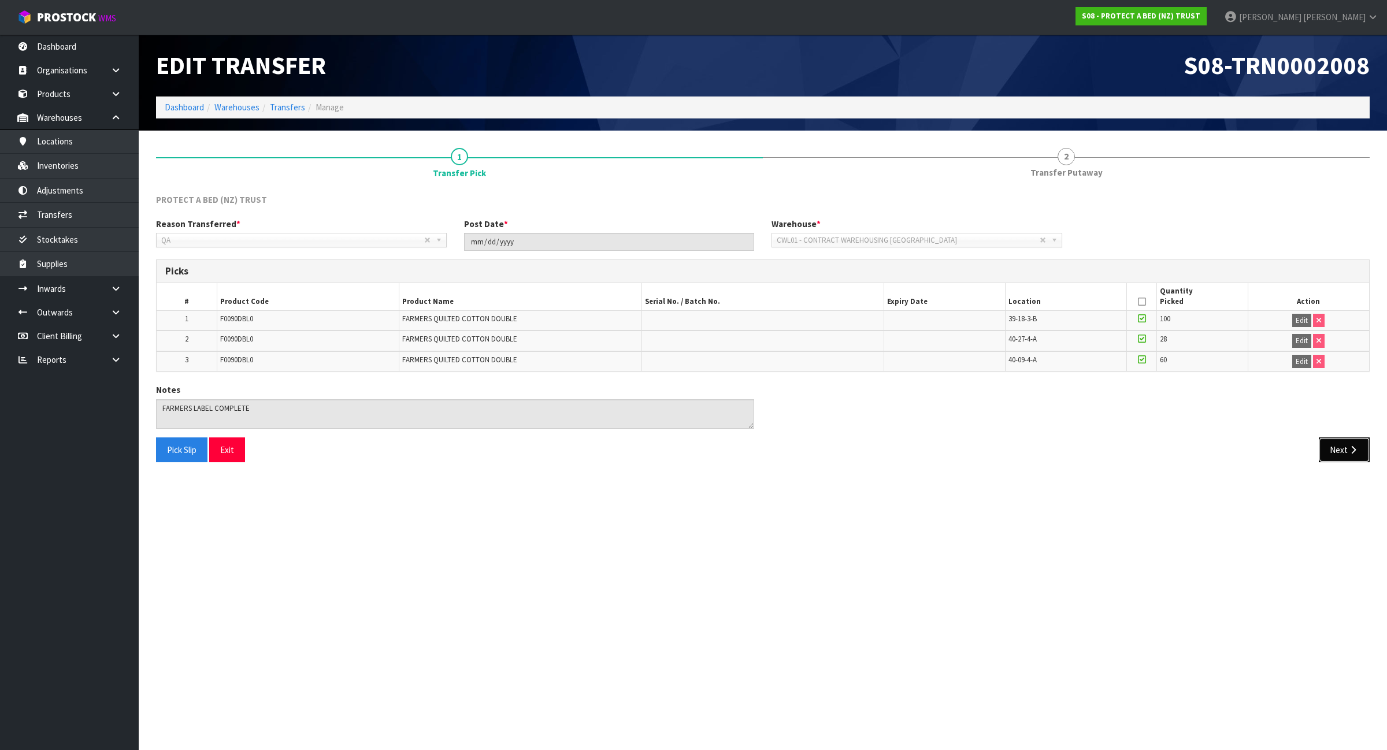
click at [1341, 451] on button "Next" at bounding box center [1344, 450] width 51 height 25
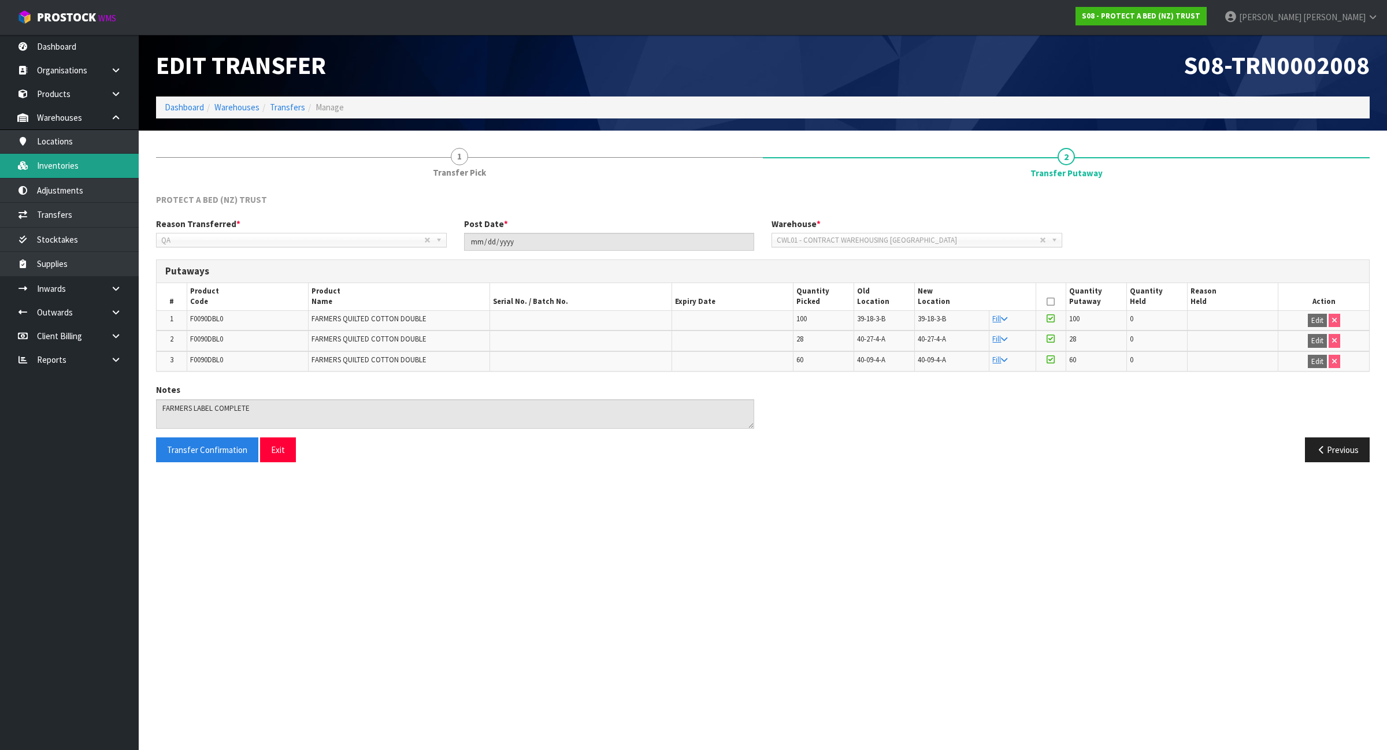
click at [91, 157] on link "Inventories" at bounding box center [69, 166] width 139 height 24
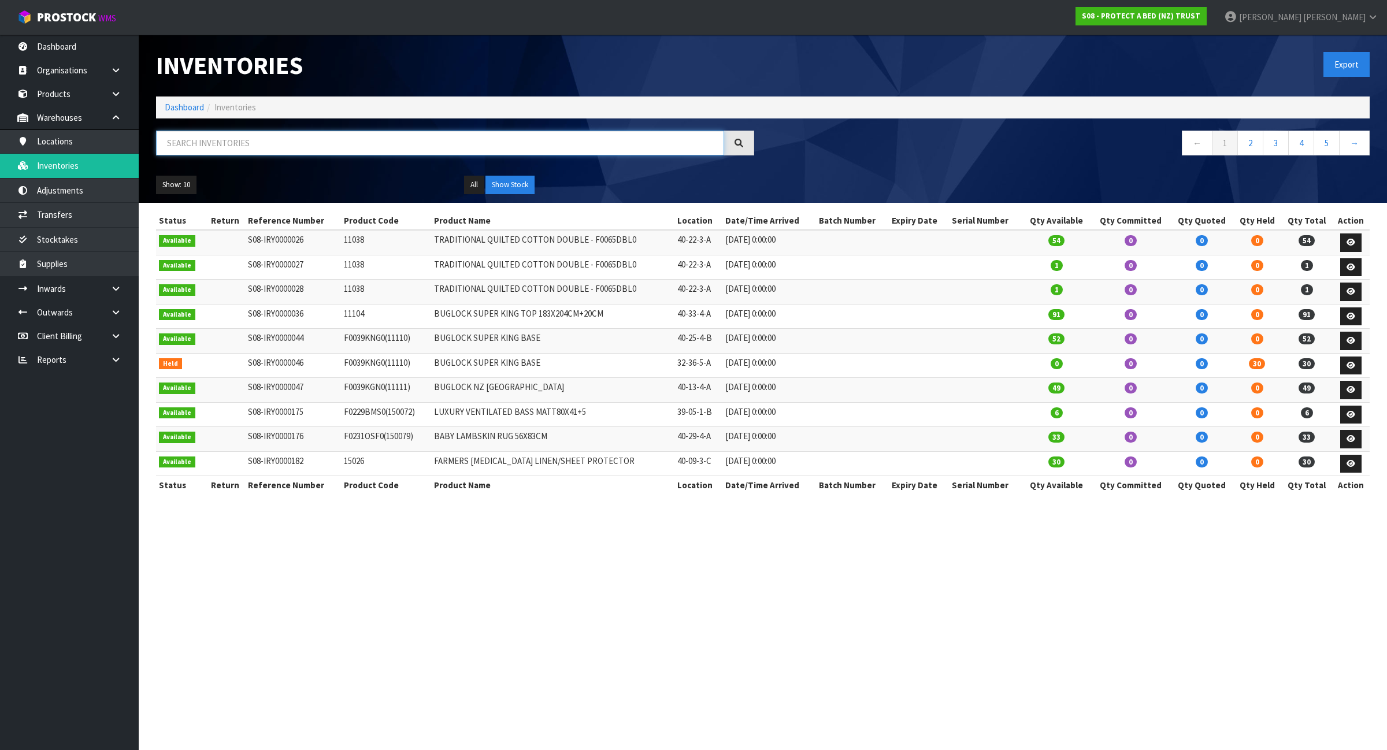
click at [275, 134] on input "text" at bounding box center [440, 143] width 568 height 25
paste input "F0591QUE0"
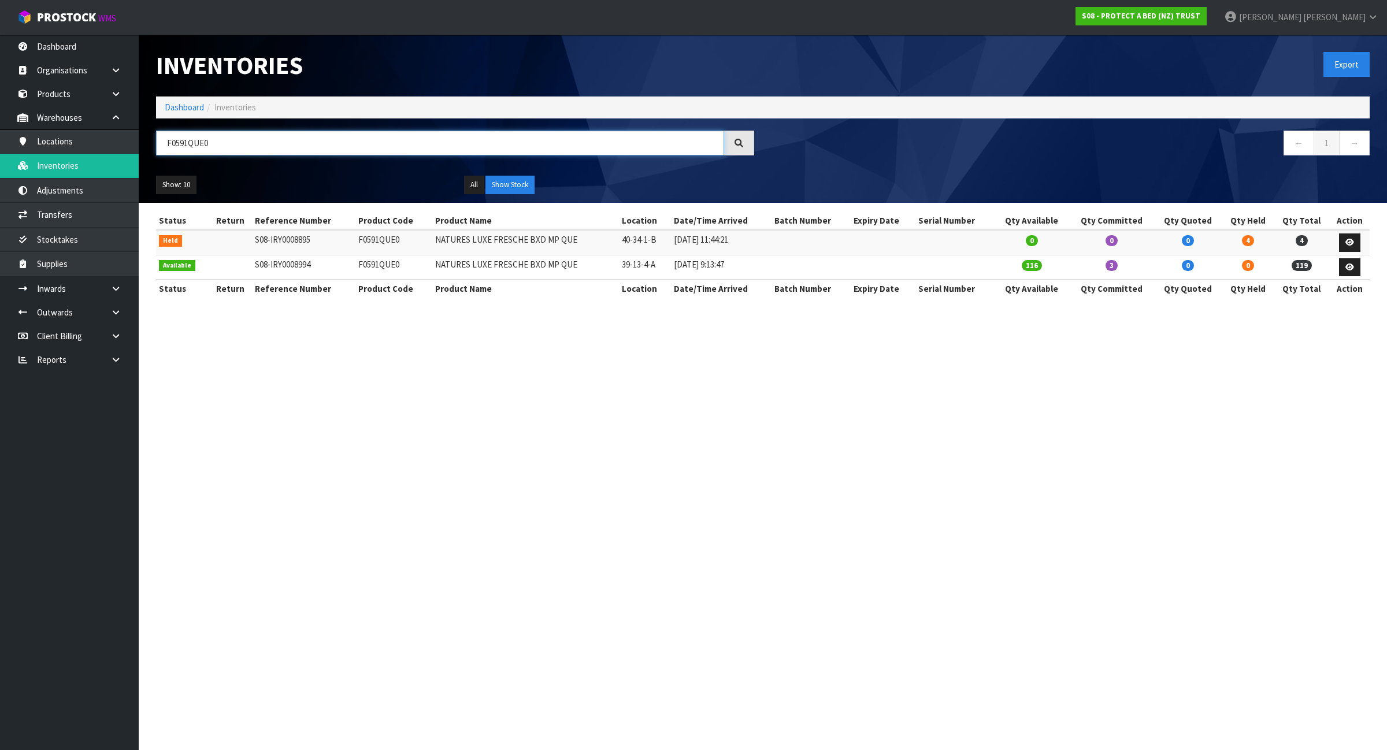
type input "F0591QUE0"
click at [1356, 243] on link at bounding box center [1349, 243] width 21 height 18
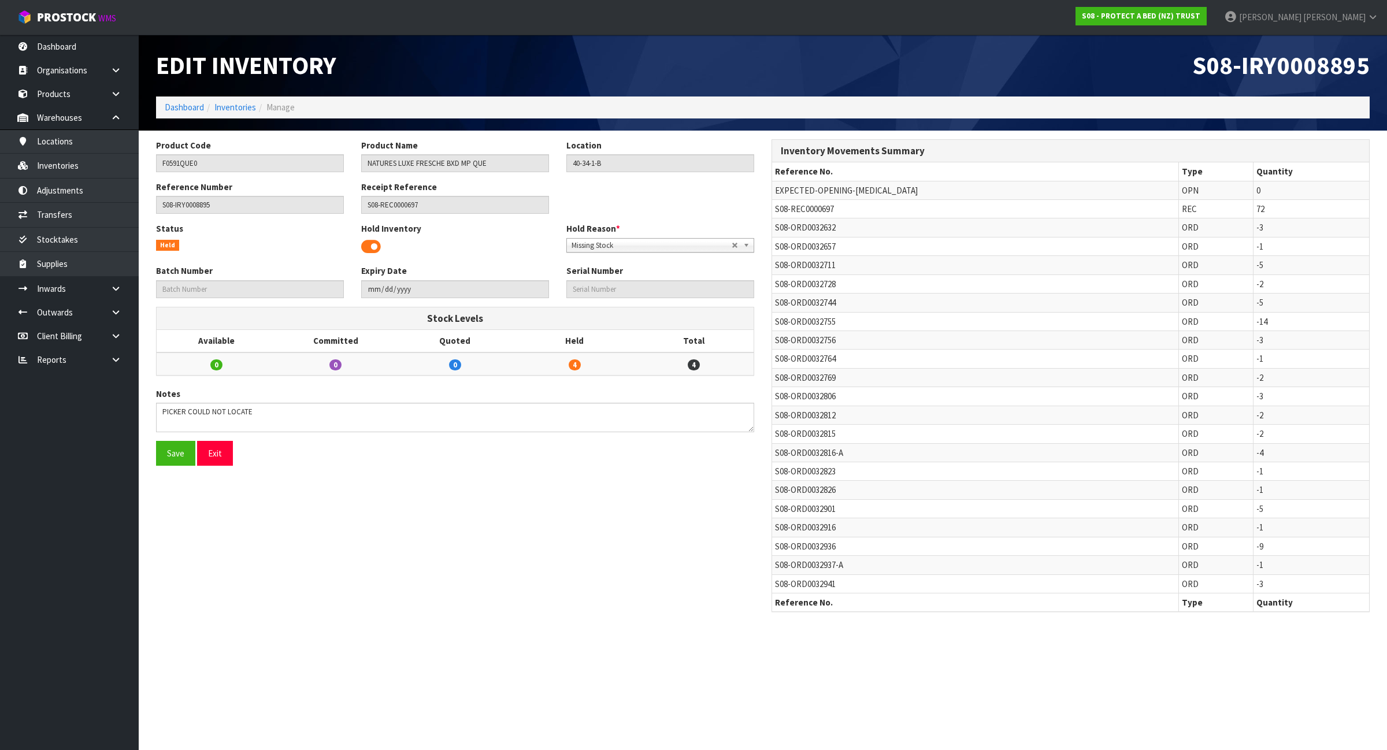
click at [801, 209] on span "S08-REC0000697" at bounding box center [804, 208] width 59 height 11
copy tr "S08-REC0000697"
click at [128, 283] on link at bounding box center [120, 289] width 37 height 24
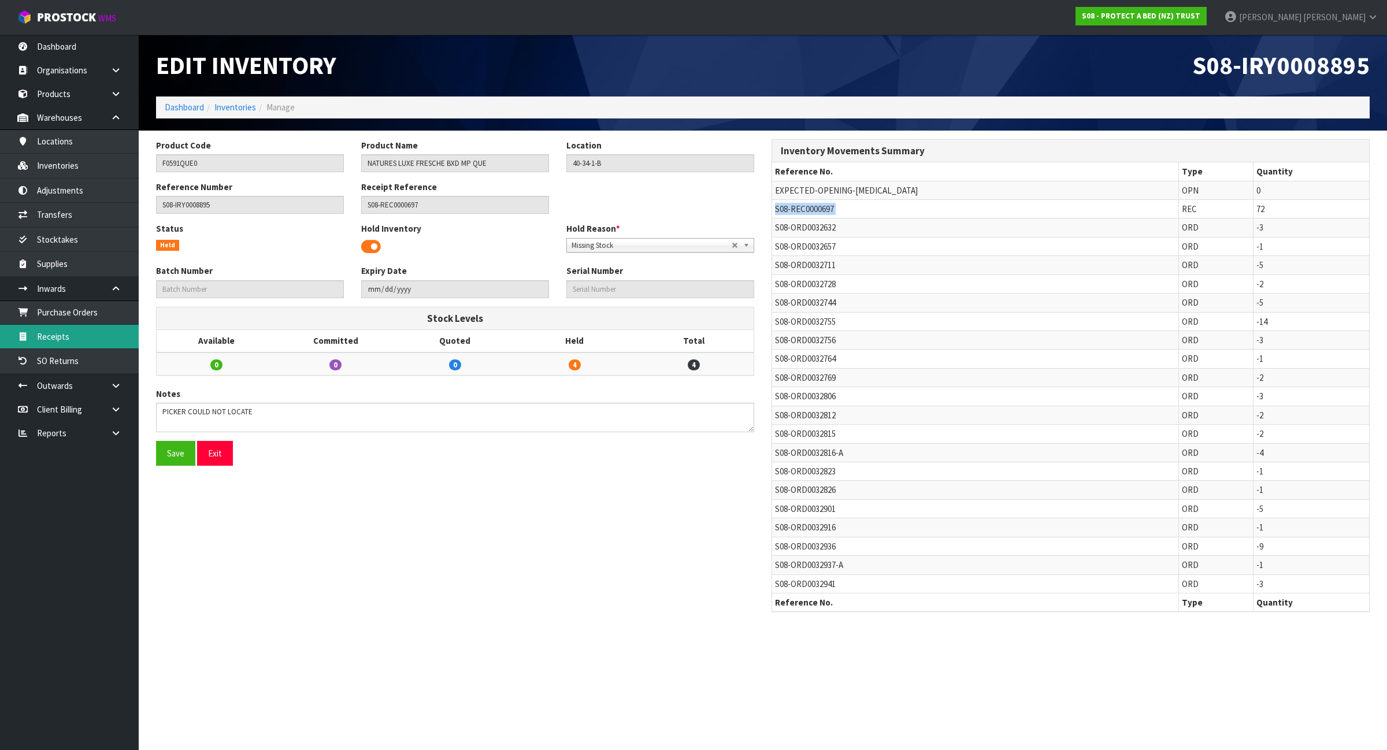
click at [108, 341] on link "Receipts" at bounding box center [69, 337] width 139 height 24
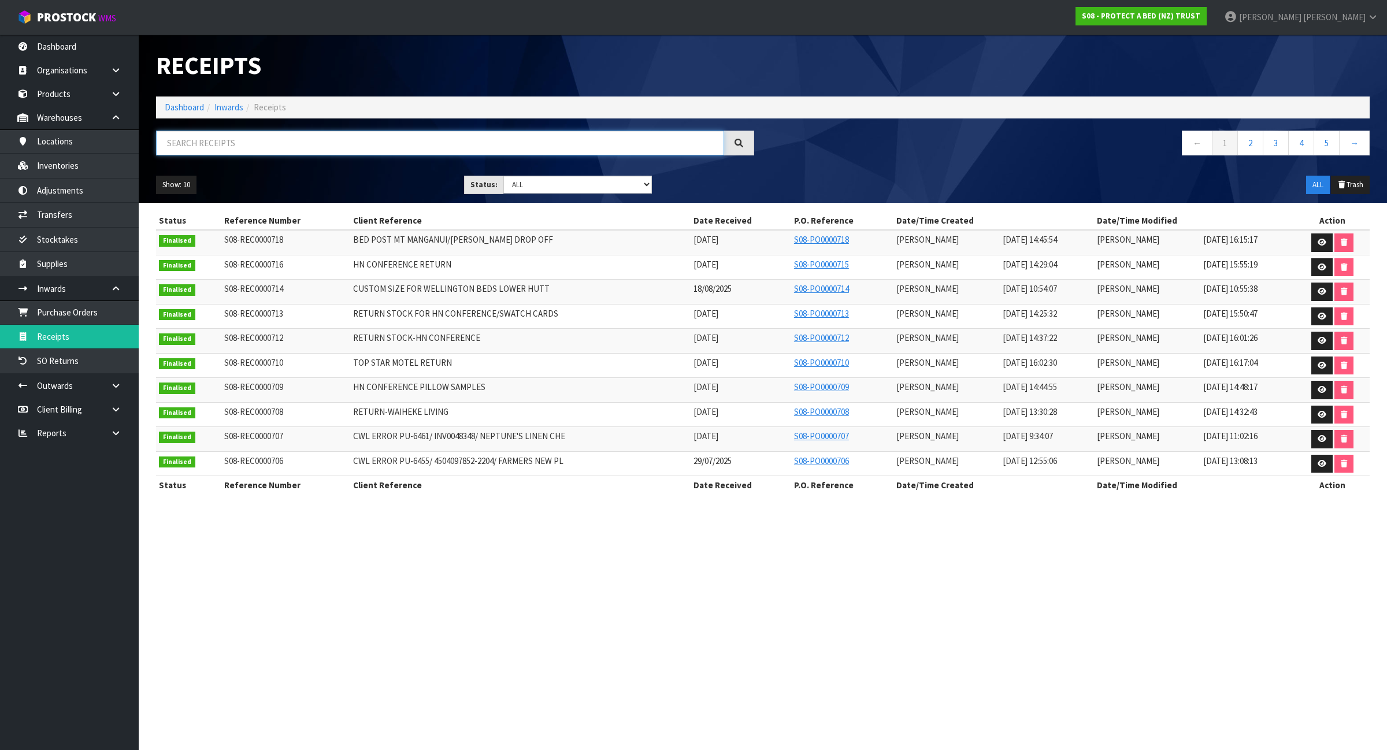
click at [250, 140] on input "text" at bounding box center [440, 143] width 568 height 25
paste input "S08-REC0000697"
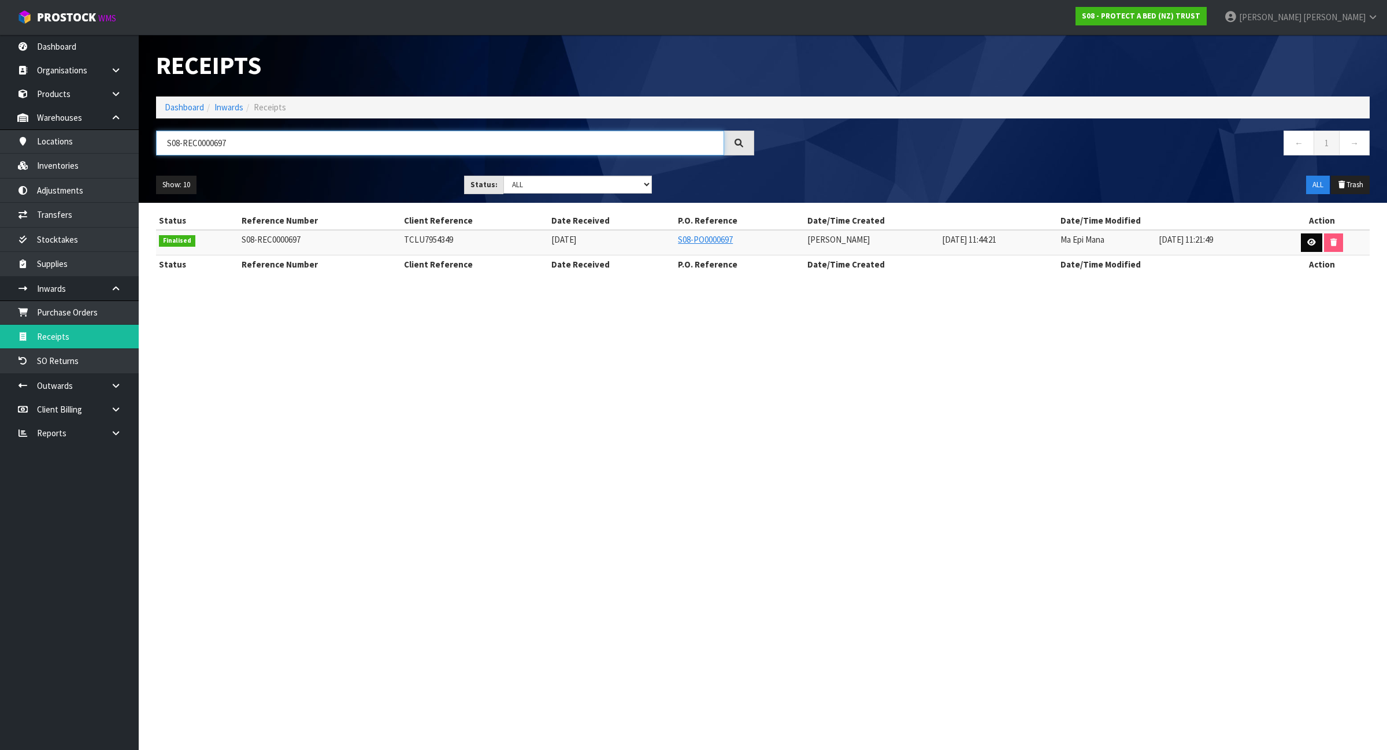
type input "S08-REC0000697"
click at [1308, 236] on link at bounding box center [1311, 243] width 21 height 18
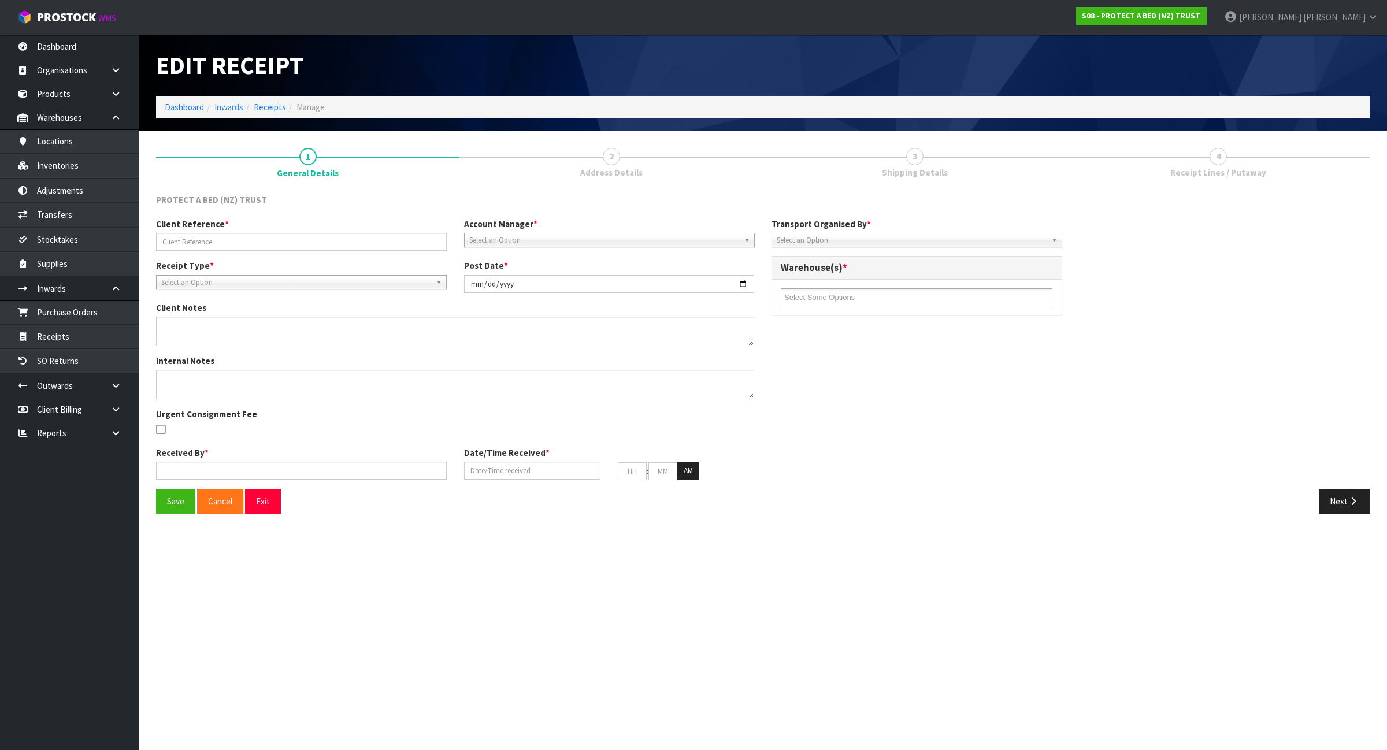
type input "TCLU7954349"
type input "[DATE]"
type textarea "VARIANCE BELOW F0592PPS0, EXPECTED QTY: 32 UNITS, RECEIVED QTY: 60 UNITS, VARIA…"
type textarea "VARIANCE BELOW - 2ND CHECKED BY MA F0592PPS0, EXPECTED QTY: 32 UNITS, RECEIVED …"
type input "[PERSON_NAME]"
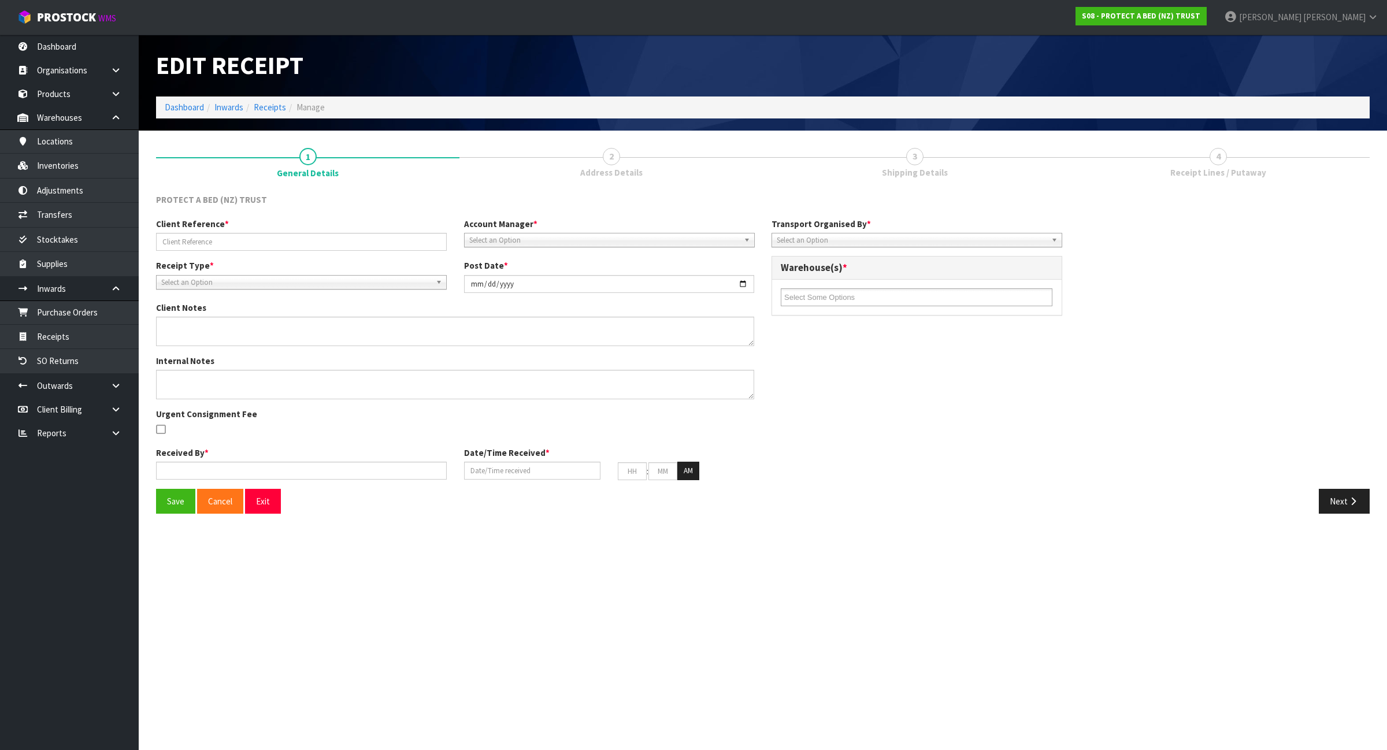
type input "[DATE]"
type input "11"
type input "44"
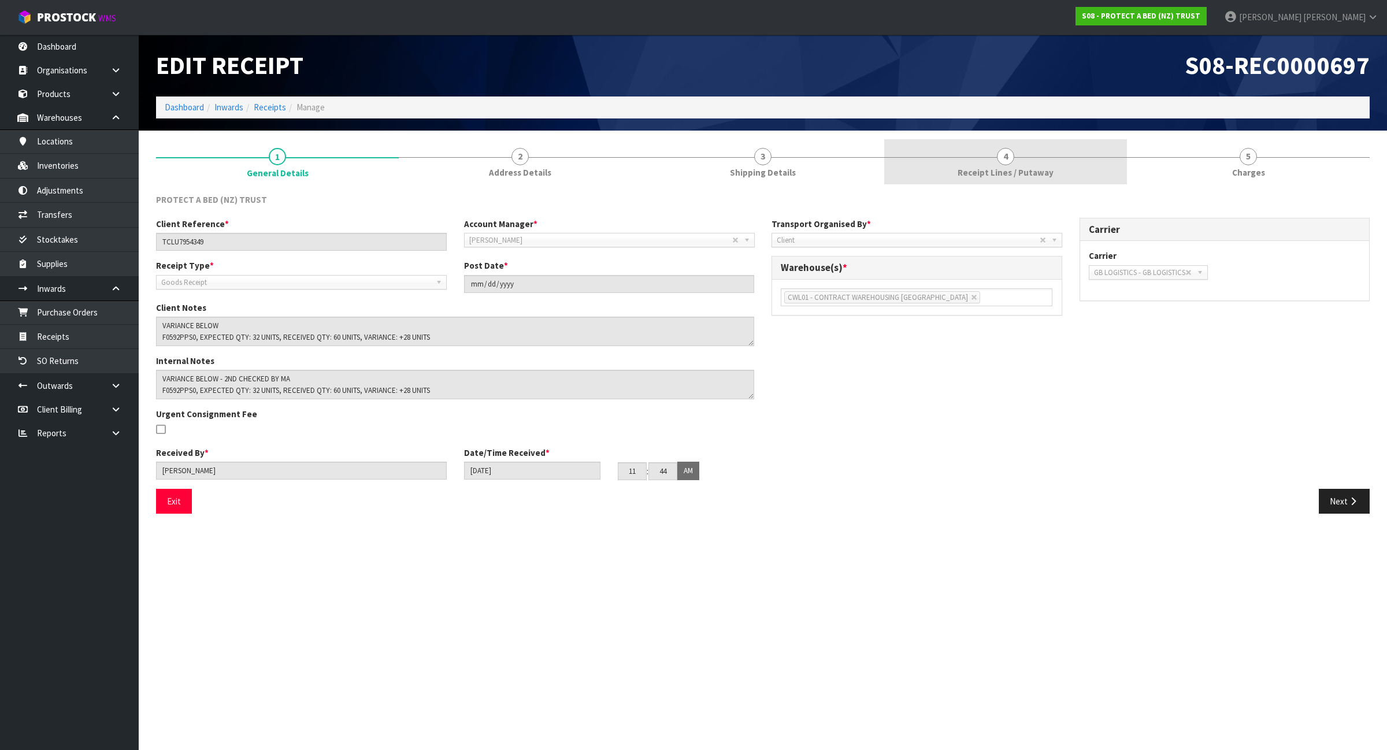
click at [1071, 169] on link "4 Receipt Lines / Putaway" at bounding box center [1005, 162] width 243 height 46
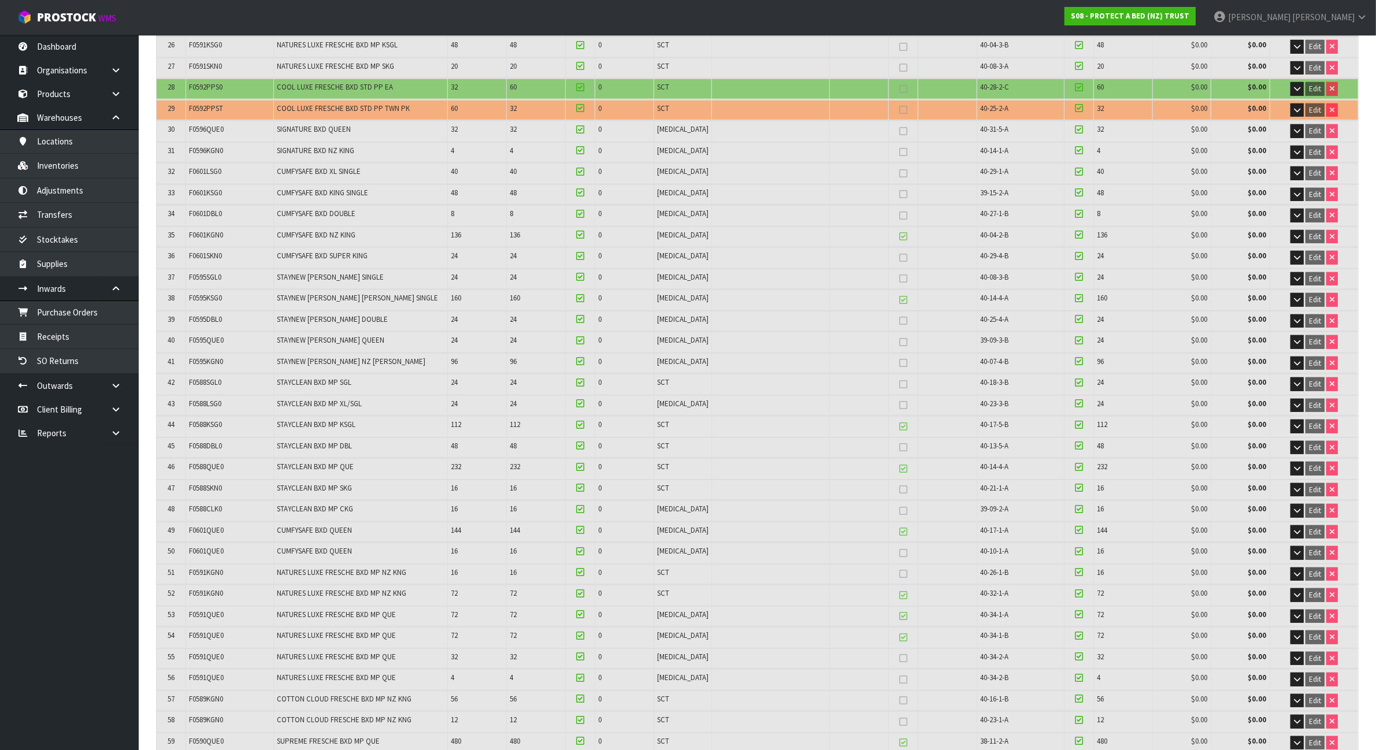
scroll to position [613, 0]
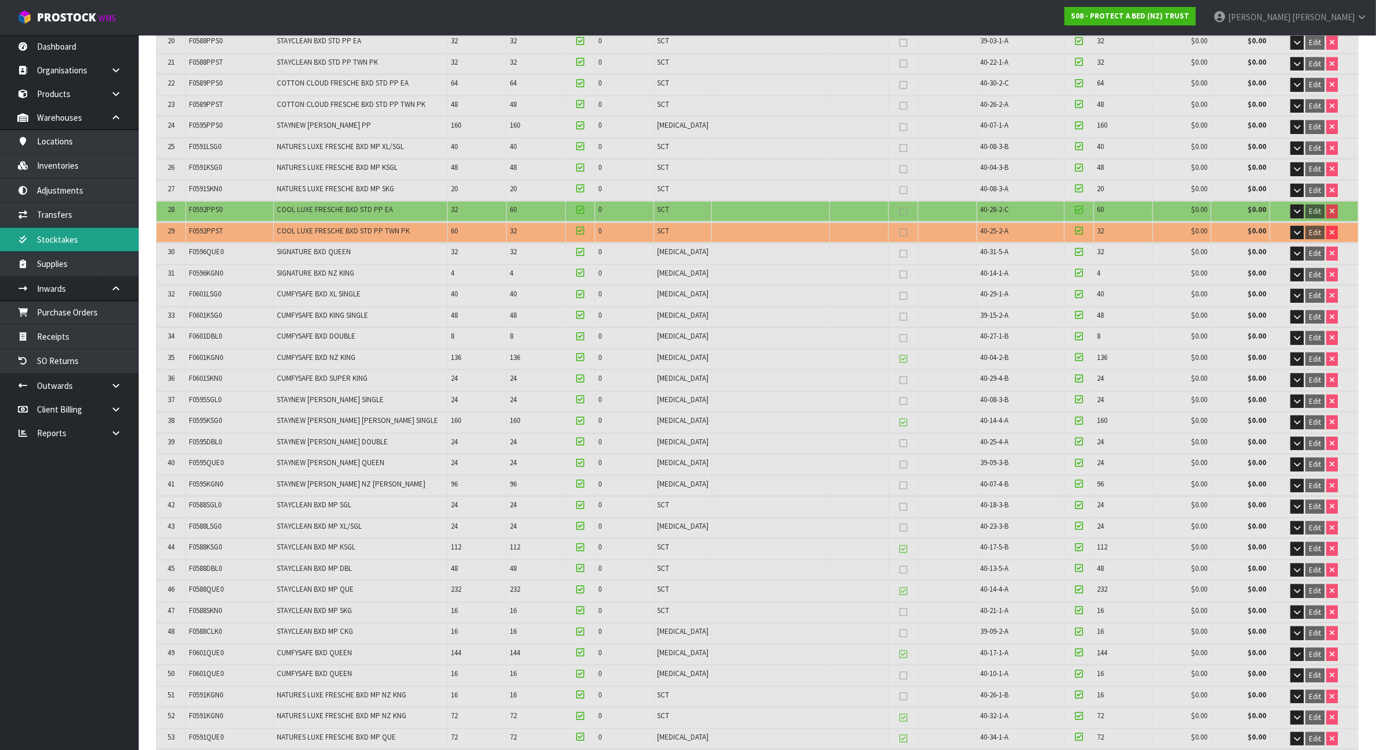
click at [86, 238] on link "Stocktakes" at bounding box center [69, 240] width 139 height 24
